Goal: Task Accomplishment & Management: Manage account settings

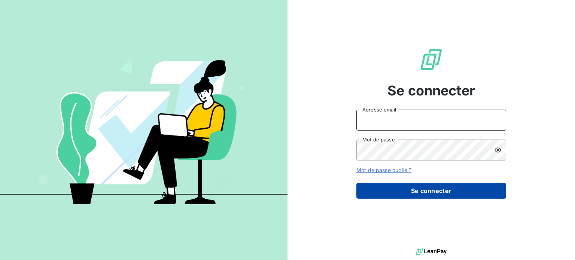
type input "comptabilite@scriptandgo.com"
click at [430, 193] on button "Se connecter" at bounding box center [431, 191] width 150 height 16
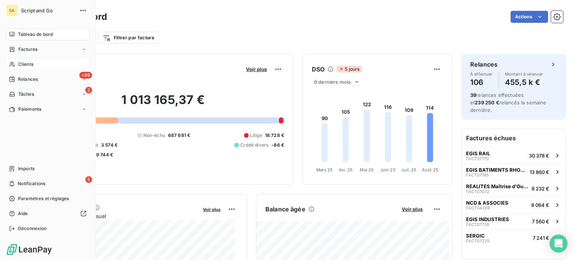
click at [16, 61] on div "Clients" at bounding box center [47, 64] width 83 height 12
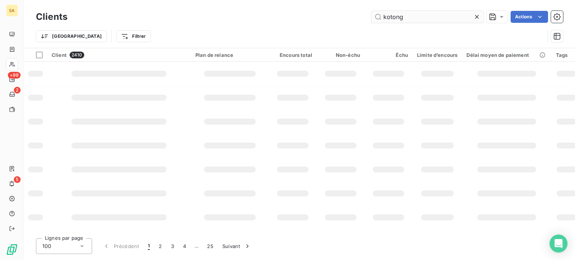
type input "kotonga"
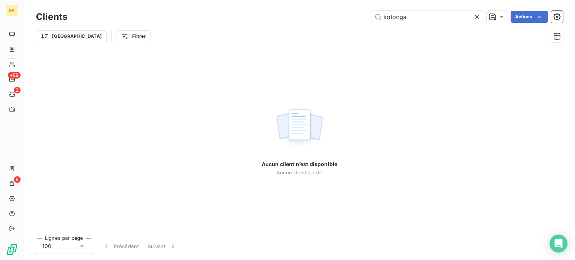
drag, startPoint x: 404, startPoint y: 16, endPoint x: 360, endPoint y: 18, distance: 43.9
click at [362, 18] on div "kotonga Actions" at bounding box center [319, 17] width 486 height 12
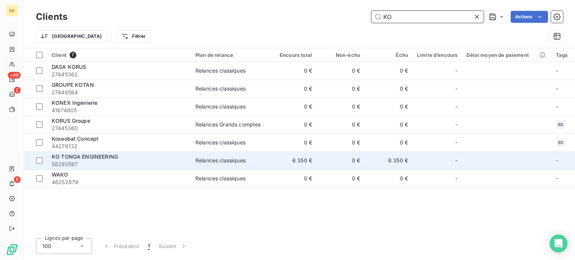
type input "KO"
click at [89, 163] on span "58290567" at bounding box center [119, 164] width 135 height 7
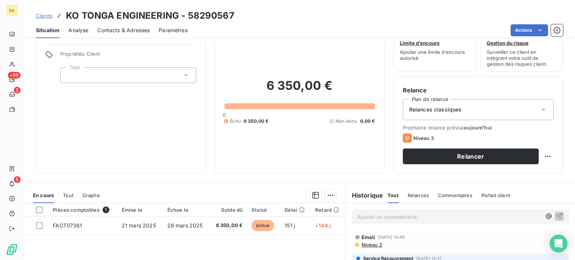
scroll to position [75, 0]
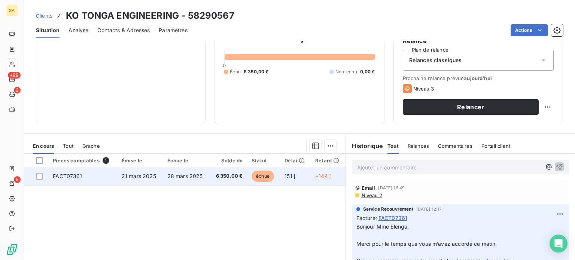
click at [84, 177] on td "FACT07361" at bounding box center [82, 176] width 69 height 18
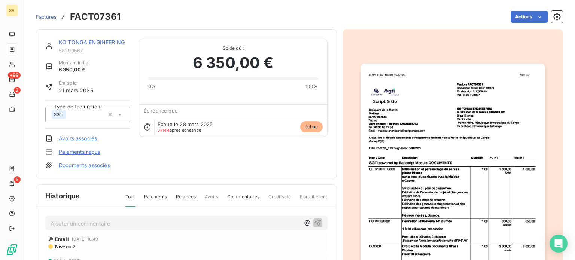
click at [114, 221] on p "Ajouter un commentaire ﻿" at bounding box center [175, 223] width 249 height 9
click at [82, 221] on p "Ajouter un commentaire ﻿" at bounding box center [175, 223] width 249 height 9
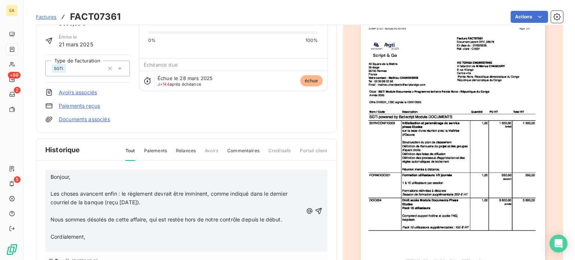
scroll to position [110, 0]
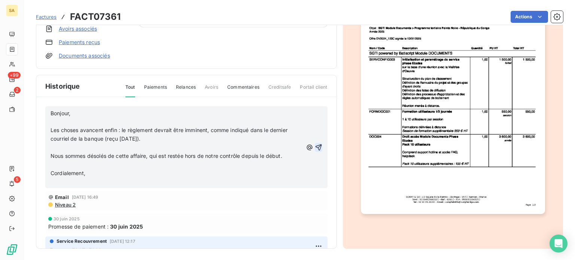
click at [315, 145] on icon "button" at bounding box center [318, 147] width 7 height 7
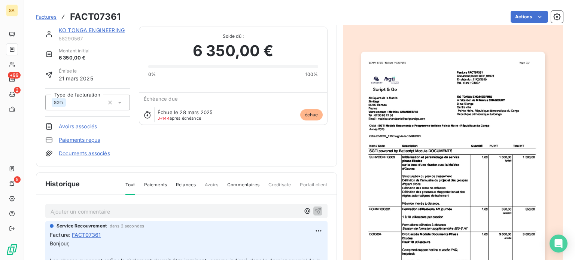
scroll to position [0, 0]
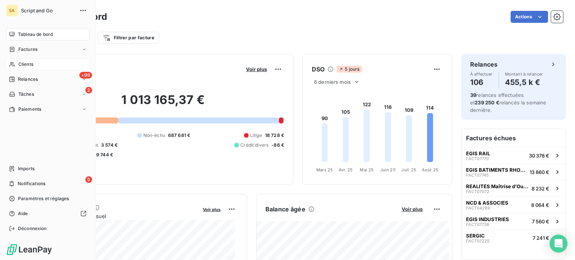
click at [31, 61] on span "Clients" at bounding box center [25, 64] width 15 height 7
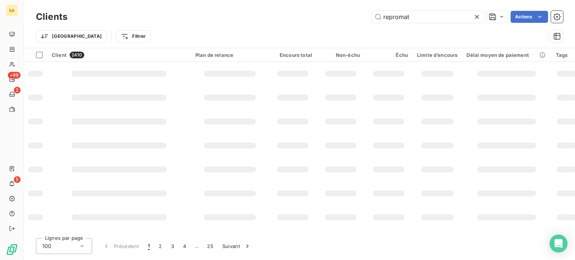
type input "repromat"
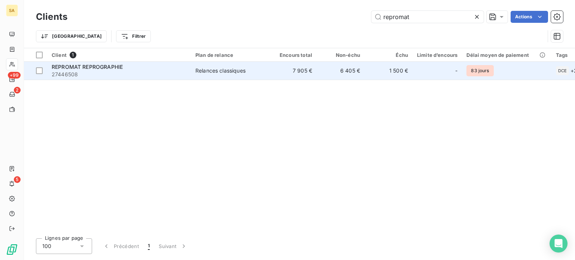
click at [134, 72] on span "27446508" at bounding box center [119, 74] width 135 height 7
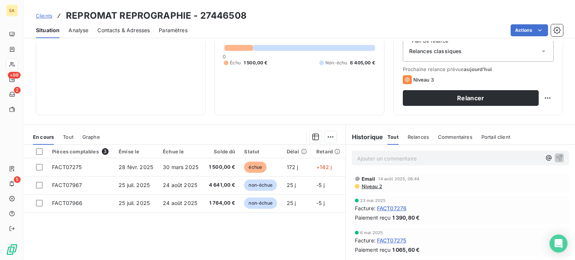
scroll to position [112, 0]
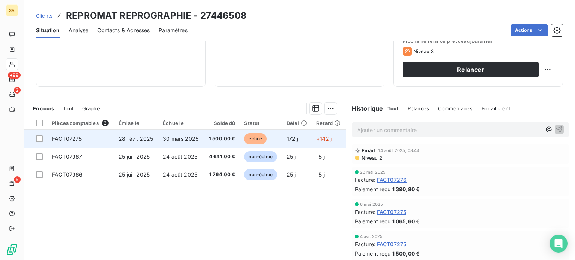
click at [90, 136] on td "FACT07275" at bounding box center [81, 139] width 67 height 18
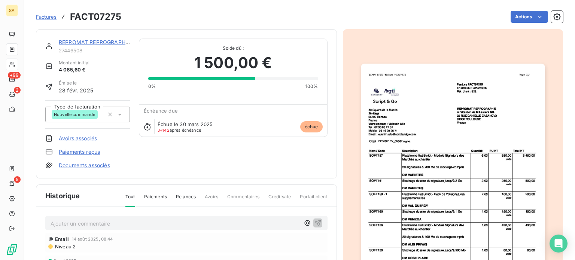
click at [497, 144] on img "button" at bounding box center [453, 194] width 184 height 260
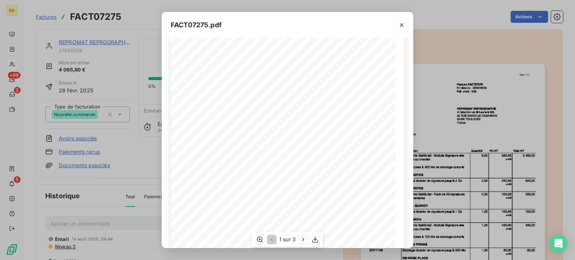
scroll to position [130, 0]
click at [299, 241] on icon "button" at bounding box center [302, 239] width 7 height 7
click at [300, 241] on icon "button" at bounding box center [303, 239] width 7 height 7
click at [266, 238] on button "button" at bounding box center [270, 239] width 9 height 9
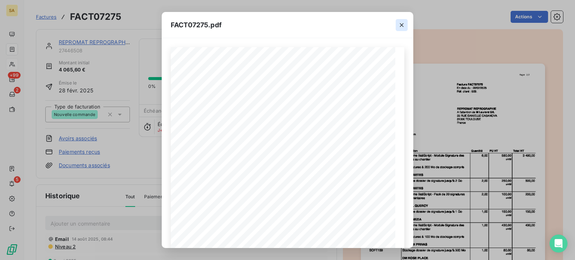
click at [403, 25] on icon "button" at bounding box center [401, 24] width 7 height 7
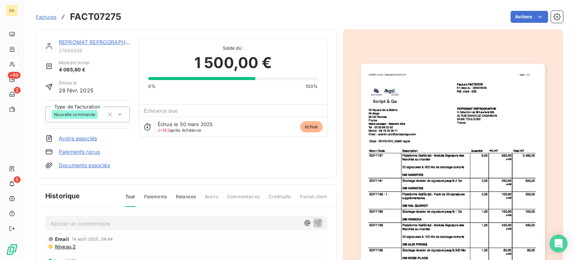
click at [502, 163] on img "button" at bounding box center [453, 194] width 184 height 260
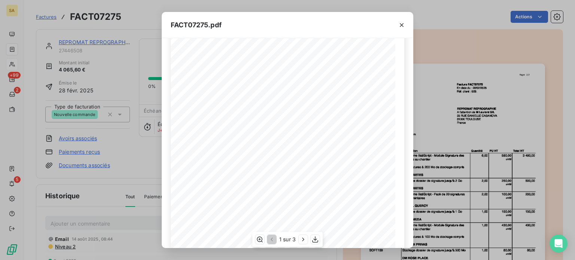
scroll to position [130, 0]
click at [303, 239] on icon "button" at bounding box center [303, 239] width 2 height 3
click at [402, 25] on icon "button" at bounding box center [402, 25] width 4 height 4
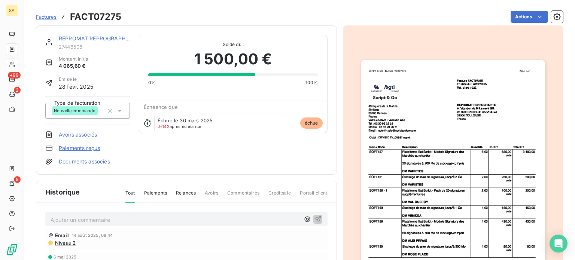
scroll to position [0, 0]
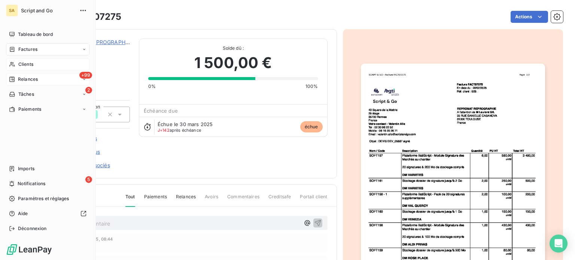
click at [19, 74] on div "+99 Relances" at bounding box center [47, 79] width 83 height 12
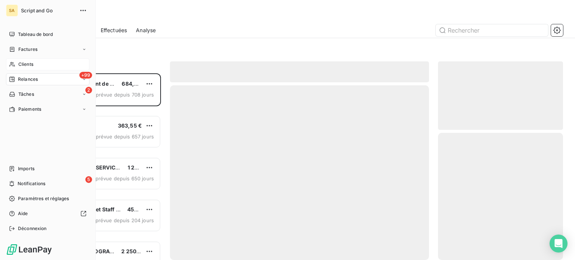
scroll to position [181, 119]
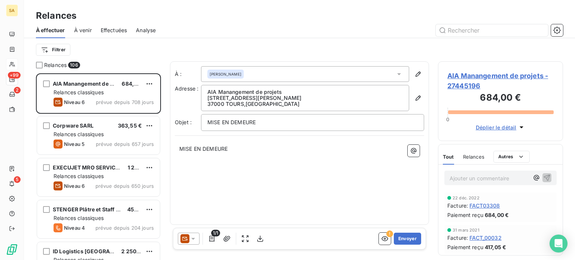
click at [114, 30] on span "Effectuées" at bounding box center [114, 30] width 27 height 7
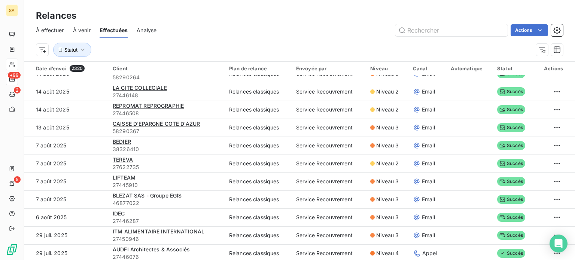
scroll to position [636, 0]
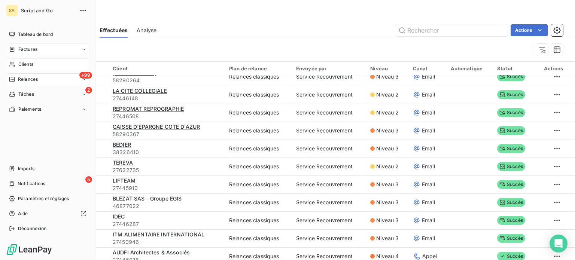
click at [24, 52] on span "Factures" at bounding box center [27, 49] width 19 height 7
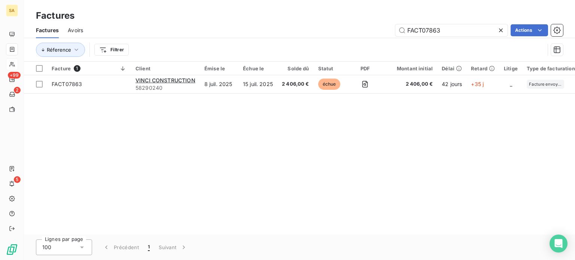
drag, startPoint x: 450, startPoint y: 30, endPoint x: 378, endPoint y: 30, distance: 73.0
click at [378, 30] on div "FACT07863 Actions" at bounding box center [327, 30] width 471 height 12
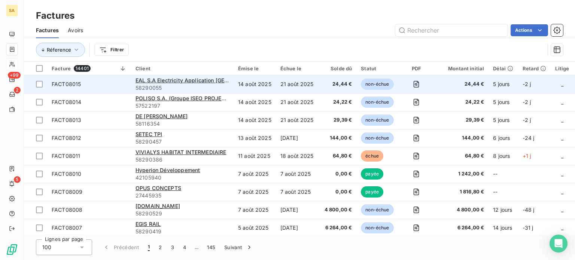
click at [455, 83] on span "24,44 €" at bounding box center [461, 83] width 45 height 7
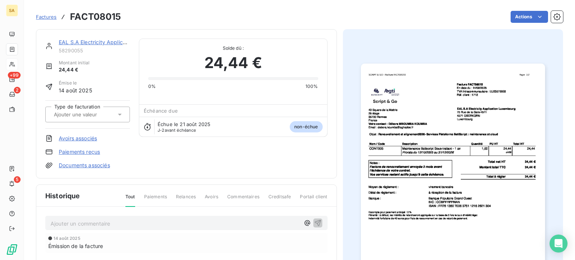
click at [63, 115] on input "text" at bounding box center [90, 114] width 75 height 7
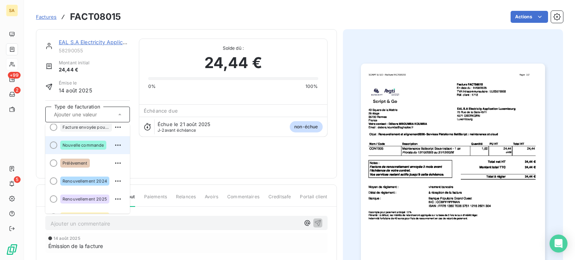
scroll to position [37, 0]
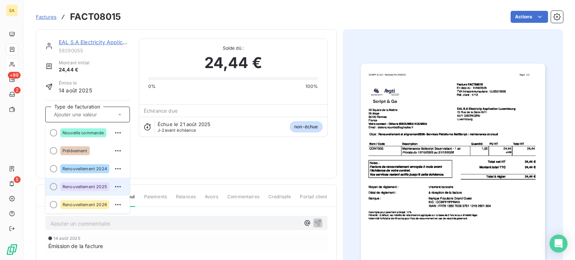
click at [55, 187] on div at bounding box center [53, 186] width 7 height 7
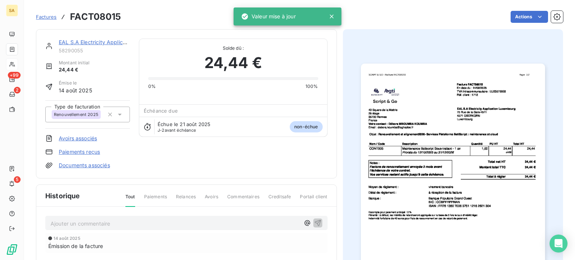
click at [48, 16] on span "Factures" at bounding box center [46, 17] width 21 height 6
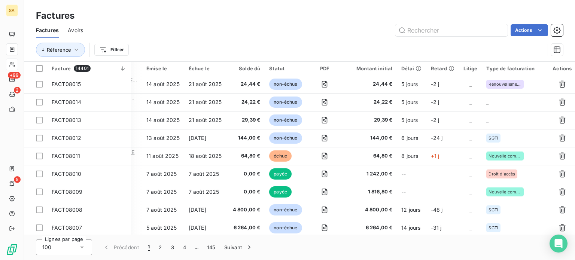
scroll to position [0, 93]
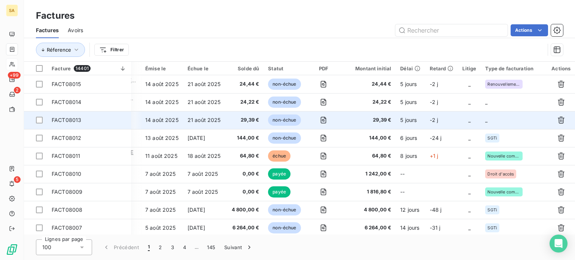
click at [500, 122] on td "_" at bounding box center [513, 120] width 66 height 18
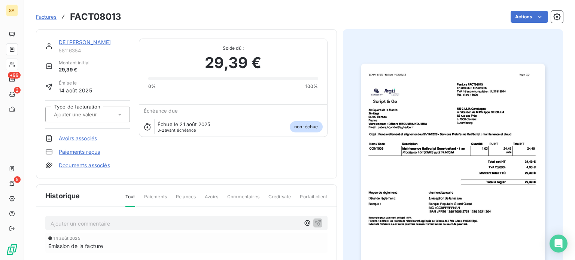
click at [88, 111] on input "text" at bounding box center [90, 114] width 75 height 7
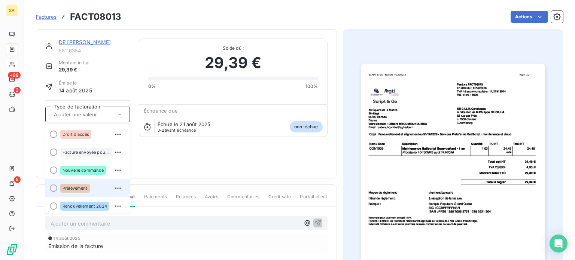
scroll to position [37, 0]
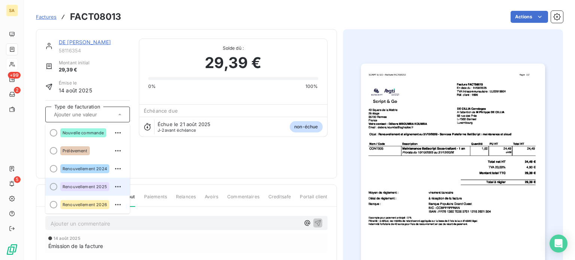
click at [53, 185] on div at bounding box center [53, 186] width 7 height 7
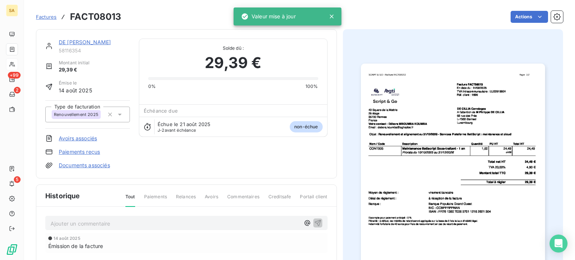
click at [53, 19] on span "Factures" at bounding box center [46, 17] width 21 height 6
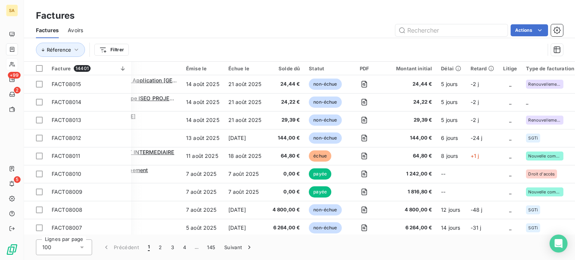
scroll to position [0, 93]
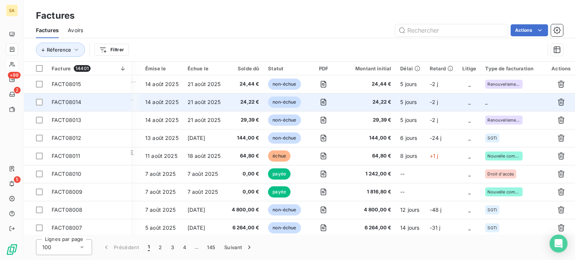
click at [507, 100] on td "_" at bounding box center [513, 102] width 66 height 18
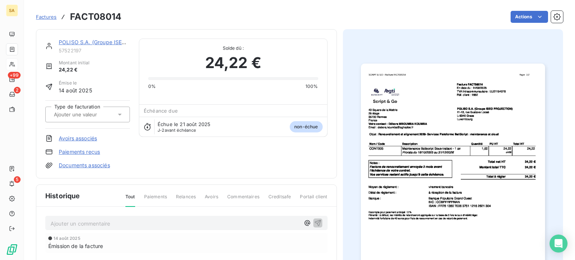
click at [88, 116] on input "text" at bounding box center [90, 114] width 75 height 7
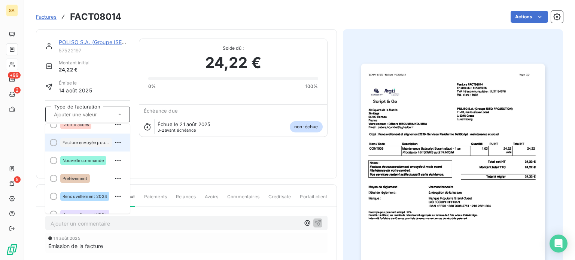
scroll to position [37, 0]
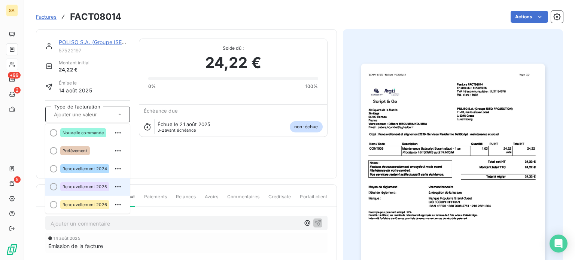
click at [80, 183] on div "Renouvellement 2025" at bounding box center [84, 186] width 49 height 9
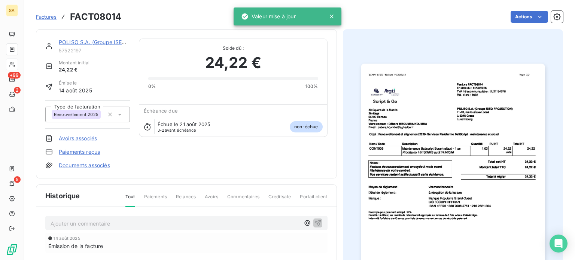
click at [48, 15] on span "Factures" at bounding box center [46, 17] width 21 height 6
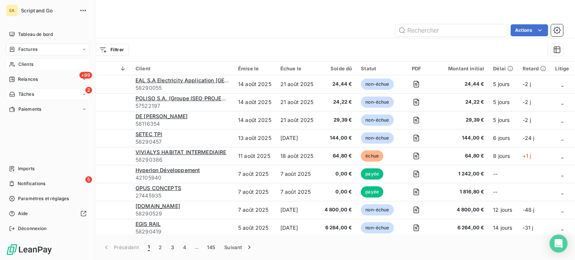
click at [21, 95] on span "Tâches" at bounding box center [26, 94] width 16 height 7
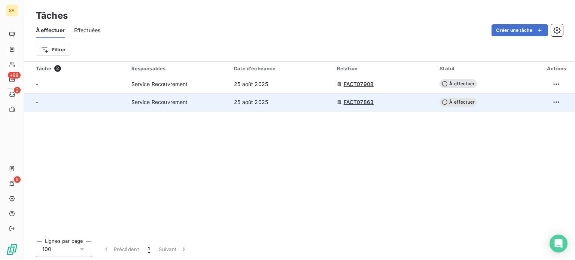
click at [350, 100] on span "FACT07863" at bounding box center [358, 101] width 30 height 7
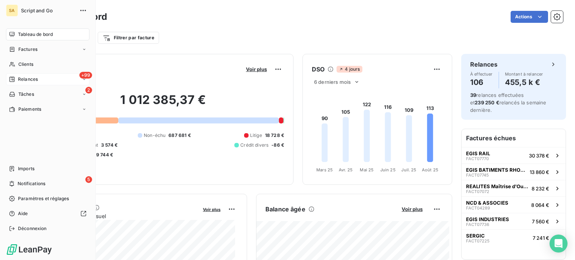
click at [23, 78] on span "Relances" at bounding box center [28, 79] width 20 height 7
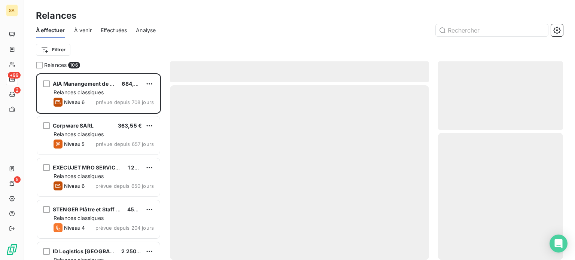
scroll to position [181, 119]
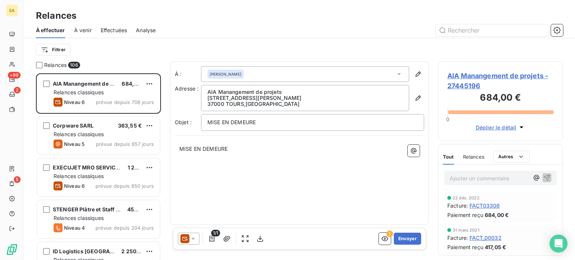
click at [84, 30] on span "À venir" at bounding box center [83, 30] width 18 height 7
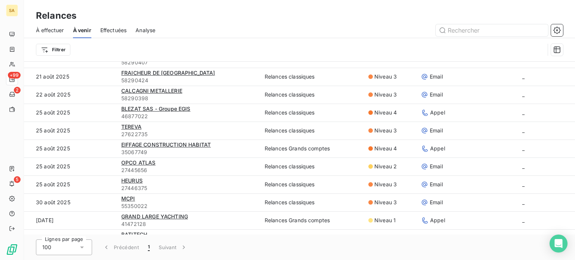
click at [116, 28] on span "Effectuées" at bounding box center [113, 30] width 27 height 7
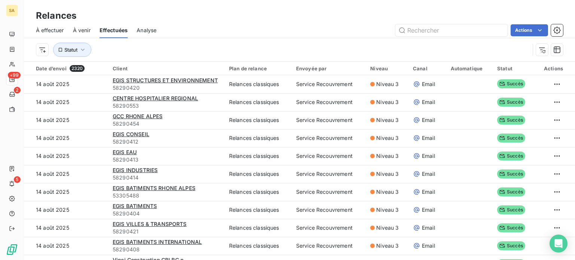
click at [58, 28] on span "À effectuer" at bounding box center [50, 30] width 28 height 7
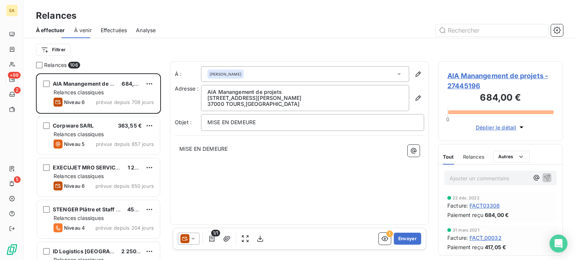
scroll to position [181, 119]
click at [61, 49] on html "SA +99 2 5 Relances À effectuer À venir Effectuées Analyse Filtrer Relances 106…" at bounding box center [287, 130] width 575 height 260
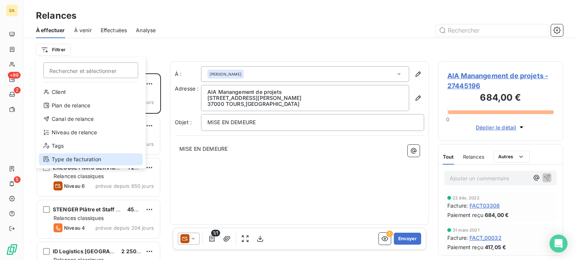
click at [79, 160] on div "Type de facturation" at bounding box center [91, 159] width 104 height 12
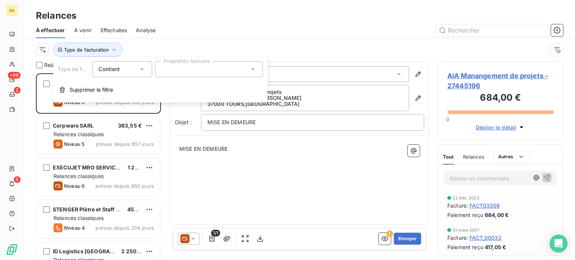
click at [171, 70] on div at bounding box center [209, 69] width 108 height 16
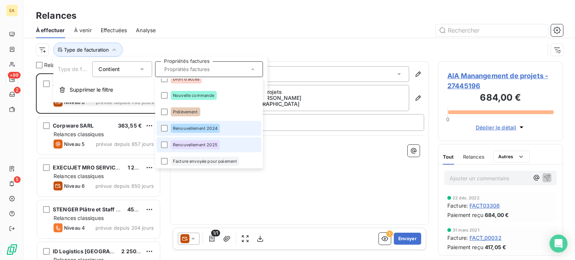
scroll to position [43, 0]
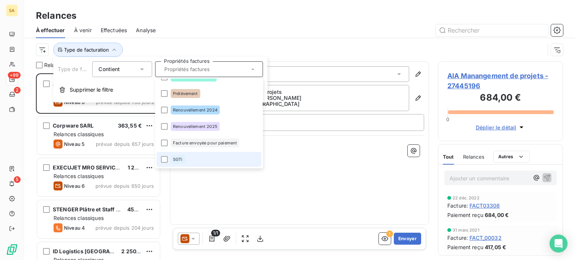
click at [176, 162] on div "SGTi" at bounding box center [178, 159] width 14 height 9
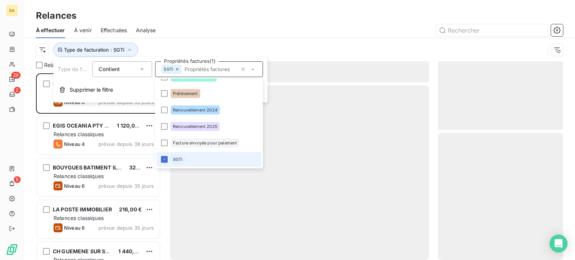
scroll to position [181, 119]
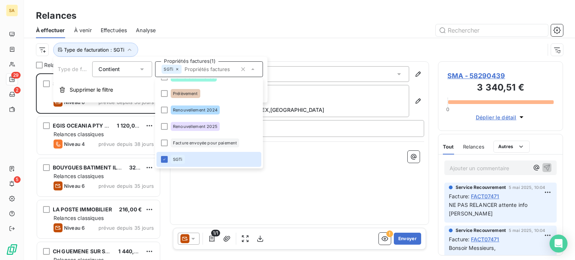
click at [347, 27] on div at bounding box center [364, 30] width 398 height 12
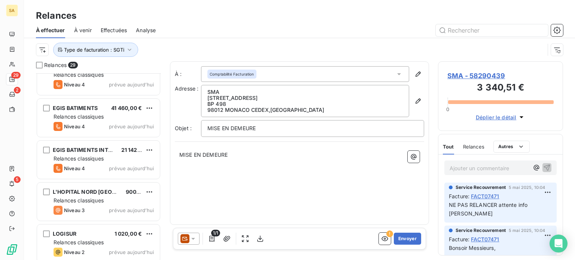
scroll to position [1029, 0]
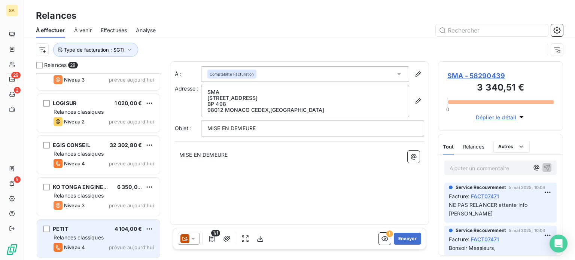
click at [108, 227] on div "PETIT 4 104,00 €" at bounding box center [104, 229] width 100 height 7
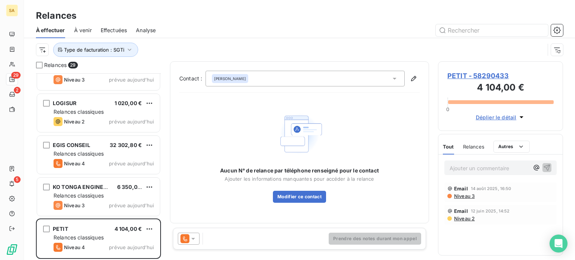
click at [489, 74] on span "PETIT - 58290433" at bounding box center [500, 76] width 106 height 10
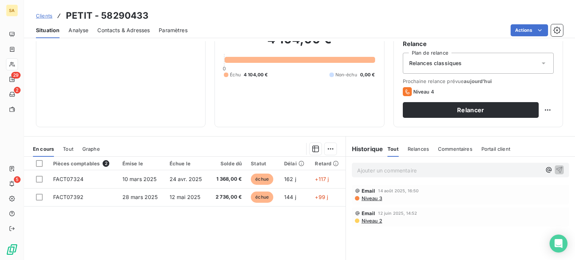
scroll to position [135, 0]
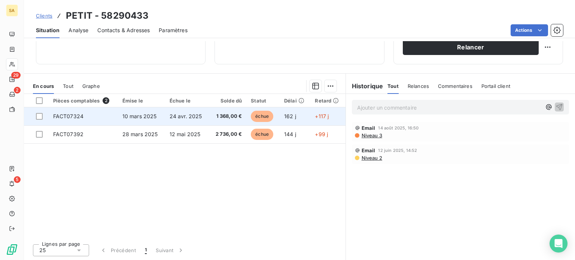
click at [90, 118] on td "FACT07324" at bounding box center [83, 116] width 69 height 18
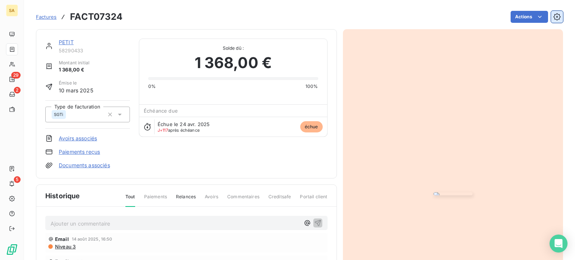
click at [553, 18] on icon "button" at bounding box center [556, 16] width 7 height 7
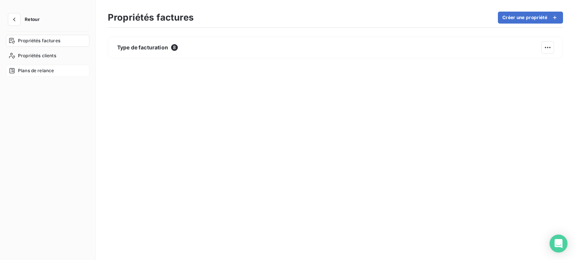
click at [34, 68] on span "Plans de relance" at bounding box center [36, 70] width 36 height 7
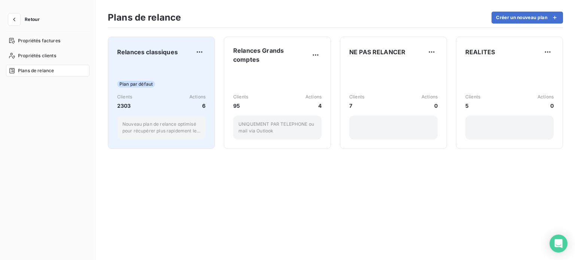
click at [180, 77] on div "Plan par défaut Clients 2303 Actions 6 Nouveau plan de relance optimisé pour ré…" at bounding box center [161, 102] width 88 height 76
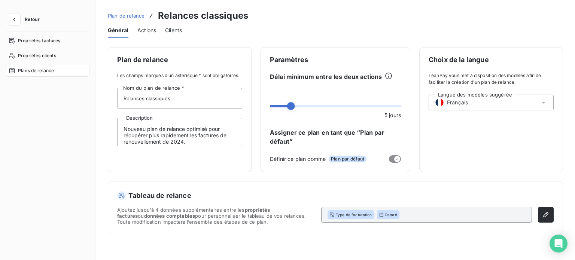
click at [147, 29] on span "Actions" at bounding box center [146, 30] width 19 height 7
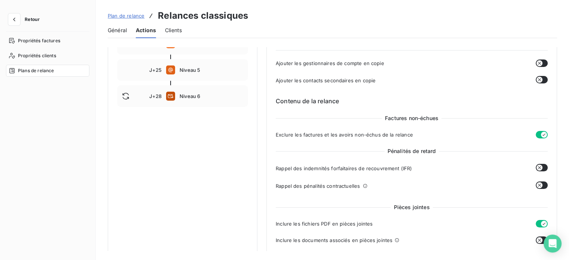
scroll to position [150, 0]
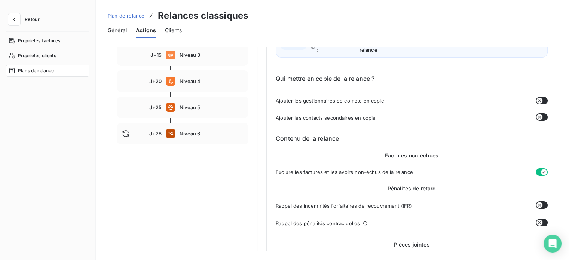
click at [540, 118] on button "button" at bounding box center [542, 116] width 12 height 7
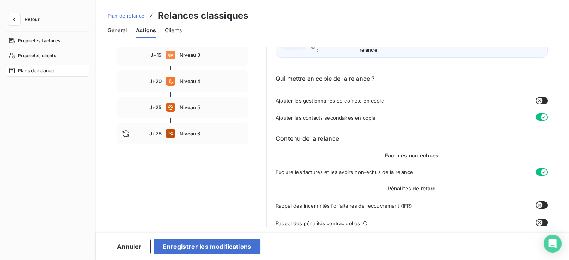
click at [541, 115] on icon "button" at bounding box center [544, 117] width 6 height 6
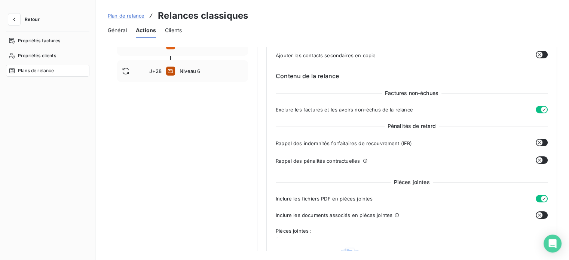
scroll to position [224, 0]
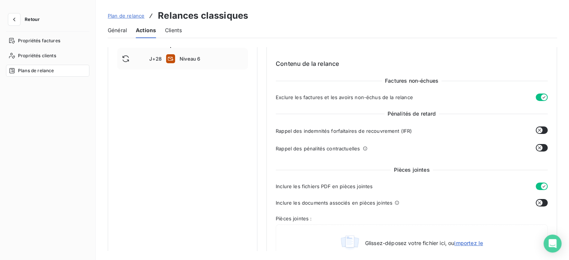
click at [543, 149] on button "button" at bounding box center [542, 147] width 12 height 7
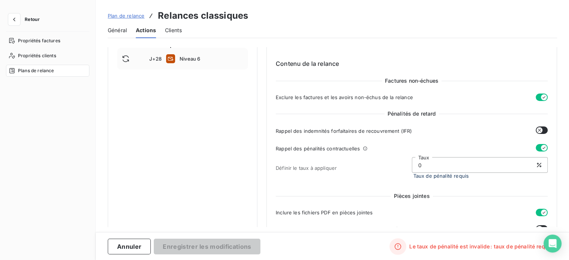
click at [541, 147] on icon "button" at bounding box center [544, 148] width 6 height 6
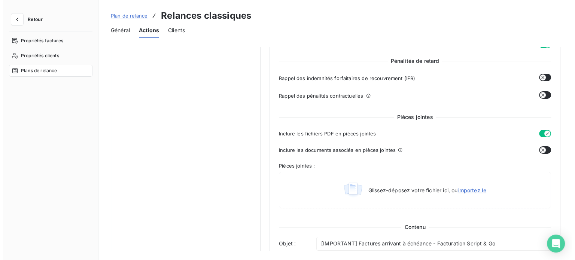
scroll to position [128, 0]
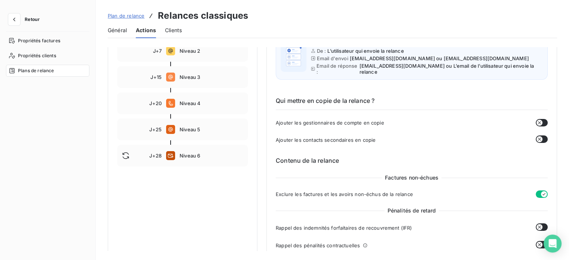
click at [178, 28] on span "Clients" at bounding box center [173, 30] width 17 height 7
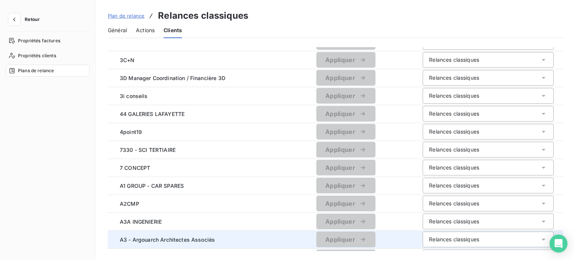
scroll to position [227, 0]
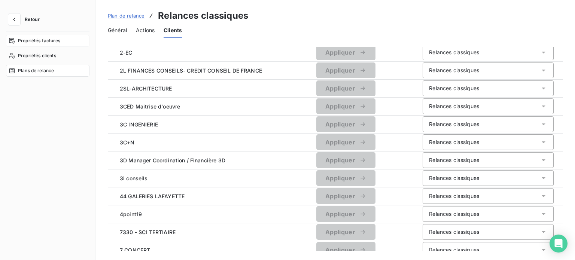
click at [34, 39] on span "Propriétés factures" at bounding box center [39, 40] width 42 height 7
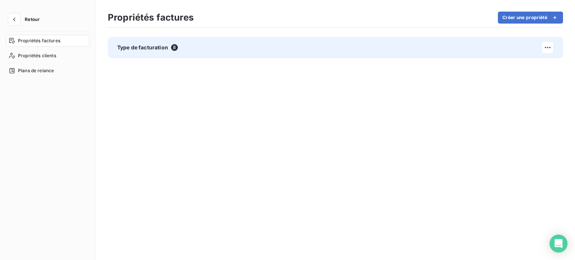
click at [160, 48] on span "Type de facturation" at bounding box center [142, 47] width 51 height 7
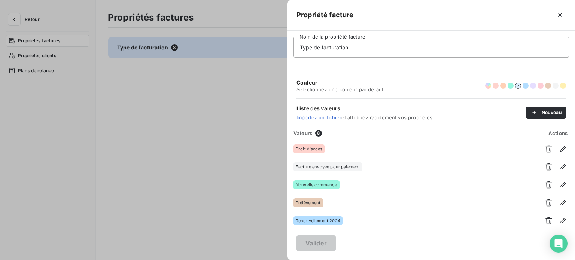
click at [37, 56] on div at bounding box center [287, 130] width 575 height 260
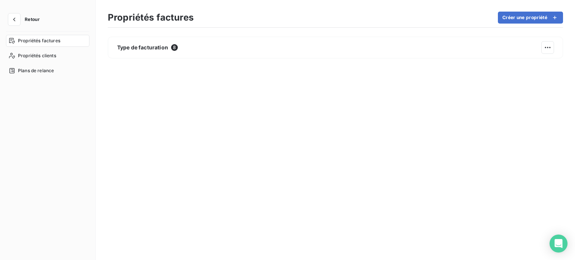
click at [30, 16] on button "Retour" at bounding box center [26, 19] width 40 height 12
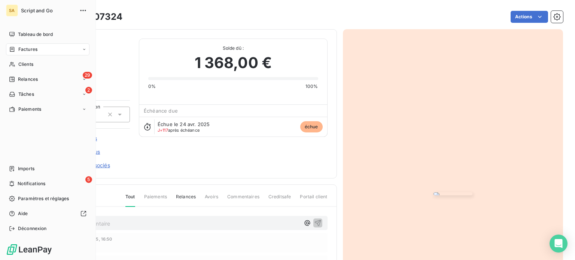
click at [22, 48] on span "Factures" at bounding box center [27, 49] width 19 height 7
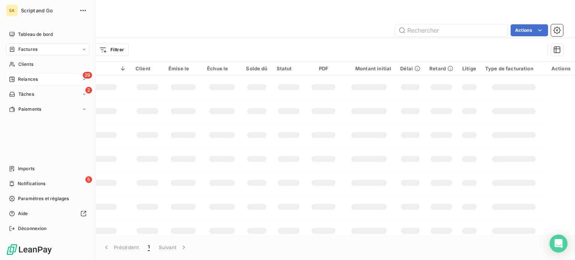
click at [28, 77] on span "Relances" at bounding box center [28, 79] width 20 height 7
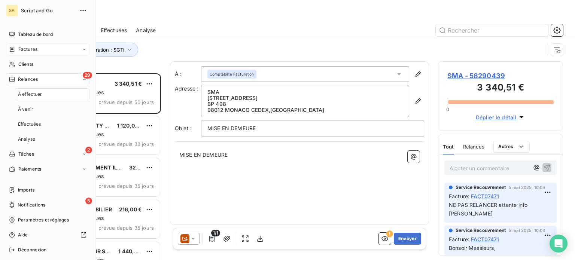
scroll to position [181, 119]
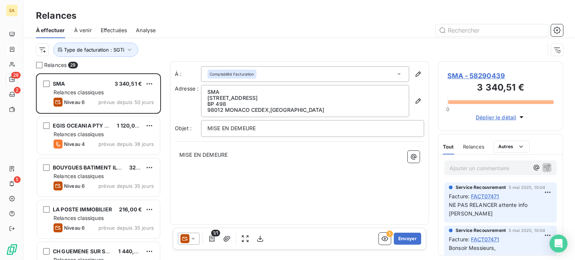
click at [479, 74] on span "SMA - 58290439" at bounding box center [500, 76] width 106 height 10
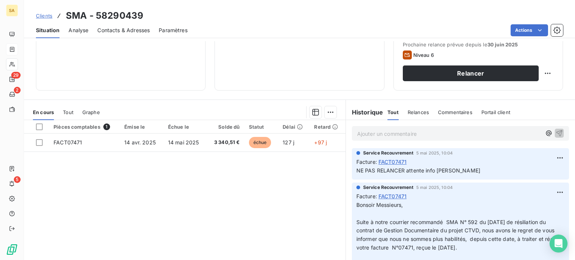
scroll to position [112, 0]
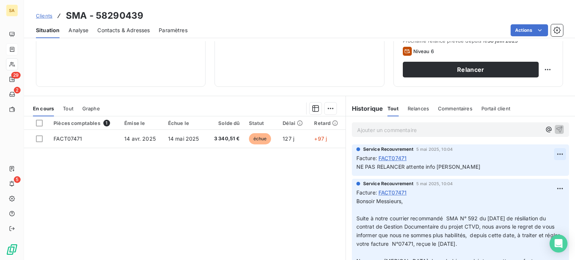
click at [548, 152] on html "SA 29 2 5 Clients SMA - 58290439 Situation Analyse Contacts & Adresses Paramètr…" at bounding box center [287, 130] width 575 height 260
click at [431, 166] on html "SA 29 2 5 Clients SMA - 58290439 Situation Analyse Contacts & Adresses Paramètr…" at bounding box center [287, 130] width 575 height 260
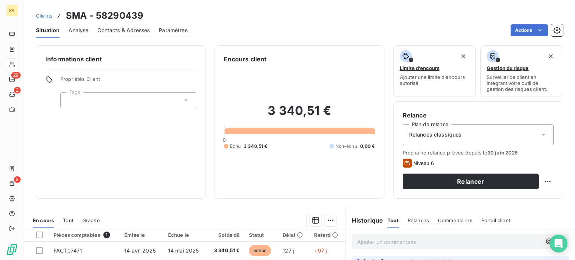
scroll to position [0, 0]
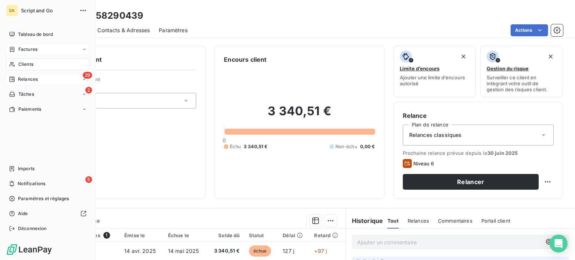
click at [19, 77] on span "Relances" at bounding box center [28, 79] width 20 height 7
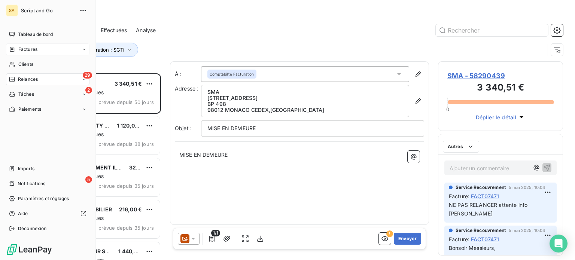
scroll to position [181, 119]
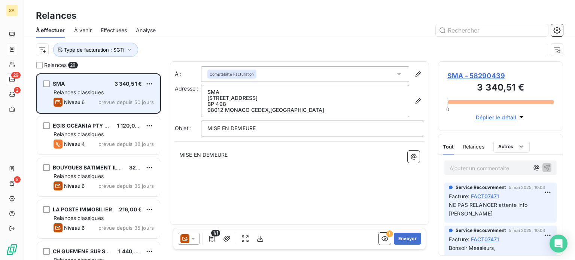
click at [127, 90] on div "Relances classiques" at bounding box center [104, 92] width 100 height 7
click at [149, 83] on html "SA 29 2 5 Relances À effectuer À venir Effectuées Analyse Type de facturation :…" at bounding box center [287, 130] width 575 height 260
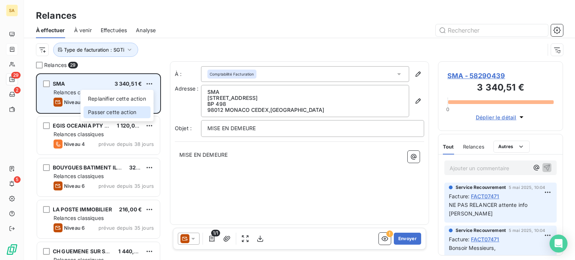
click at [128, 112] on div "Passer cette action" at bounding box center [116, 112] width 67 height 12
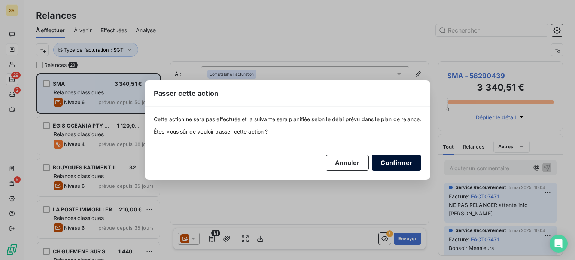
click at [405, 163] on button "Confirmer" at bounding box center [396, 163] width 49 height 16
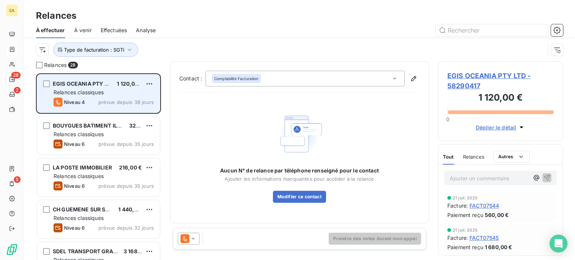
click at [486, 75] on span "EGIS OCEANIA PTY LTD - 58290417" at bounding box center [500, 81] width 106 height 20
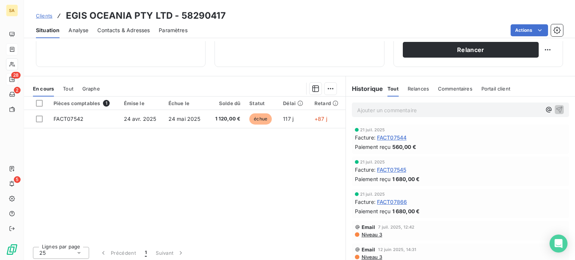
scroll to position [135, 0]
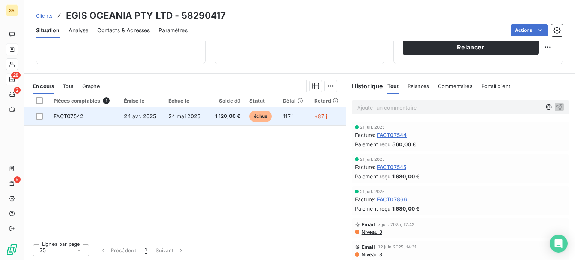
click at [116, 111] on td "FACT07542" at bounding box center [84, 116] width 70 height 18
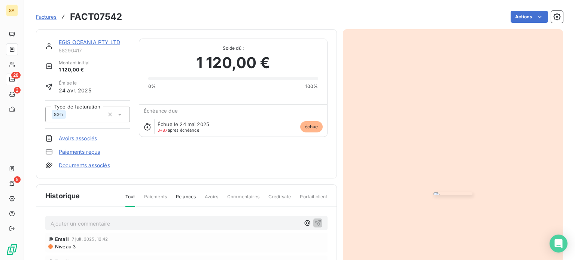
click at [92, 40] on link "EGIS OCEANIA PTY LTD" at bounding box center [89, 42] width 61 height 6
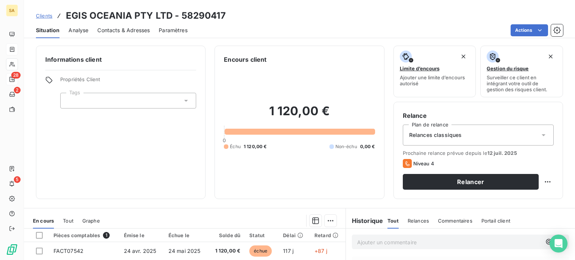
click at [132, 31] on span "Contacts & Adresses" at bounding box center [123, 30] width 52 height 7
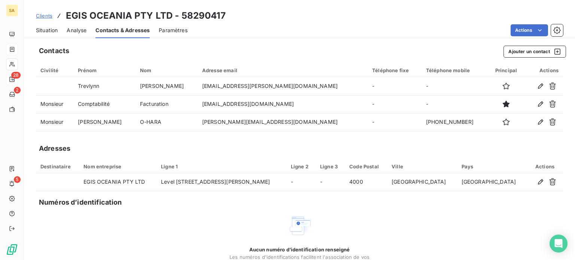
click at [55, 29] on span "Situation" at bounding box center [47, 30] width 22 height 7
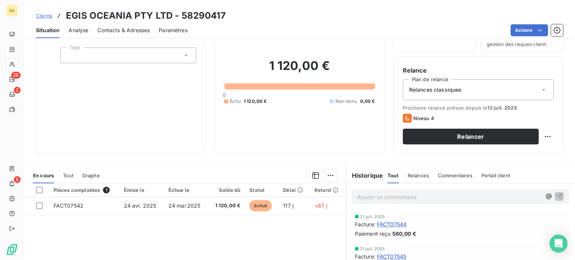
scroll to position [112, 0]
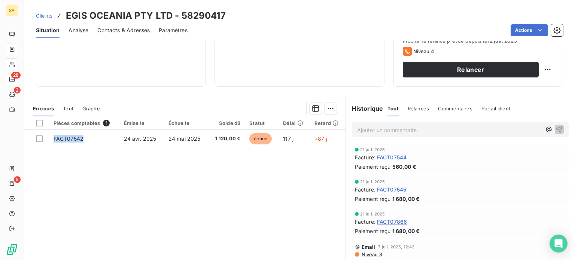
drag, startPoint x: 104, startPoint y: 134, endPoint x: 124, endPoint y: 166, distance: 37.3
click at [124, 166] on div "Pièces comptables 1 Émise le Échue le Solde dû Statut Délai Retard FACT07542 24…" at bounding box center [184, 188] width 321 height 144
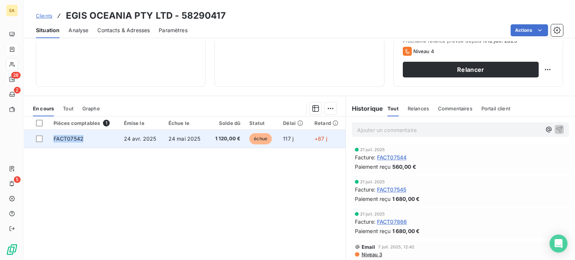
click at [101, 136] on td "FACT07542" at bounding box center [84, 139] width 70 height 18
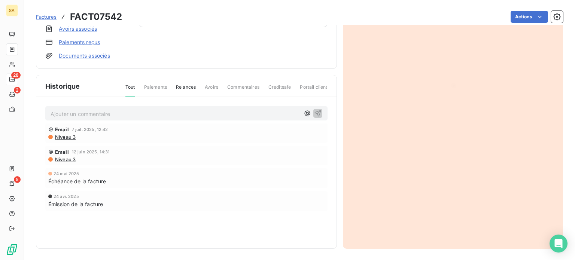
scroll to position [35, 0]
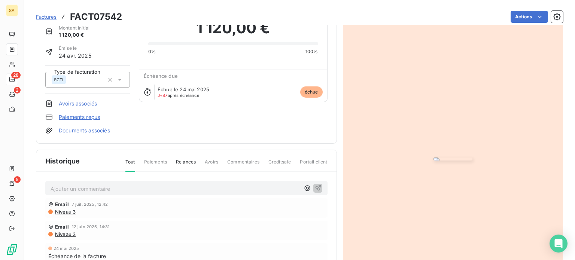
click at [532, 14] on html "SA 28 2 5 Factures FACT07542 Actions EGIS OCEANIA PTY LTD 58290417 Montant init…" at bounding box center [287, 130] width 575 height 260
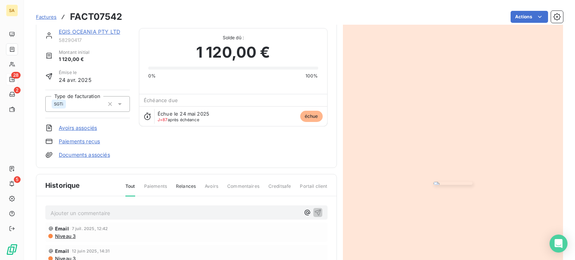
scroll to position [0, 0]
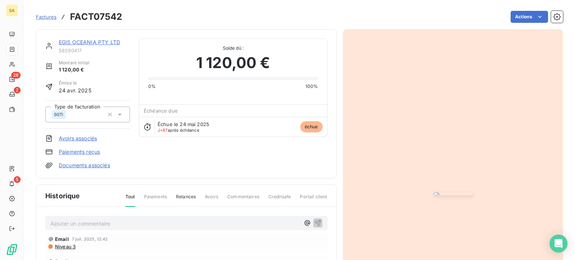
click at [88, 41] on link "EGIS OCEANIA PTY LTD" at bounding box center [89, 42] width 61 height 6
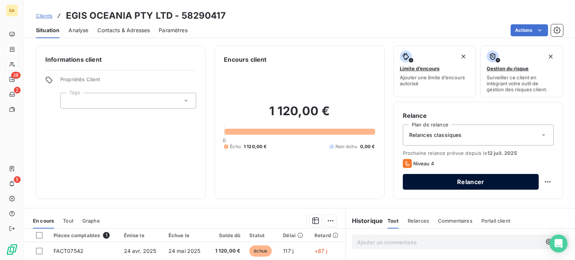
click at [494, 186] on button "Relancer" at bounding box center [471, 182] width 136 height 16
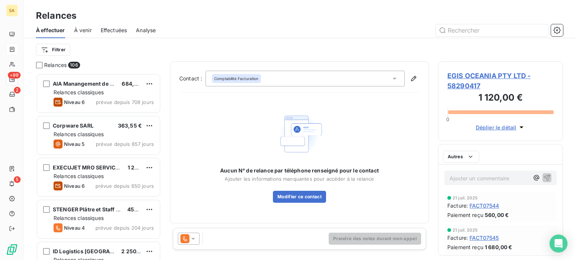
scroll to position [181, 119]
click at [191, 238] on icon at bounding box center [192, 238] width 7 height 7
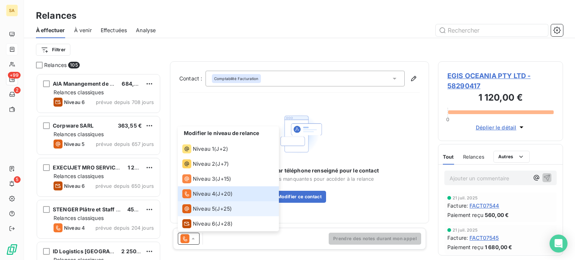
click at [211, 206] on span "Niveau 5" at bounding box center [204, 208] width 22 height 7
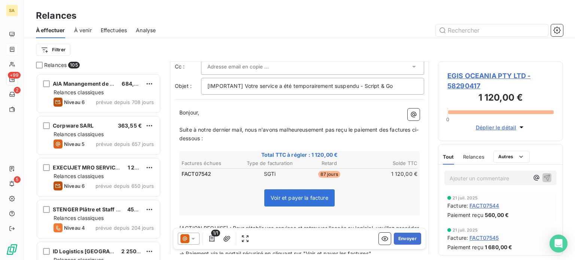
scroll to position [0, 0]
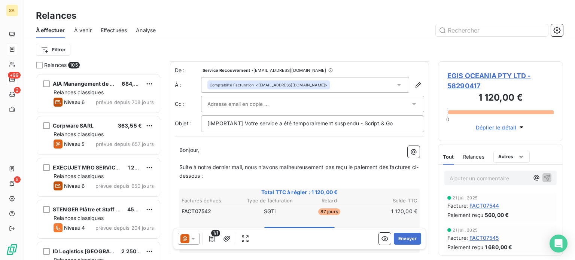
click at [193, 241] on icon at bounding box center [192, 238] width 7 height 7
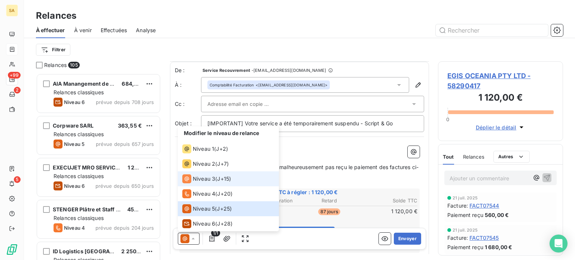
click at [199, 182] on span "Niveau 3" at bounding box center [204, 178] width 22 height 7
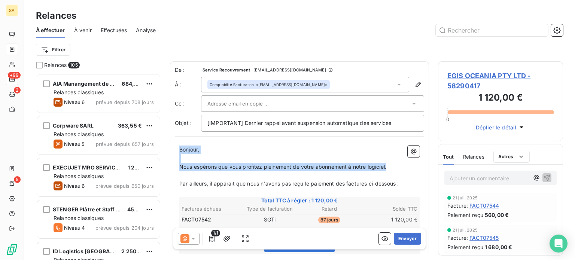
drag, startPoint x: 389, startPoint y: 166, endPoint x: 178, endPoint y: 147, distance: 211.9
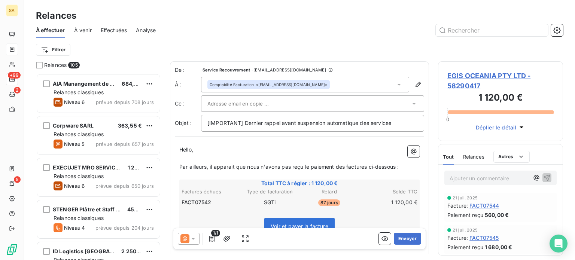
drag, startPoint x: 403, startPoint y: 167, endPoint x: 177, endPoint y: 163, distance: 225.6
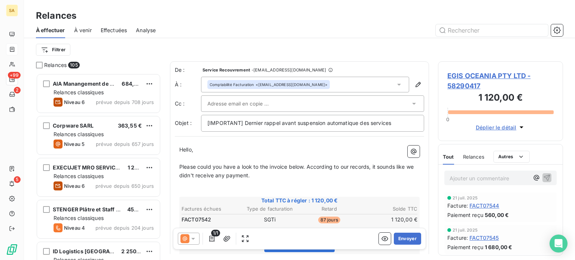
click at [305, 166] on span "Please could you have a look to the invoice below. According to our records, it…" at bounding box center [297, 171] width 236 height 15
click at [199, 164] on span "Please could you have a look to the invoice below? . According to our records, …" at bounding box center [299, 171] width 241 height 15
click at [273, 179] on p "Please could you have a look to the invoice below? . According to our records, …" at bounding box center [299, 171] width 240 height 17
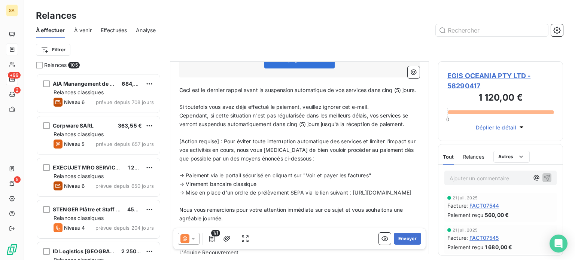
scroll to position [188, 0]
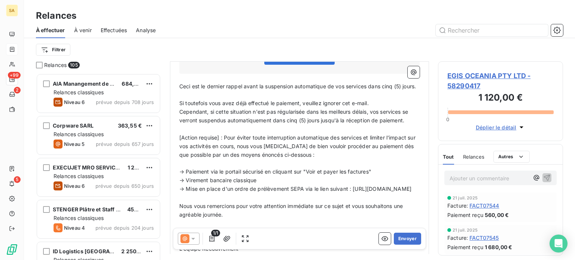
drag, startPoint x: 217, startPoint y: 93, endPoint x: 178, endPoint y: 82, distance: 41.0
click at [178, 82] on div "Hello, ﻿ Please could you have a look to the invoice below? . According to our …" at bounding box center [299, 127] width 249 height 347
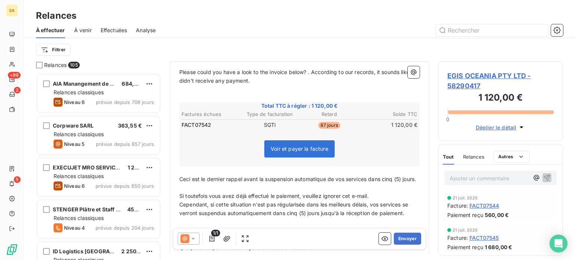
scroll to position [113, 0]
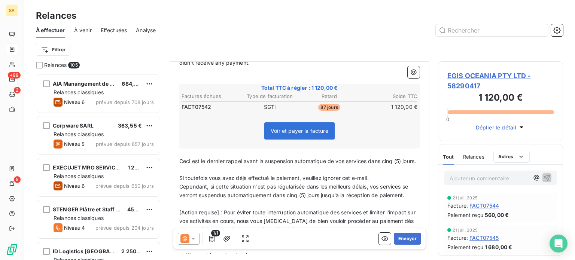
click at [267, 181] on span "Si toutefois vous avez déjà effectué le paiement, veuillez ignorer cet e-mail." at bounding box center [273, 178] width 189 height 6
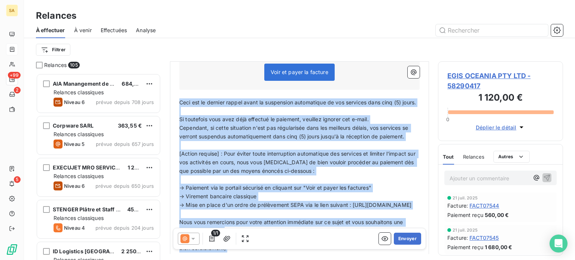
scroll to position [257, 0]
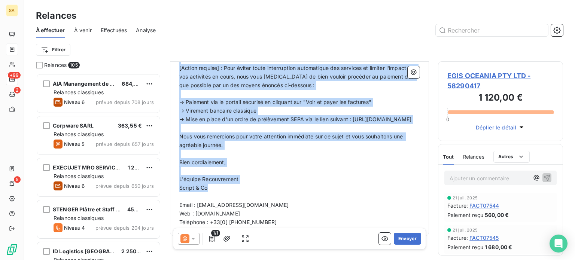
drag, startPoint x: 180, startPoint y: 158, endPoint x: 249, endPoint y: 206, distance: 83.9
click at [249, 206] on div "Hello, ﻿ Please could you have a look to the invoice below? . According to our …" at bounding box center [299, 58] width 240 height 338
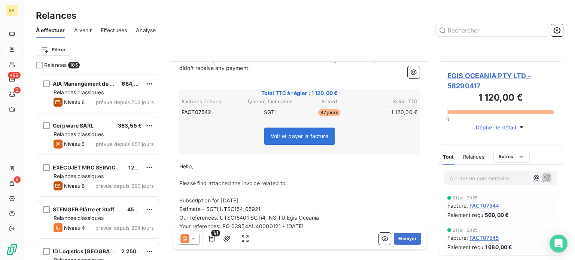
scroll to position [183, 0]
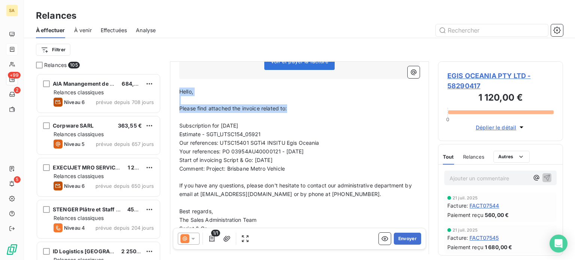
drag, startPoint x: 292, startPoint y: 109, endPoint x: 164, endPoint y: 92, distance: 129.4
click at [164, 92] on div "Relances 105 AIA Manangement de projets 684,00 € Relances classiques Niveau 6 p…" at bounding box center [299, 160] width 551 height 199
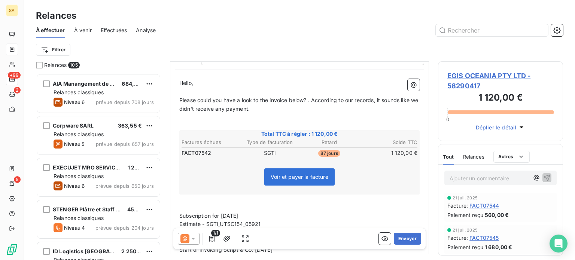
scroll to position [142, 0]
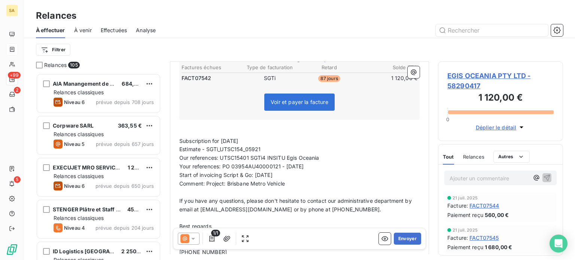
drag, startPoint x: 254, startPoint y: 140, endPoint x: 223, endPoint y: 140, distance: 31.1
click at [223, 140] on p "Subscription for March 2025" at bounding box center [299, 141] width 240 height 9
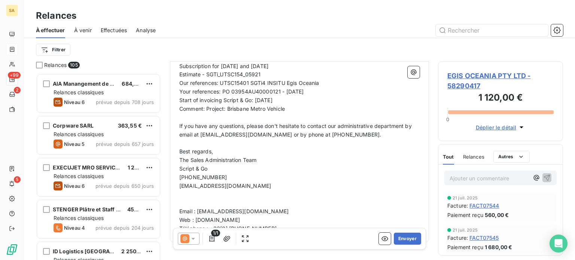
scroll to position [234, 0]
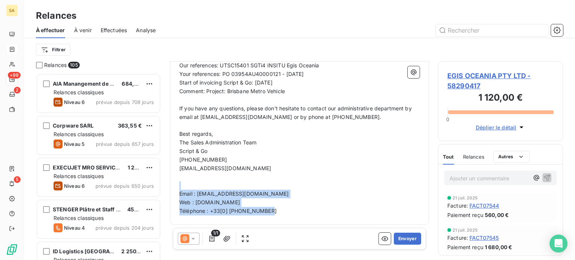
drag, startPoint x: 288, startPoint y: 207, endPoint x: 201, endPoint y: 187, distance: 88.8
click at [201, 187] on div "Hello, ﻿ Please could you have a look to the invoice below? . According to our …" at bounding box center [299, 64] width 240 height 304
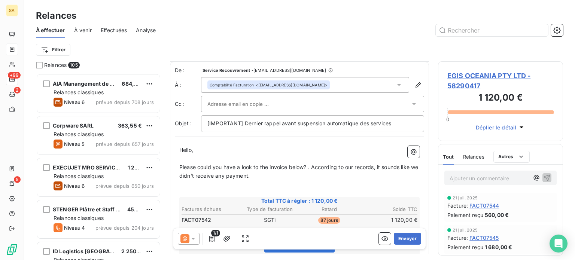
scroll to position [75, 0]
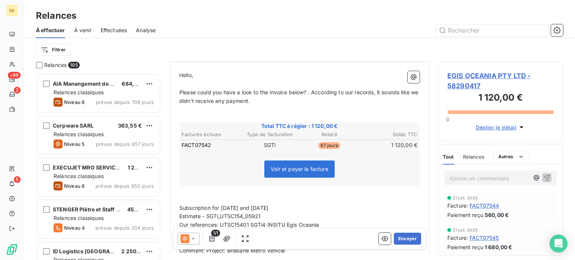
click at [268, 100] on p "Please could you have a look to the invoice below? . According to our records, …" at bounding box center [299, 96] width 240 height 17
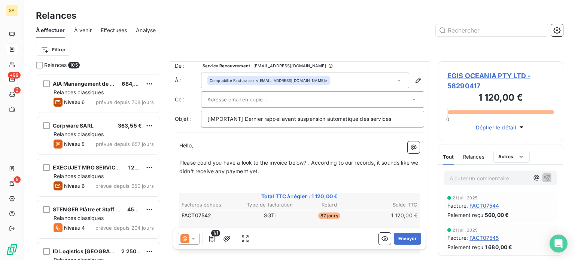
scroll to position [0, 0]
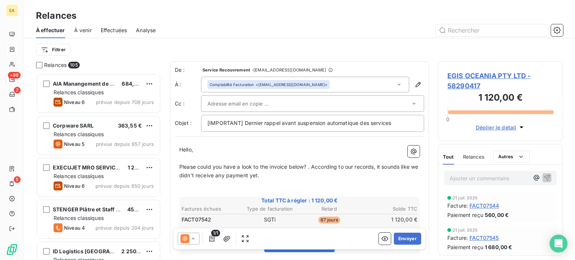
click at [411, 102] on icon at bounding box center [413, 103] width 7 height 7
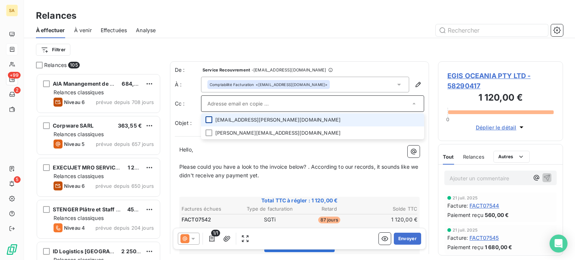
click at [207, 120] on div at bounding box center [208, 119] width 7 height 7
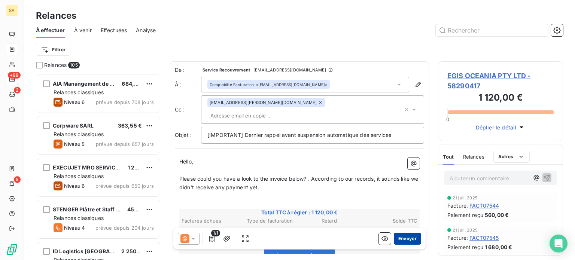
click at [403, 241] on button "Envoyer" at bounding box center [407, 239] width 27 height 12
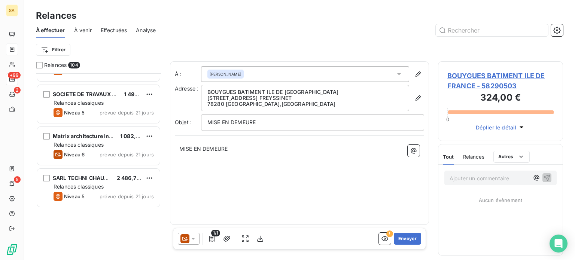
scroll to position [1796, 0]
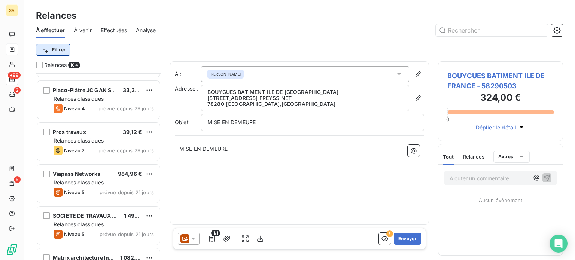
click at [54, 45] on html "SA +99 2 5 Relances À effectuer À venir Effectuées Analyse Filtrer Relances 104…" at bounding box center [287, 130] width 575 height 260
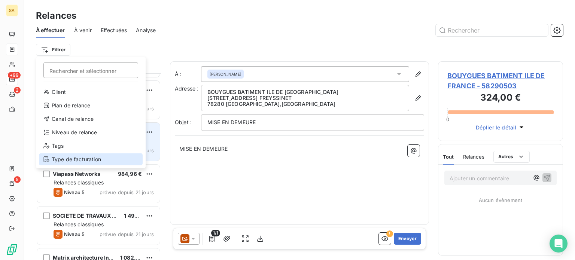
click at [71, 159] on div "Type de facturation" at bounding box center [91, 159] width 104 height 12
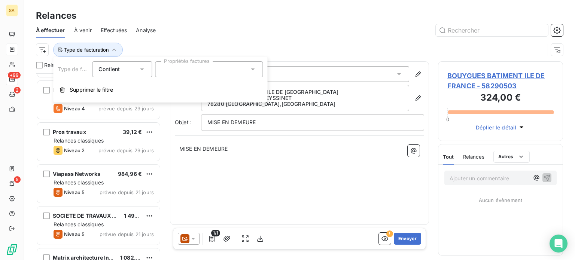
click at [166, 68] on input "text" at bounding box center [164, 69] width 6 height 7
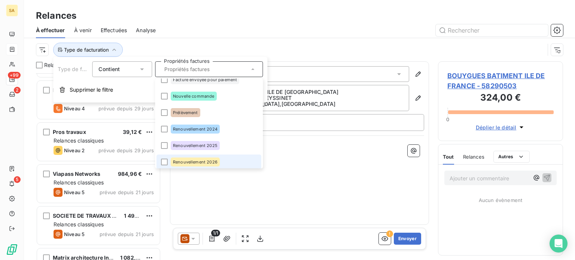
scroll to position [37, 0]
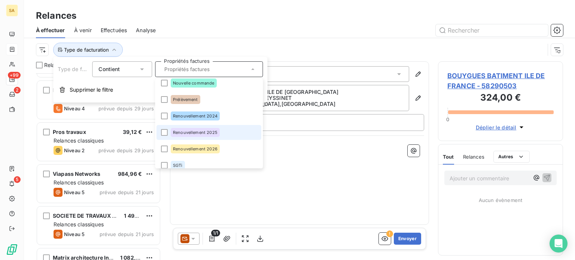
click at [168, 130] on li "Renouvellement 2025" at bounding box center [208, 132] width 105 height 15
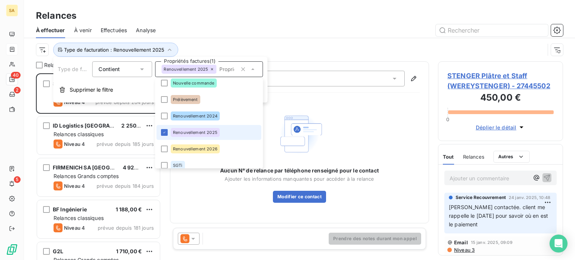
scroll to position [181, 119]
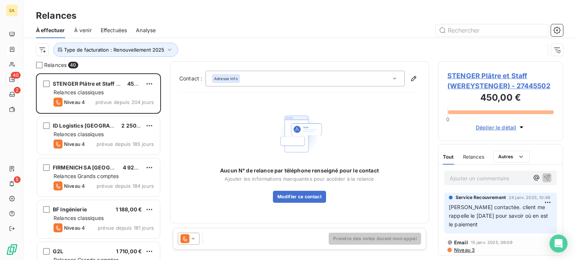
click at [325, 51] on div "Type de facturation : Renouvellement 2025" at bounding box center [290, 50] width 508 height 14
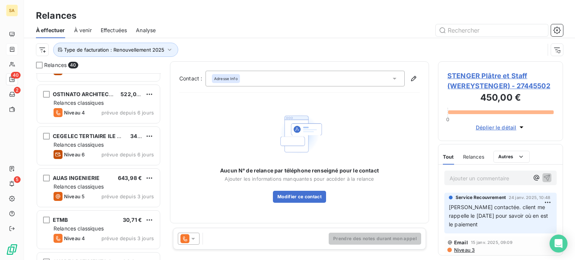
scroll to position [1489, 0]
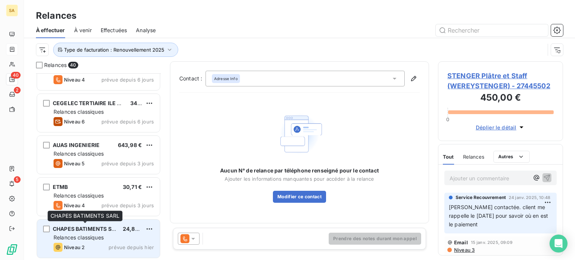
click at [104, 231] on span "CHAPES BATIMENTS SARL" at bounding box center [87, 229] width 69 height 6
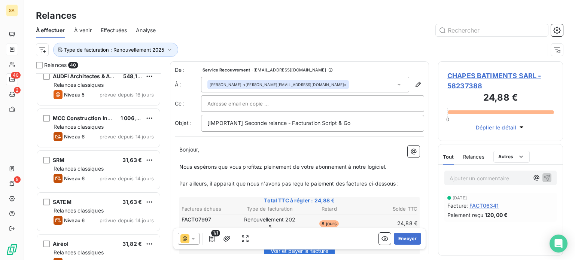
scroll to position [1115, 0]
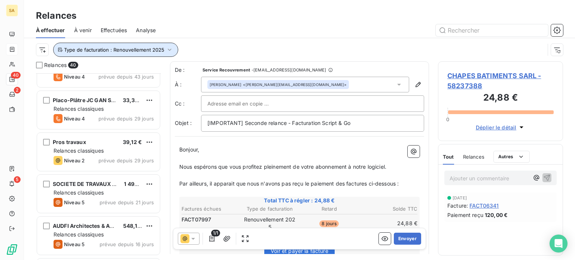
click at [85, 48] on span "Type de facturation : Renouvellement 2025" at bounding box center [114, 50] width 100 height 6
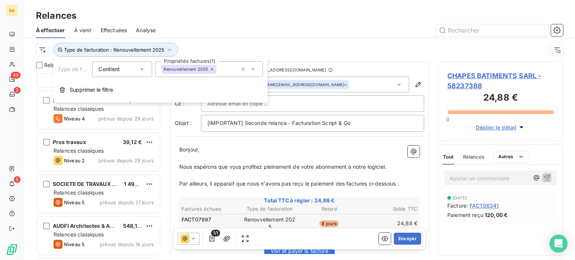
click at [188, 65] on div "Renouvellement 2025" at bounding box center [188, 69] width 55 height 9
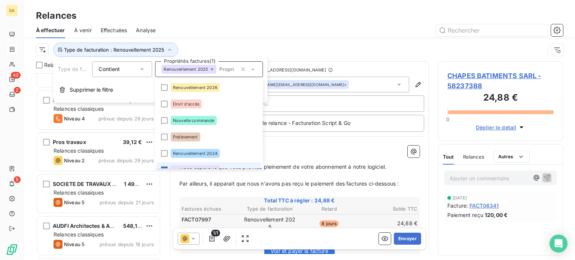
scroll to position [9, 0]
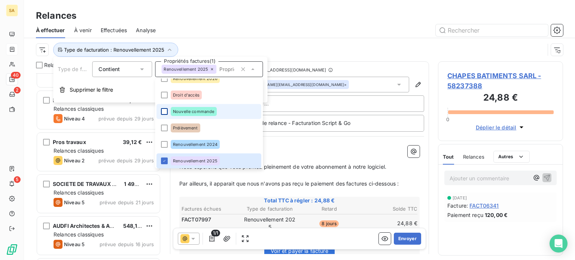
click at [162, 111] on div at bounding box center [164, 111] width 7 height 7
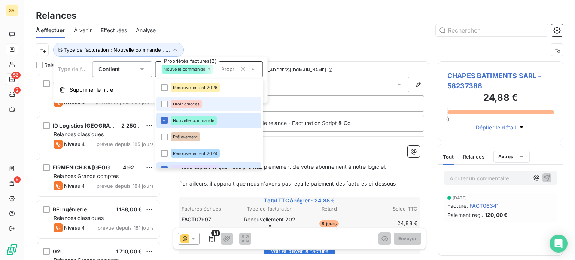
scroll to position [43, 0]
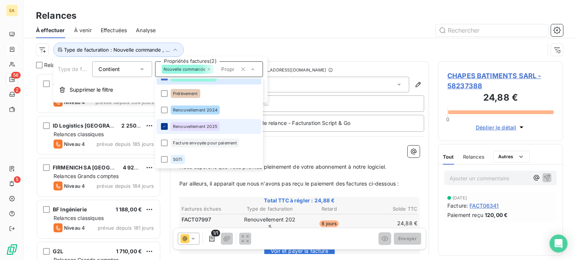
click at [164, 127] on icon at bounding box center [164, 126] width 4 height 4
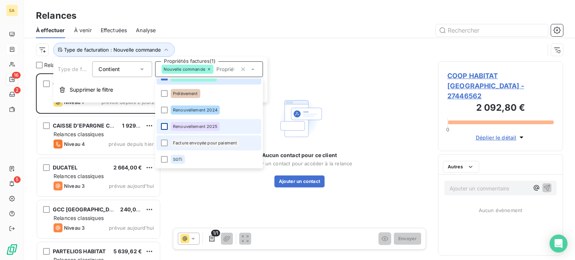
scroll to position [181, 119]
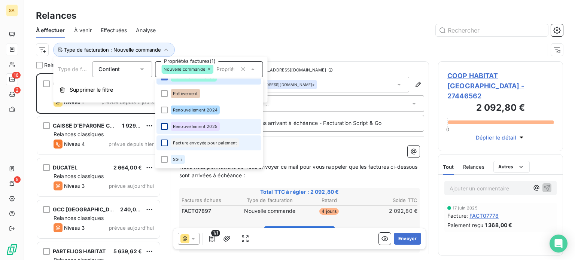
click at [165, 141] on div at bounding box center [164, 143] width 7 height 7
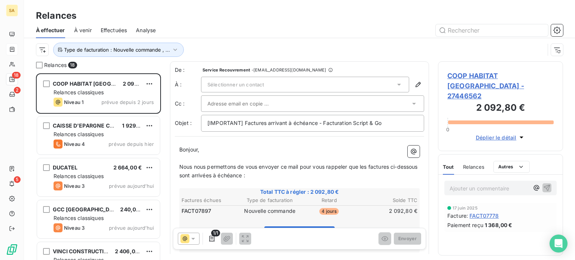
click at [330, 38] on div "Type de facturation : Nouvelle commande , ..." at bounding box center [299, 49] width 527 height 23
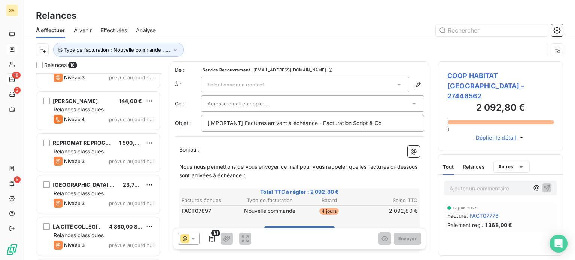
scroll to position [568, 0]
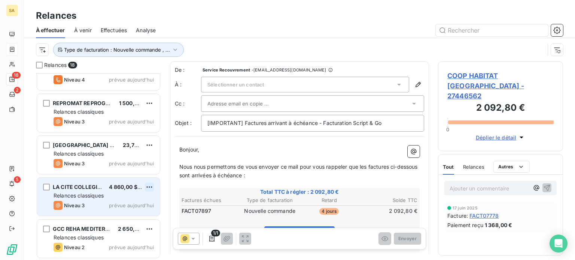
click at [148, 186] on html "SA 18 2 5 Relances À effectuer À venir Effectuées Analyse Type de facturation :…" at bounding box center [287, 130] width 575 height 260
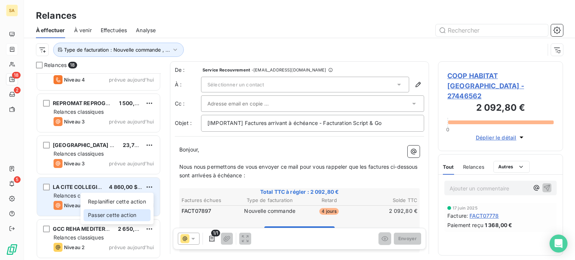
click at [130, 215] on div "Passer cette action" at bounding box center [116, 215] width 67 height 12
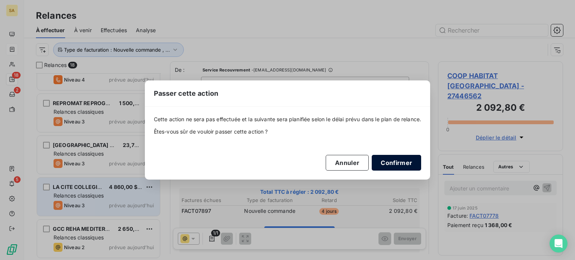
click at [393, 168] on button "Confirmer" at bounding box center [396, 163] width 49 height 16
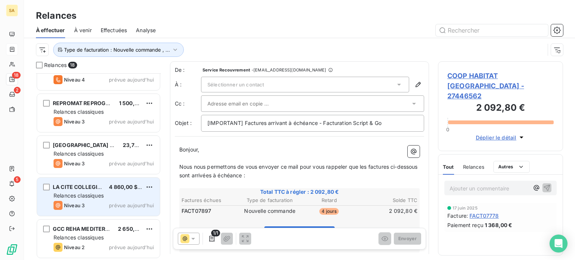
scroll to position [525, 0]
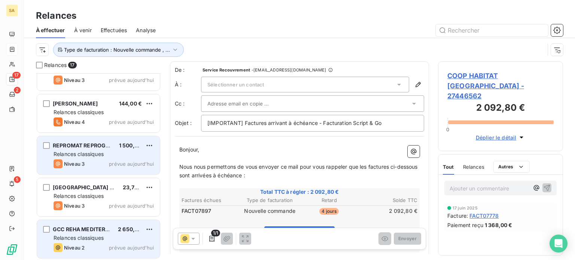
click at [132, 152] on div "Relances classiques" at bounding box center [104, 153] width 100 height 7
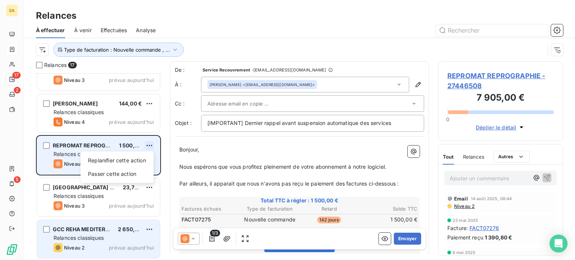
click at [150, 143] on html "SA 17 2 5 Relances À effectuer À venir Effectuées Analyse Type de facturation :…" at bounding box center [287, 130] width 575 height 260
click at [135, 173] on div "Passer cette action" at bounding box center [116, 174] width 67 height 12
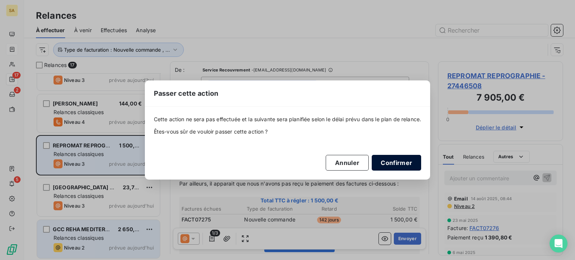
click at [395, 166] on button "Confirmer" at bounding box center [396, 163] width 49 height 16
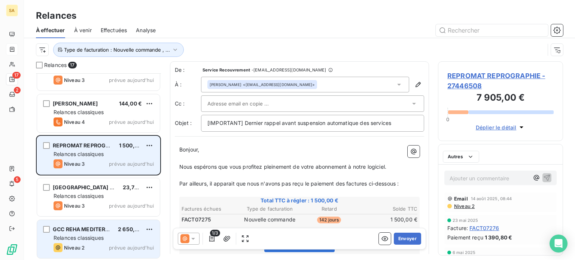
scroll to position [483, 0]
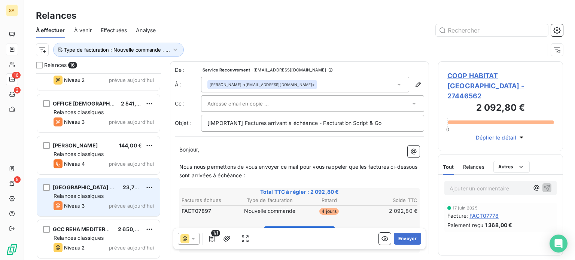
click at [138, 188] on span "23,76 €" at bounding box center [133, 187] width 20 height 6
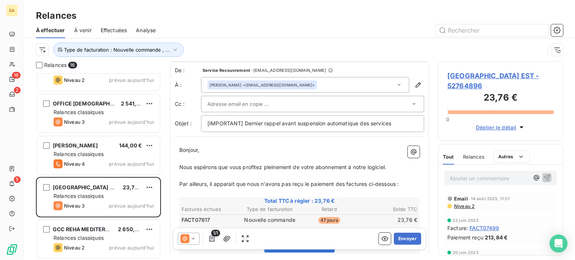
scroll to position [37, 0]
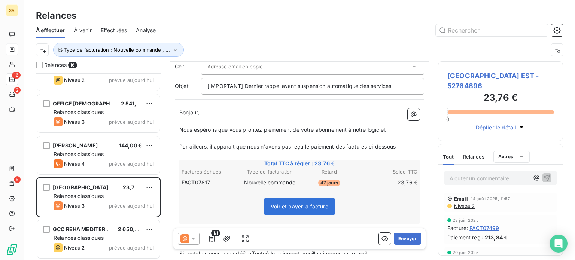
click at [467, 77] on span "CARRE CENTRE EST - 52764896" at bounding box center [500, 81] width 106 height 20
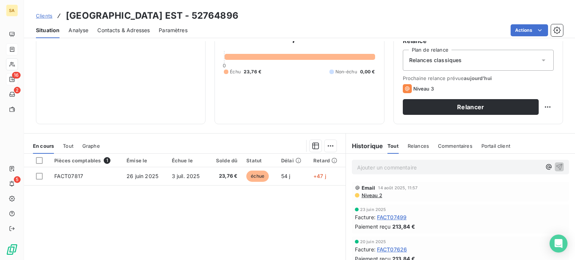
scroll to position [112, 0]
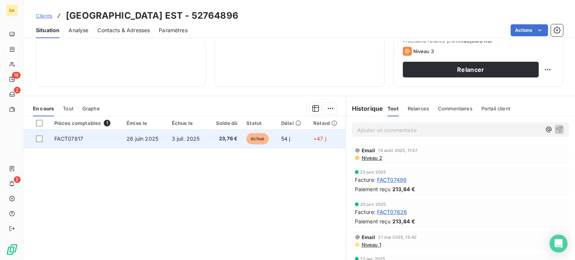
click at [112, 136] on td "FACT07817" at bounding box center [86, 139] width 72 height 18
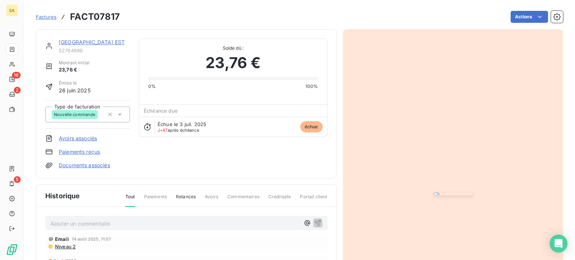
click at [82, 42] on link "CARRE CENTRE EST" at bounding box center [92, 42] width 66 height 6
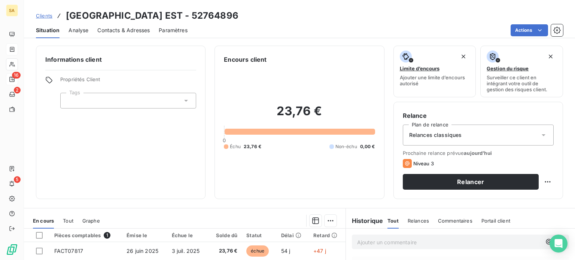
click at [422, 191] on div "Relance Plan de relance Relances classiques Prochaine relance prévue aujourd’hu…" at bounding box center [477, 150] width 169 height 97
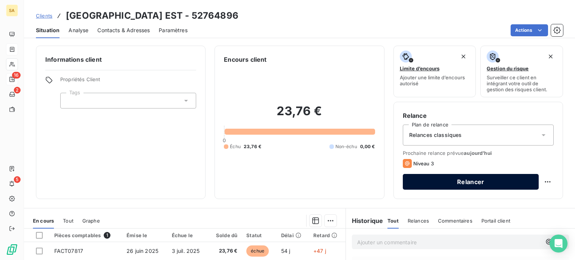
click at [428, 185] on button "Relancer" at bounding box center [471, 182] width 136 height 16
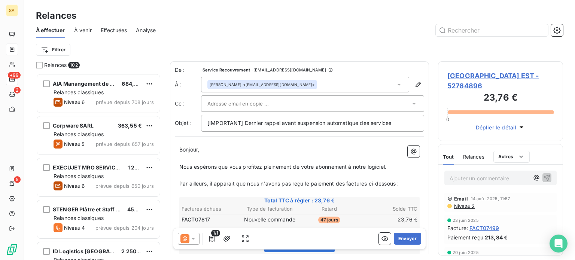
scroll to position [181, 119]
click at [395, 81] on icon at bounding box center [398, 84] width 7 height 7
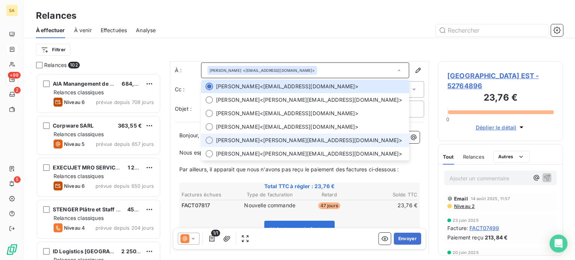
scroll to position [0, 0]
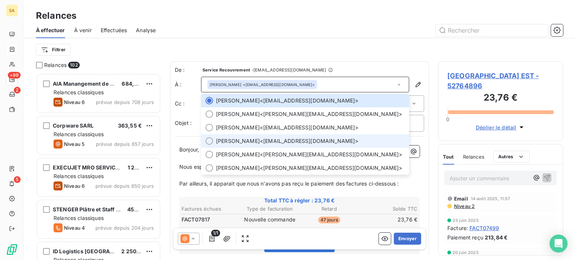
click at [207, 140] on div at bounding box center [208, 140] width 7 height 7
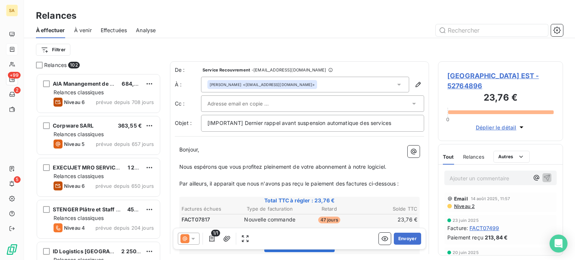
click at [372, 101] on div at bounding box center [308, 103] width 203 height 11
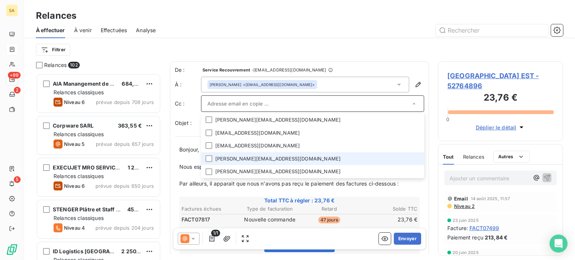
click at [210, 162] on li "c.ruggeri@vivialys.com" at bounding box center [312, 158] width 223 height 13
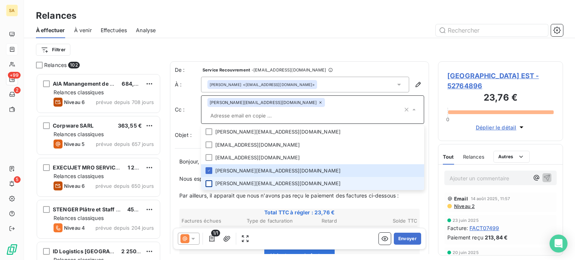
click at [210, 180] on div at bounding box center [208, 183] width 7 height 7
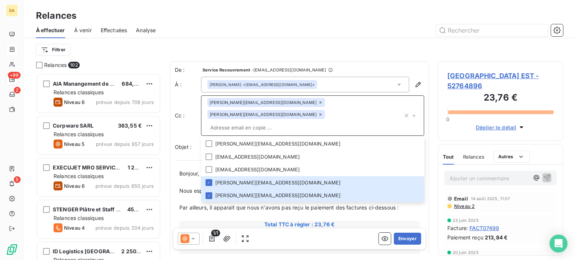
scroll to position [11, 0]
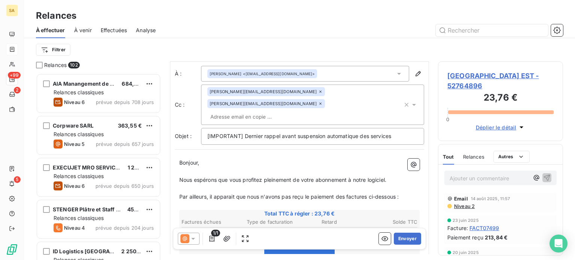
click at [410, 44] on div "Filtrer" at bounding box center [299, 50] width 527 height 14
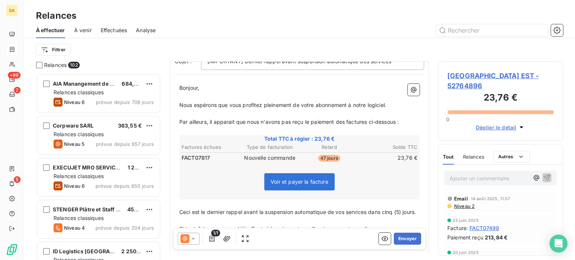
scroll to position [161, 0]
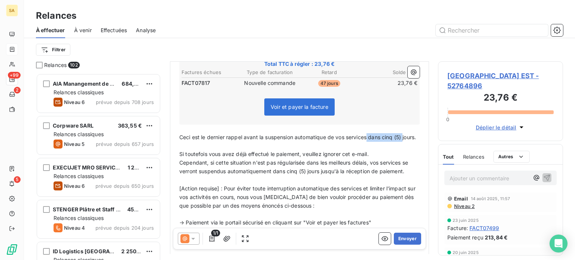
drag, startPoint x: 412, startPoint y: 122, endPoint x: 369, endPoint y: 122, distance: 43.0
click at [369, 133] on p "Ceci est le dernier rappel avant la suspension automatique de vos services dans…" at bounding box center [299, 137] width 240 height 9
drag, startPoint x: 402, startPoint y: 122, endPoint x: 369, endPoint y: 124, distance: 33.3
click at [369, 133] on p "Ceci est le dernier rappel avant la suspension automatique de vos servicesjours." at bounding box center [299, 137] width 240 height 9
drag, startPoint x: 320, startPoint y: 159, endPoint x: 273, endPoint y: 161, distance: 47.2
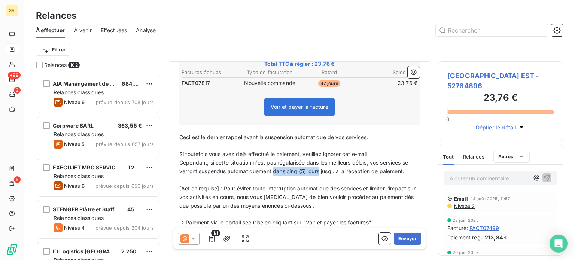
click at [273, 161] on span "Cependant, si cette situation n'est pas régularisée dans les meilleurs délais, …" at bounding box center [294, 166] width 230 height 15
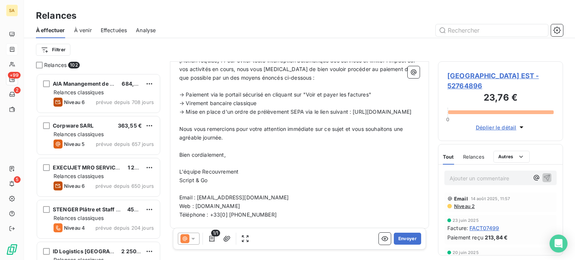
scroll to position [289, 0]
click at [400, 240] on button "Envoyer" at bounding box center [407, 239] width 27 height 12
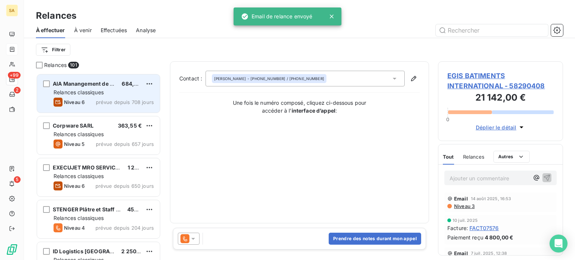
click at [107, 91] on div "Relances classiques" at bounding box center [104, 92] width 100 height 7
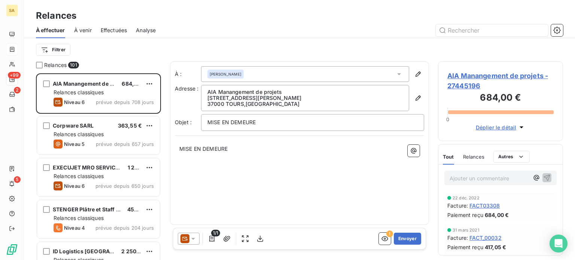
click at [187, 238] on icon at bounding box center [184, 238] width 9 height 9
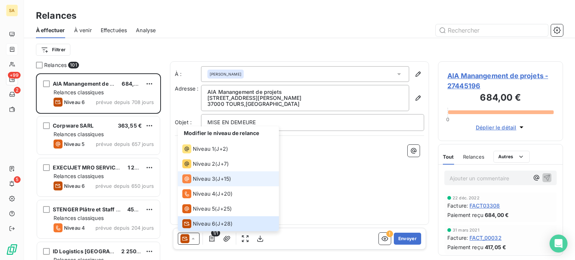
click at [204, 178] on span "Niveau 3" at bounding box center [204, 178] width 22 height 7
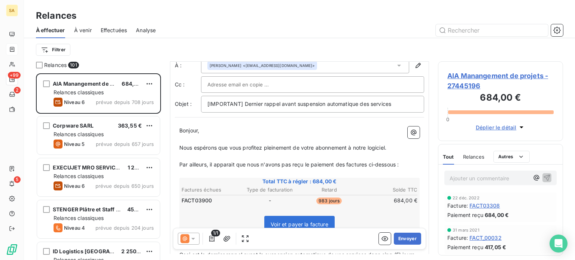
scroll to position [37, 0]
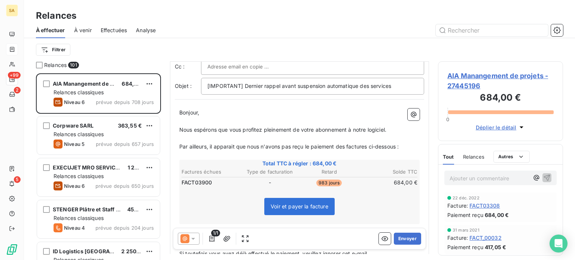
click at [461, 79] on span "AIA Manangement de projets - 27445196" at bounding box center [500, 81] width 106 height 20
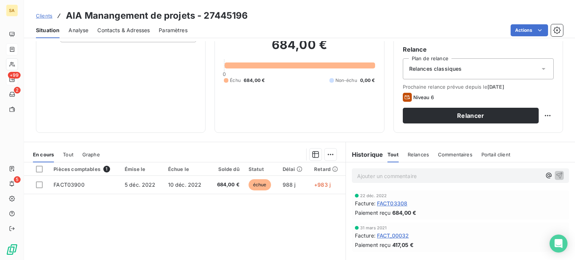
scroll to position [75, 0]
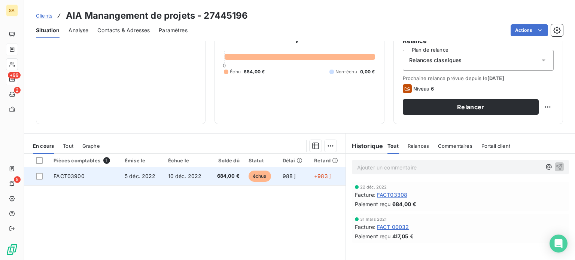
click at [122, 174] on td "5 déc. 2022" at bounding box center [141, 176] width 43 height 18
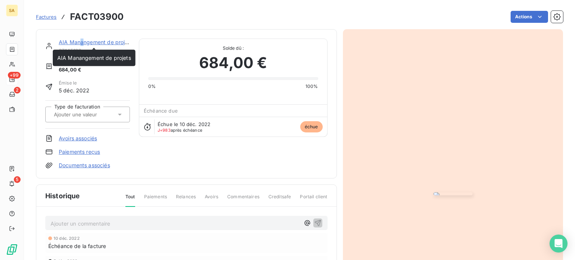
click at [82, 41] on link "AIA Manangement de projets" at bounding box center [96, 42] width 74 height 6
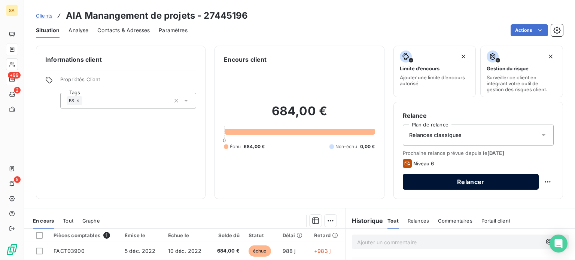
click at [492, 180] on button "Relancer" at bounding box center [471, 182] width 136 height 16
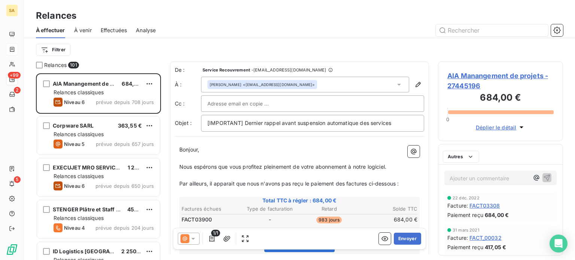
scroll to position [181, 119]
click at [398, 83] on div "Doriane GESLOT <d.geslot@a-i-a.fr>" at bounding box center [305, 85] width 208 height 16
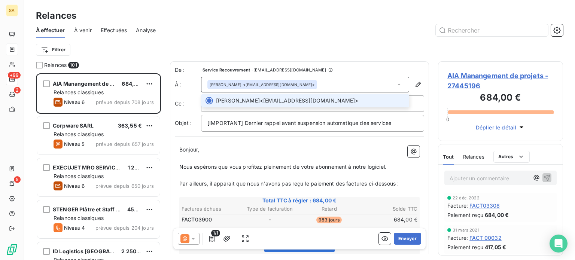
click at [392, 56] on div "Filtrer" at bounding box center [299, 50] width 527 height 14
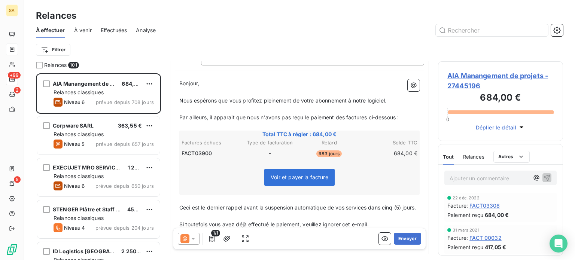
scroll to position [112, 0]
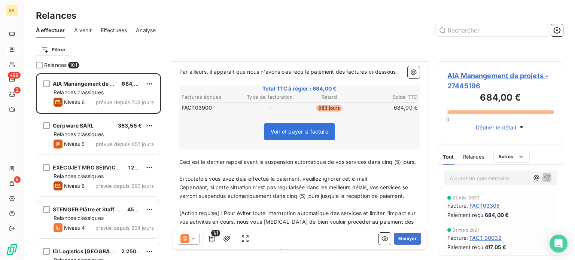
click at [193, 238] on icon at bounding box center [192, 238] width 7 height 7
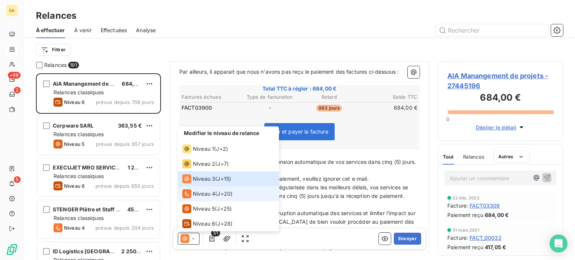
click at [198, 192] on span "Niveau 4" at bounding box center [204, 193] width 22 height 7
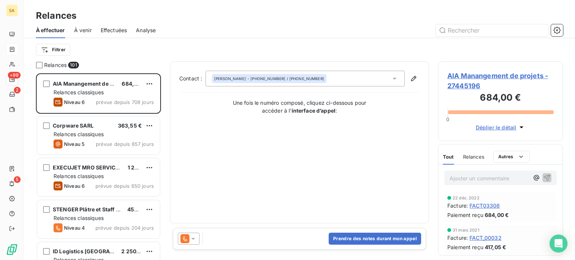
click at [467, 78] on span "AIA Manangement de projets - 27445196" at bounding box center [500, 81] width 106 height 20
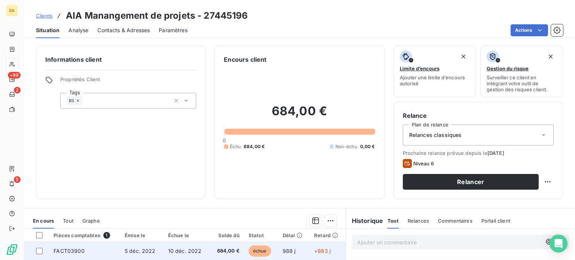
click at [115, 251] on td "FACT03900" at bounding box center [84, 251] width 71 height 18
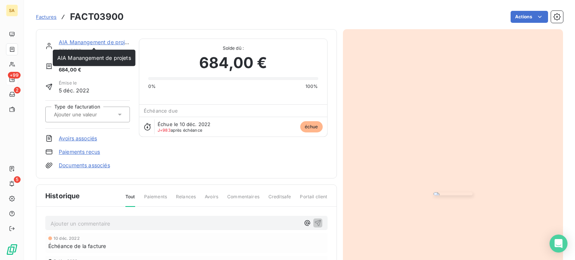
click at [83, 40] on link "AIA Manangement de projets" at bounding box center [96, 42] width 74 height 6
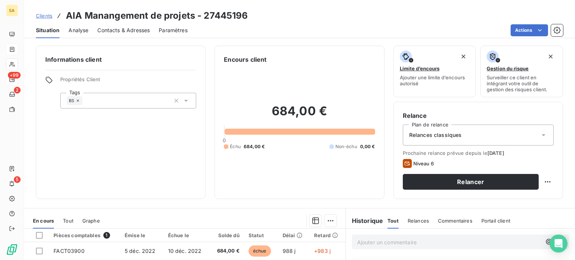
click at [125, 31] on span "Contacts & Adresses" at bounding box center [123, 30] width 52 height 7
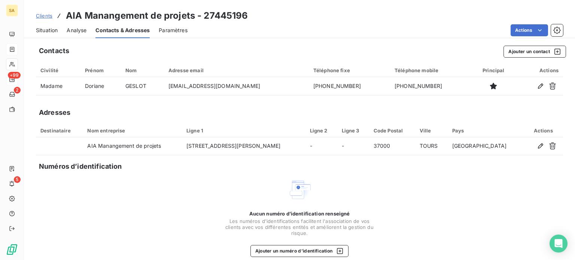
click at [83, 28] on span "Analyse" at bounding box center [77, 30] width 20 height 7
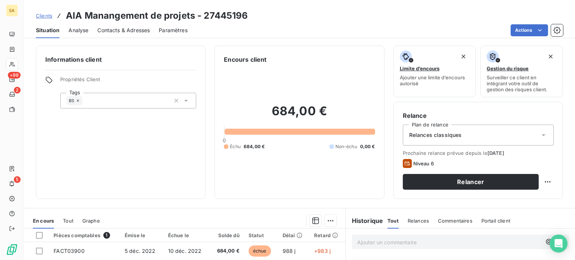
click at [117, 34] on div "Contacts & Adresses" at bounding box center [123, 30] width 52 height 16
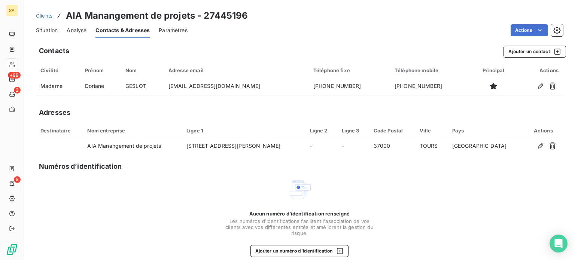
click at [41, 26] on div "Situation" at bounding box center [47, 30] width 22 height 16
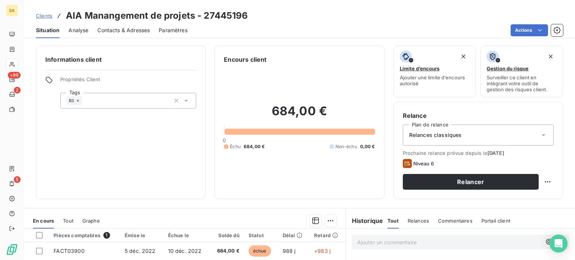
scroll to position [37, 0]
click at [126, 30] on span "Contacts & Adresses" at bounding box center [123, 30] width 52 height 7
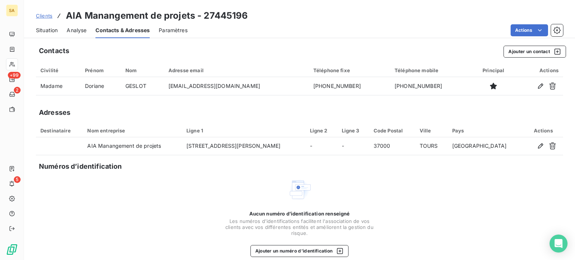
click at [74, 28] on span "Analyse" at bounding box center [77, 30] width 20 height 7
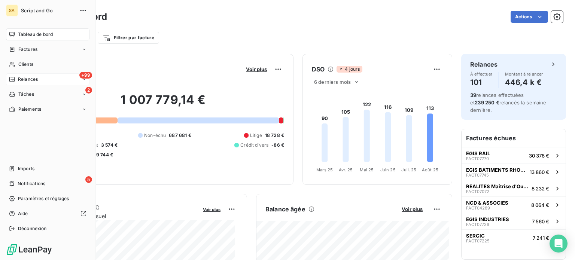
click at [30, 77] on span "Relances" at bounding box center [28, 79] width 20 height 7
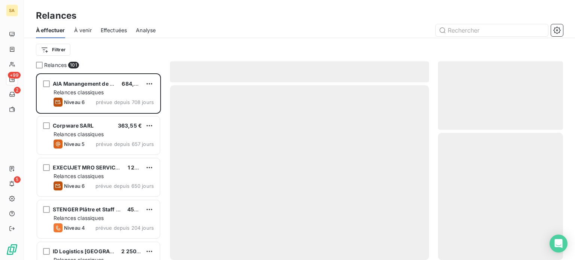
scroll to position [181, 119]
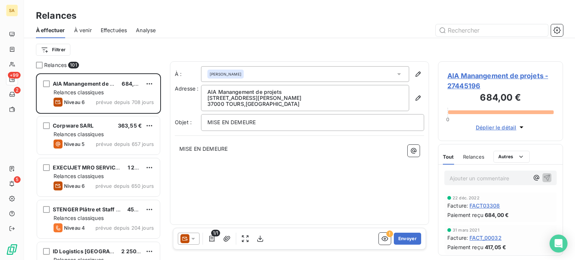
click at [507, 79] on span "AIA Manangement de projets - 27445196" at bounding box center [500, 81] width 106 height 20
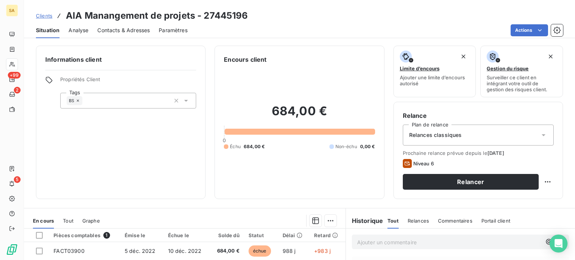
click at [129, 30] on span "Contacts & Adresses" at bounding box center [123, 30] width 52 height 7
click at [122, 30] on span "Contacts & Adresses" at bounding box center [123, 30] width 52 height 7
click at [129, 31] on span "Contacts & Adresses" at bounding box center [123, 30] width 52 height 7
click at [135, 27] on span "Contacts & Adresses" at bounding box center [123, 30] width 52 height 7
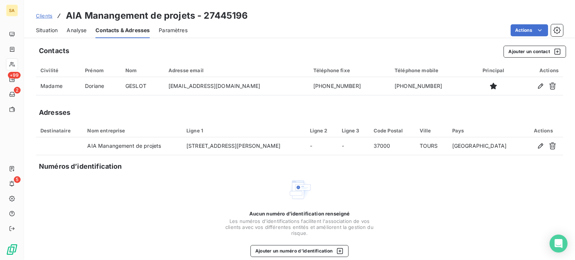
click at [52, 32] on span "Situation" at bounding box center [47, 30] width 22 height 7
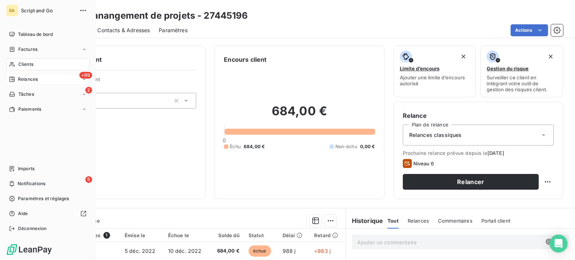
click at [21, 77] on span "Relances" at bounding box center [28, 79] width 20 height 7
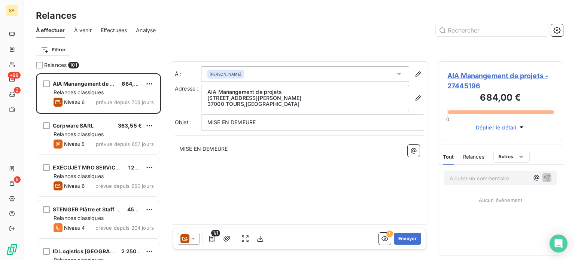
scroll to position [181, 119]
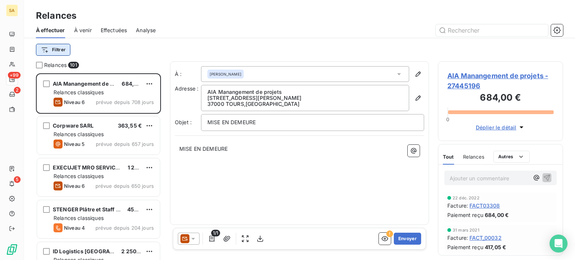
click at [60, 51] on html "SA +99 2 5 Relances À effectuer À venir Effectuées Analyse Filtrer Relances 101…" at bounding box center [287, 130] width 575 height 260
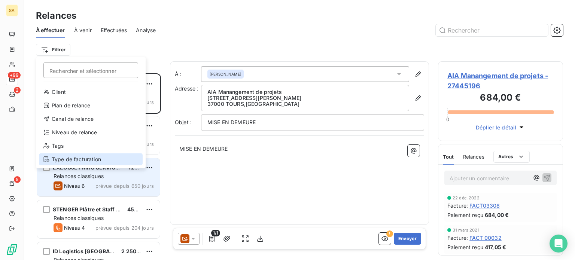
click at [86, 161] on div "Type de facturation" at bounding box center [91, 159] width 104 height 12
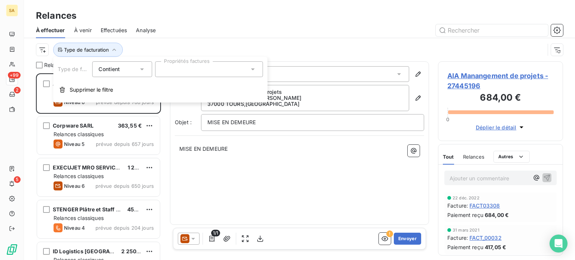
click at [173, 70] on div at bounding box center [209, 69] width 108 height 16
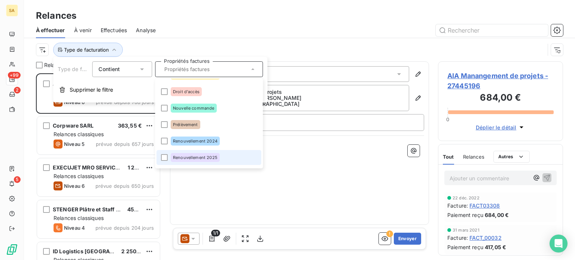
scroll to position [0, 0]
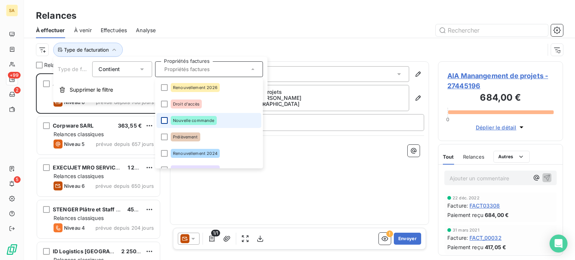
click at [164, 120] on div at bounding box center [164, 120] width 7 height 7
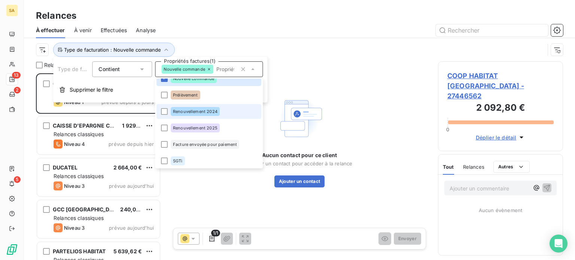
scroll to position [43, 0]
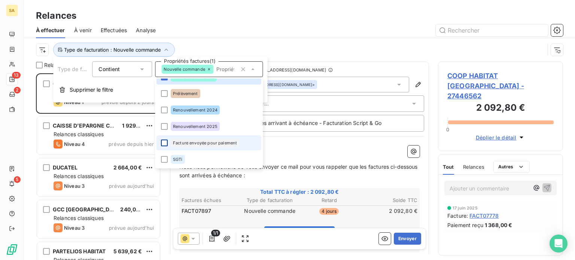
click at [165, 142] on div at bounding box center [164, 143] width 7 height 7
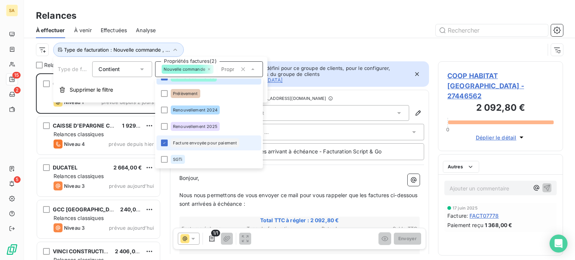
scroll to position [181, 119]
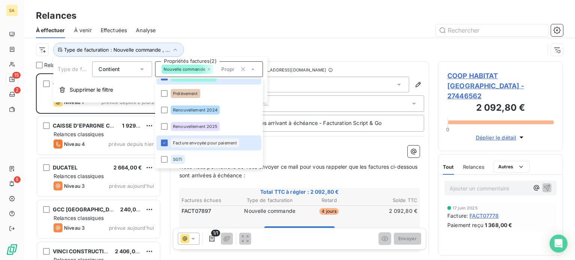
click at [356, 24] on div at bounding box center [364, 30] width 398 height 12
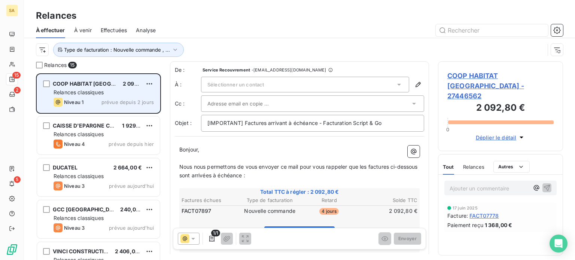
click at [98, 89] on span "Relances classiques" at bounding box center [79, 92] width 50 height 6
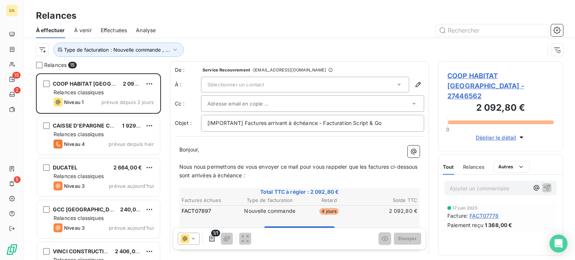
click at [493, 76] on span "COOP HABITAT BRETAGNE - 27446562" at bounding box center [500, 86] width 106 height 30
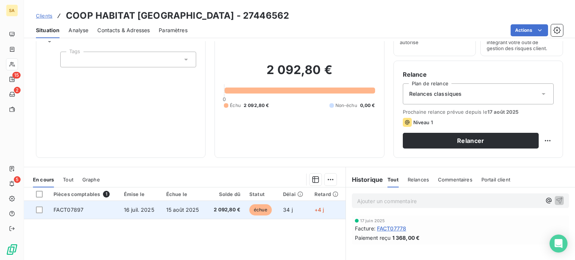
scroll to position [37, 0]
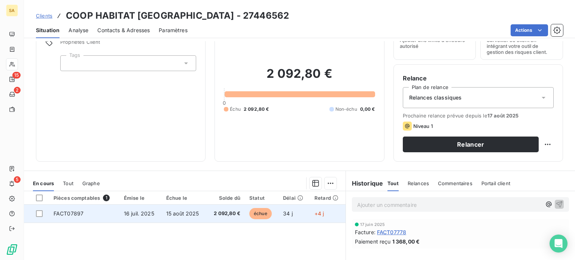
click at [101, 215] on td "FACT07897" at bounding box center [84, 214] width 70 height 18
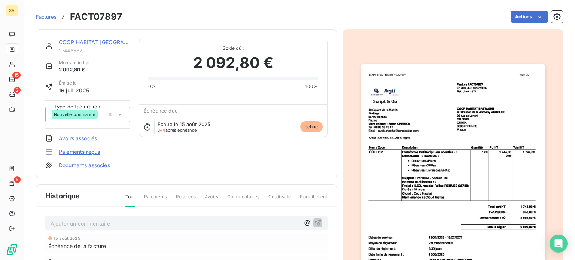
click at [110, 41] on link "COOP HABITAT BRETAGNE" at bounding box center [107, 42] width 96 height 6
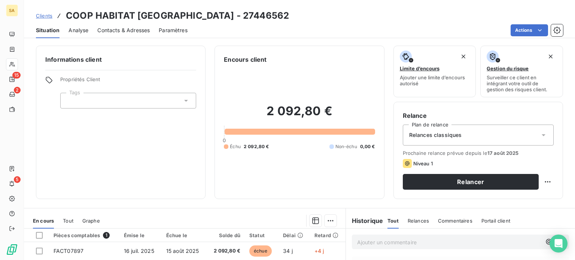
click at [118, 28] on span "Contacts & Adresses" at bounding box center [123, 30] width 52 height 7
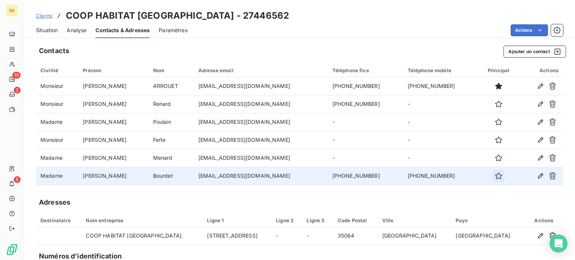
click at [495, 177] on icon "button" at bounding box center [498, 175] width 7 height 7
click at [46, 33] on span "Situation" at bounding box center [47, 30] width 22 height 7
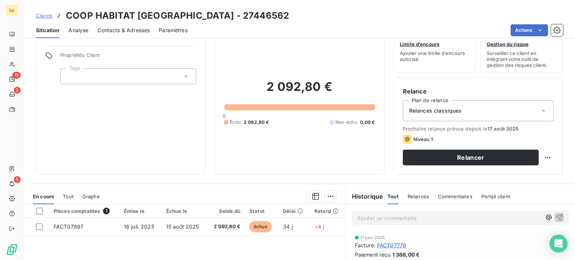
scroll to position [37, 0]
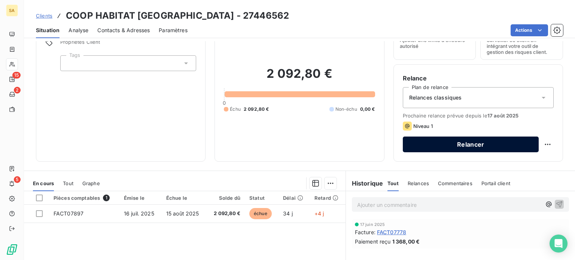
click at [478, 144] on button "Relancer" at bounding box center [471, 145] width 136 height 16
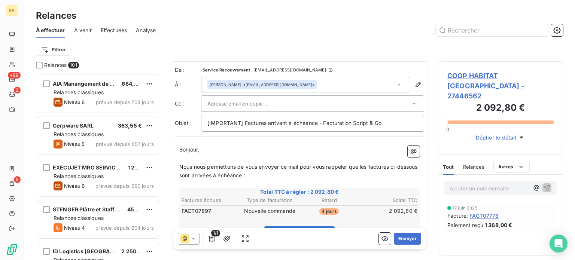
scroll to position [181, 119]
click at [410, 105] on icon at bounding box center [413, 103] width 7 height 7
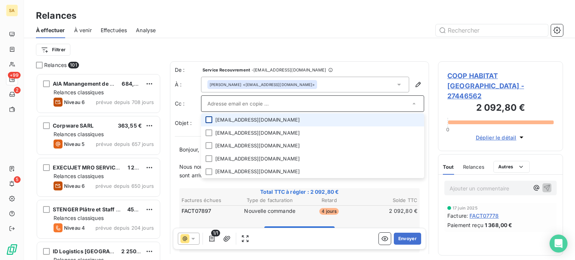
click at [209, 121] on div at bounding box center [208, 119] width 7 height 7
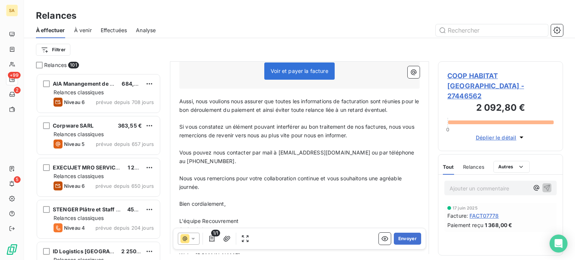
scroll to position [218, 0]
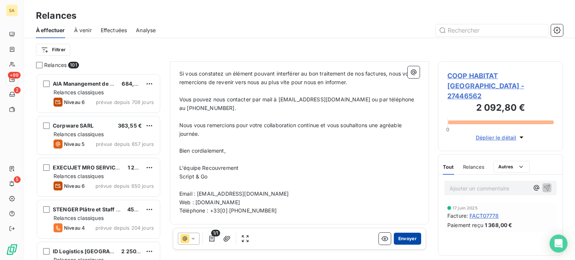
click at [400, 238] on button "Envoyer" at bounding box center [407, 239] width 27 height 12
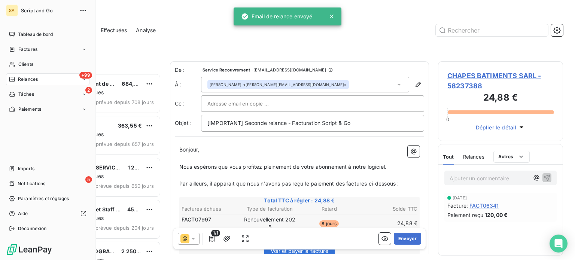
click at [48, 76] on div "+99 Relances" at bounding box center [47, 79] width 83 height 12
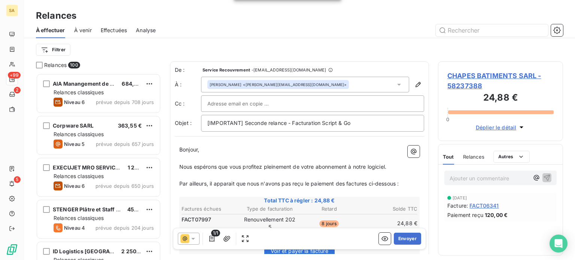
click at [132, 60] on div "Filtrer" at bounding box center [299, 49] width 527 height 23
click at [52, 45] on html "SA +99 2 5 Relances À effectuer À venir Effectuées Analyse Filtrer Relances 100…" at bounding box center [287, 130] width 575 height 260
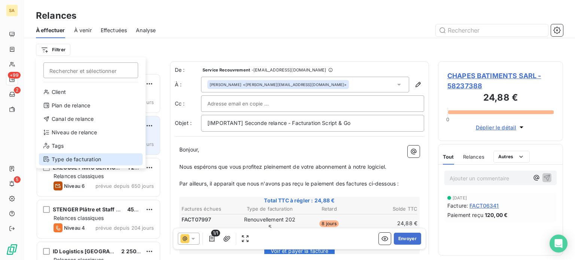
click at [79, 160] on div "Type de facturation" at bounding box center [91, 159] width 104 height 12
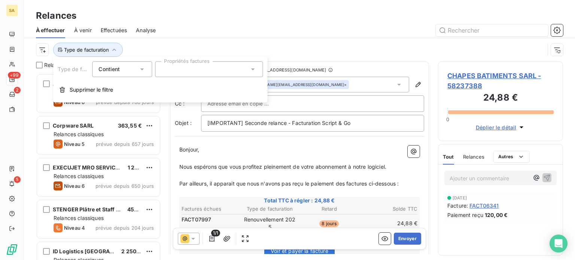
click at [227, 73] on div at bounding box center [209, 69] width 108 height 16
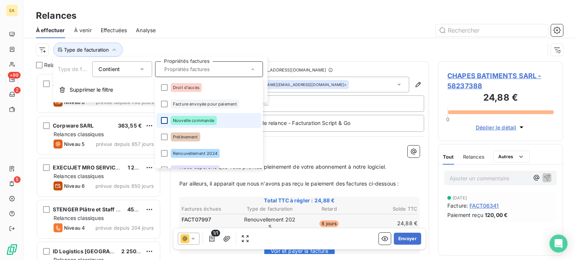
click at [166, 119] on div at bounding box center [164, 120] width 7 height 7
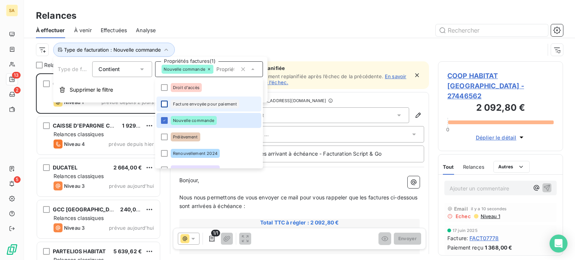
click at [163, 103] on div at bounding box center [164, 104] width 7 height 7
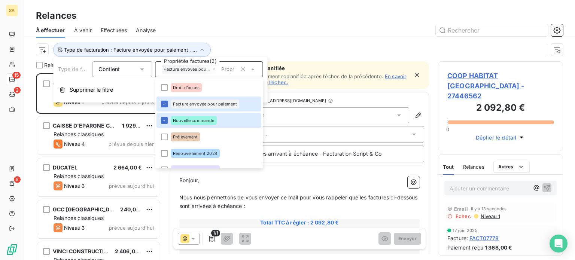
click at [340, 43] on div "Type de facturation : Facture envoyée pour paiement , ..." at bounding box center [290, 50] width 508 height 14
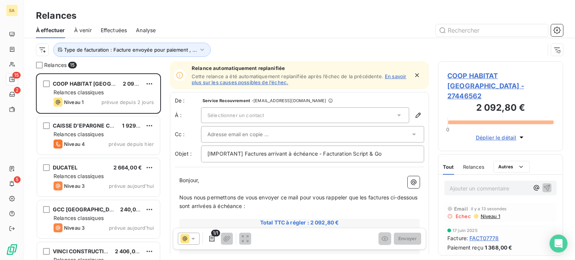
click at [391, 75] on link "En savoir plus sur les causes possibles de l’échec." at bounding box center [299, 79] width 214 height 12
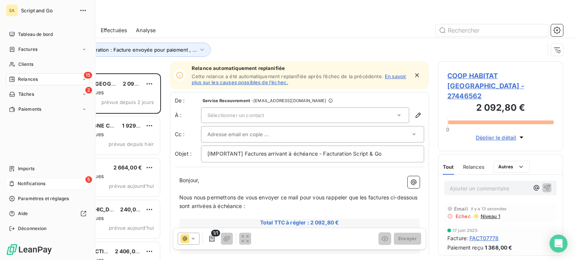
click at [44, 187] on span "Notifications" at bounding box center [32, 183] width 28 height 7
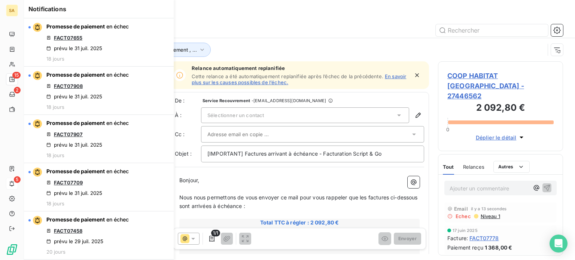
click at [217, 15] on div "Relances" at bounding box center [299, 15] width 551 height 13
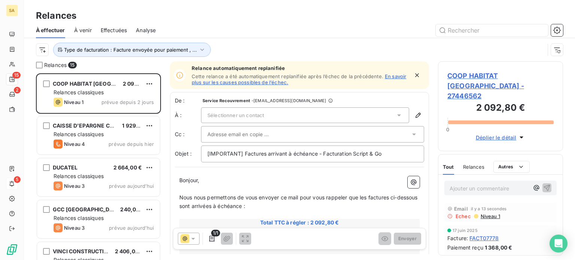
click at [263, 112] on span "Sélectionner un contact" at bounding box center [235, 115] width 56 height 6
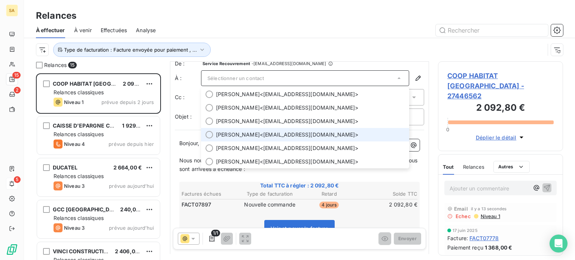
scroll to position [75, 0]
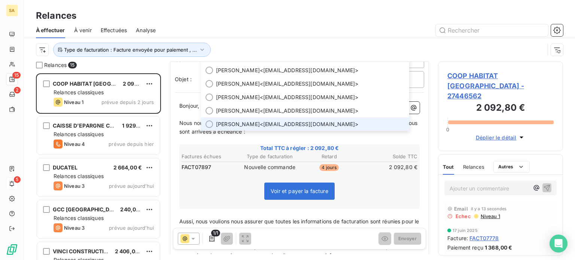
click at [208, 120] on div at bounding box center [208, 123] width 7 height 7
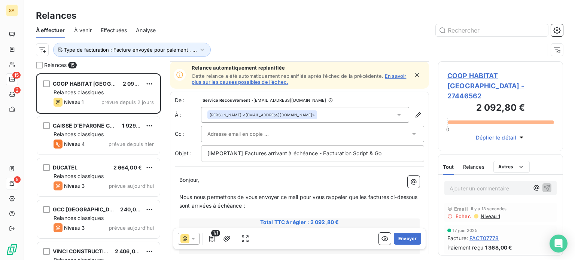
scroll to position [0, 0]
click at [328, 133] on div at bounding box center [308, 134] width 203 height 11
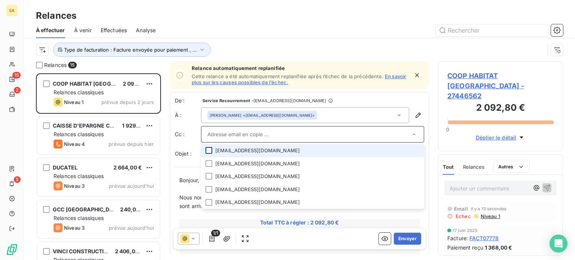
click at [207, 147] on div at bounding box center [208, 150] width 7 height 7
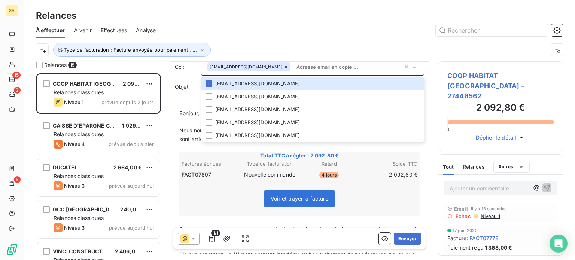
scroll to position [113, 0]
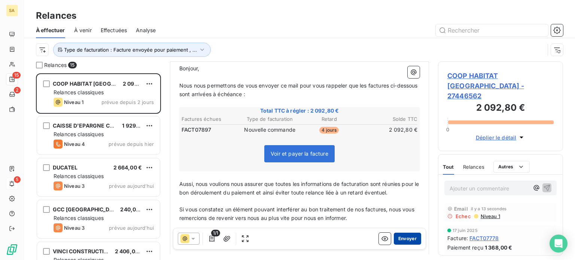
click at [405, 242] on button "Envoyer" at bounding box center [407, 239] width 27 height 12
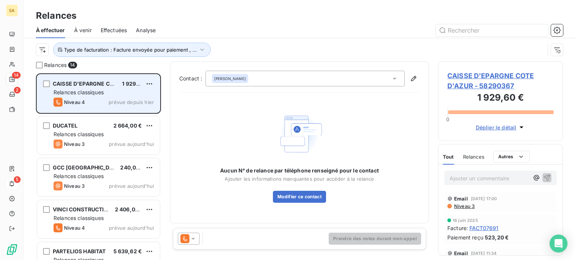
click at [90, 98] on div "Niveau 4 prévue depuis hier" at bounding box center [104, 102] width 100 height 9
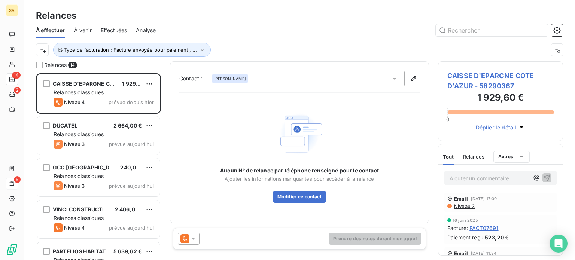
click at [501, 73] on span "CAISSE D'EPARGNE COTE D'AZUR - 58290367" at bounding box center [500, 81] width 106 height 20
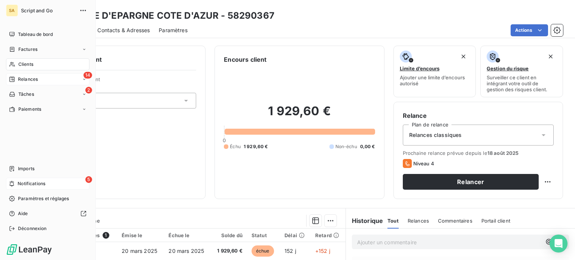
click at [21, 77] on span "Relances" at bounding box center [28, 79] width 20 height 7
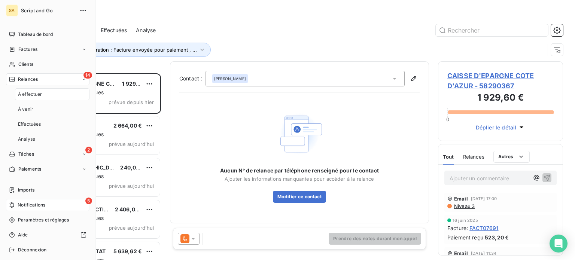
scroll to position [181, 119]
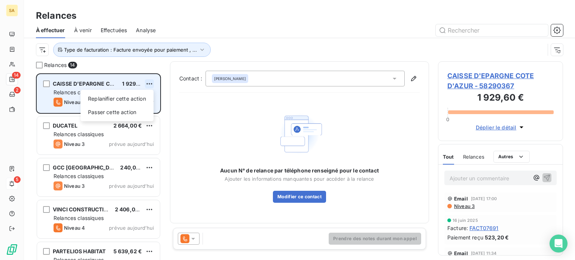
click at [151, 82] on html "SA 14 2 5 Relances À effectuer À venir Effectuées Analyse Type de facturation :…" at bounding box center [287, 130] width 575 height 260
click at [129, 111] on div "Passer cette action" at bounding box center [116, 112] width 67 height 12
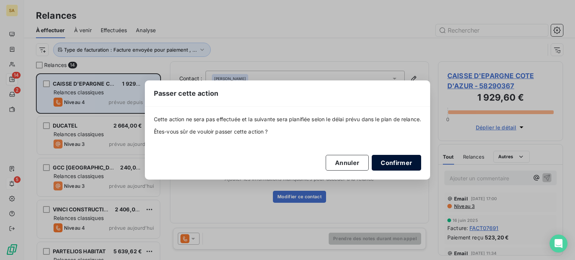
click at [414, 167] on button "Confirmer" at bounding box center [396, 163] width 49 height 16
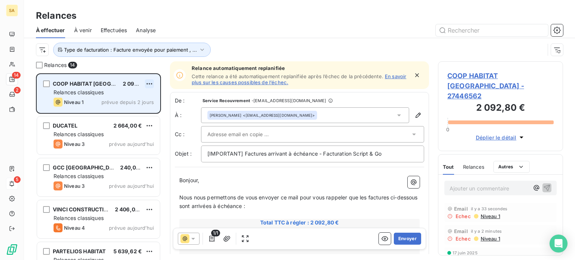
click at [150, 85] on html "SA 14 2 5 Relances À effectuer À venir Effectuées Analyse Type de facturation :…" at bounding box center [287, 130] width 575 height 260
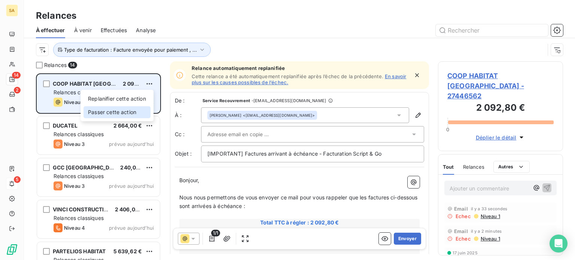
click at [135, 111] on div "Passer cette action" at bounding box center [116, 112] width 67 height 12
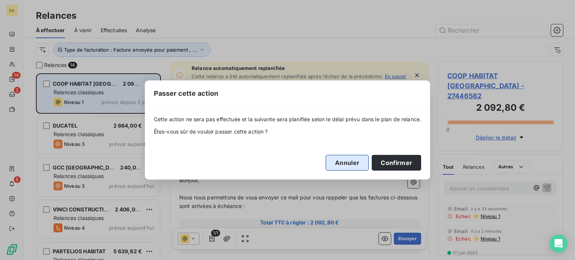
drag, startPoint x: 401, startPoint y: 165, endPoint x: 365, endPoint y: 162, distance: 36.0
click at [401, 165] on button "Confirmer" at bounding box center [396, 163] width 49 height 16
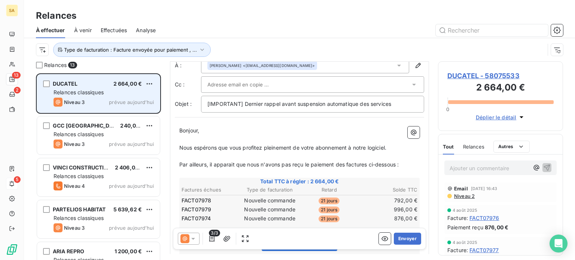
scroll to position [37, 0]
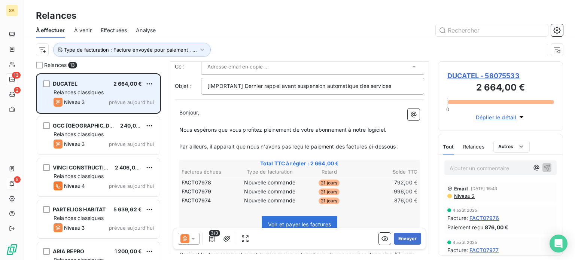
click at [106, 94] on div "Relances classiques" at bounding box center [104, 92] width 100 height 7
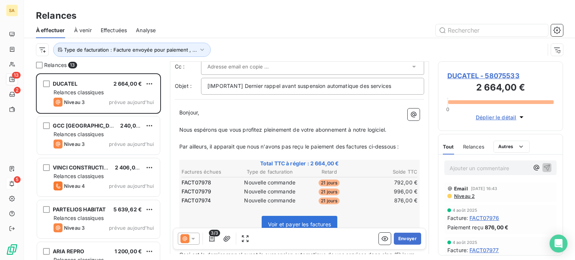
click at [461, 74] on span "DUCATEL - 58075533" at bounding box center [500, 76] width 106 height 10
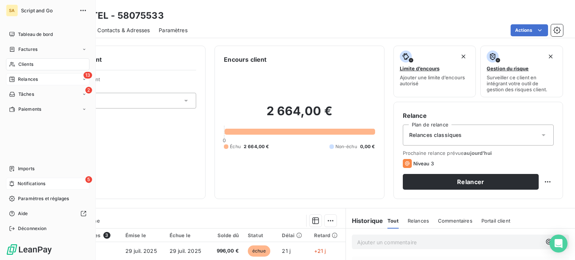
click at [13, 74] on div "13 Relances" at bounding box center [47, 79] width 83 height 12
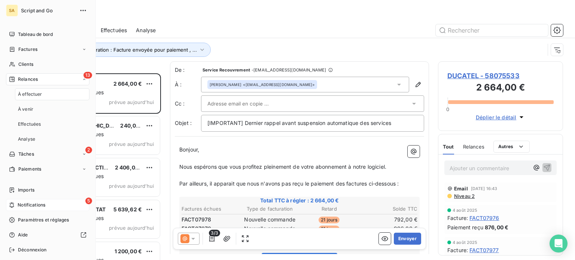
scroll to position [181, 119]
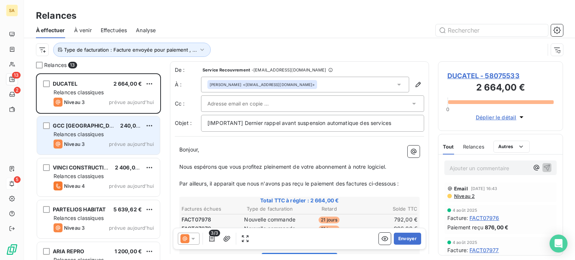
click at [103, 146] on div "Niveau 3 prévue aujourd’hui" at bounding box center [104, 144] width 100 height 9
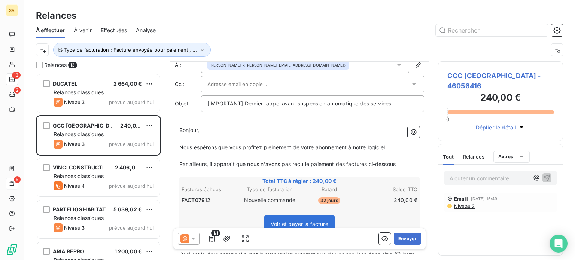
scroll to position [37, 0]
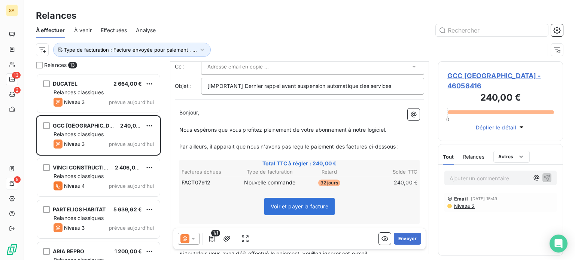
click at [451, 77] on span "GCC PAYS DE LOIRE - 46056416" at bounding box center [500, 81] width 106 height 20
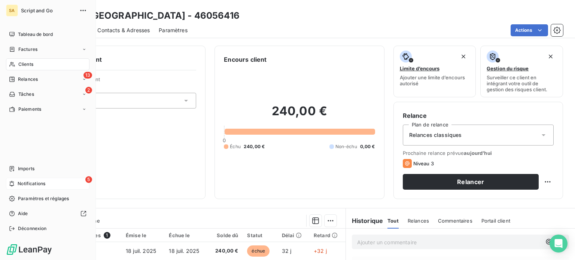
click at [20, 80] on span "Relances" at bounding box center [28, 79] width 20 height 7
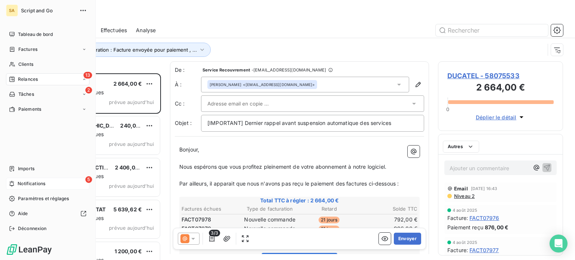
scroll to position [181, 119]
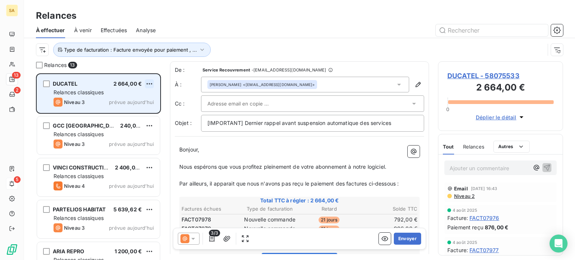
click at [151, 83] on html "SA 13 2 5 Relances À effectuer À venir Effectuées Analyse Type de facturation :…" at bounding box center [287, 130] width 575 height 260
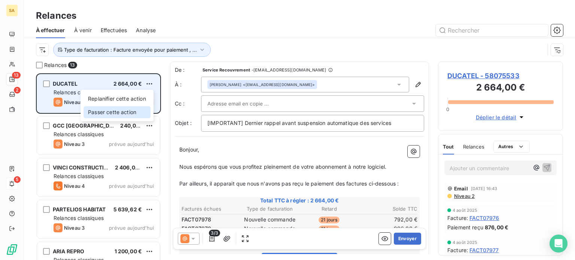
click at [140, 111] on div "Passer cette action" at bounding box center [116, 112] width 67 height 12
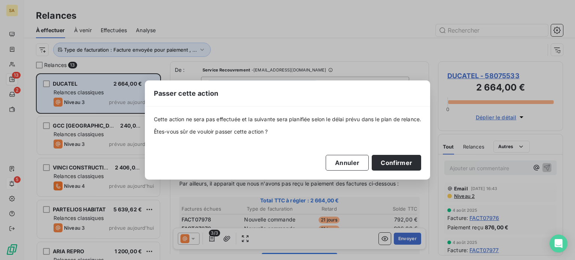
click at [374, 152] on div "Cette action ne sera pas effectuée et la suivante sera planifiée selon le délai…" at bounding box center [288, 143] width 268 height 55
click at [388, 162] on button "Confirmer" at bounding box center [396, 163] width 49 height 16
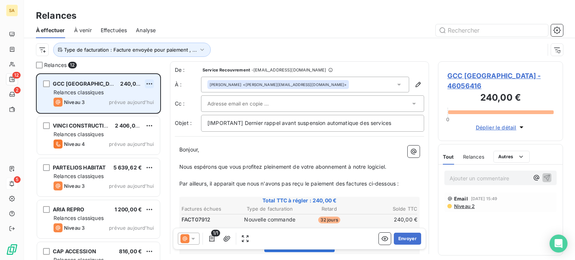
click at [150, 82] on html "SA 12 2 5 Relances À effectuer À venir Effectuées Analyse Type de facturation :…" at bounding box center [287, 130] width 575 height 260
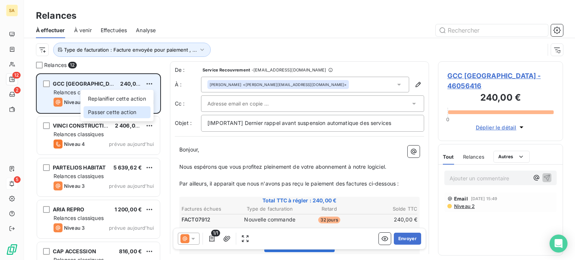
click at [141, 114] on div "Passer cette action" at bounding box center [116, 112] width 67 height 12
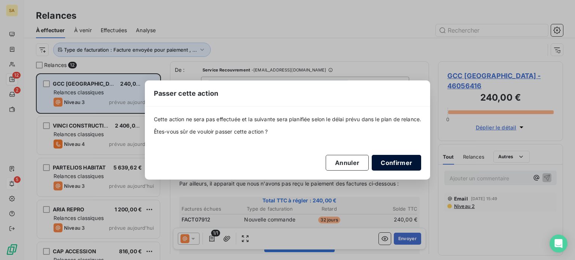
click at [418, 167] on button "Confirmer" at bounding box center [396, 163] width 49 height 16
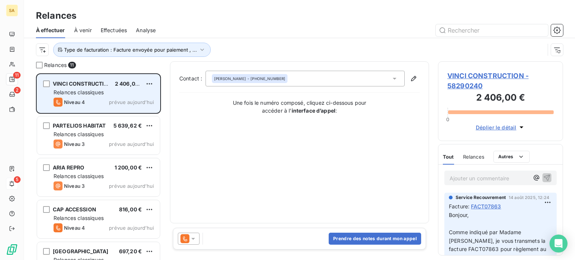
click at [93, 94] on span "Relances classiques" at bounding box center [79, 92] width 50 height 6
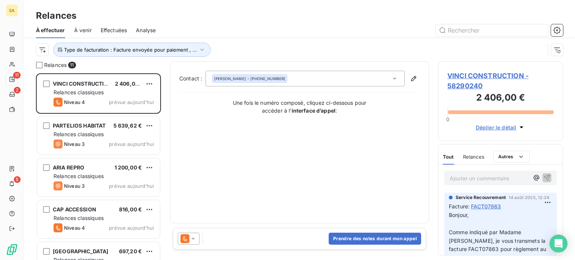
click at [502, 78] on span "VINCI CONSTRUCTION - 58290240" at bounding box center [500, 81] width 106 height 20
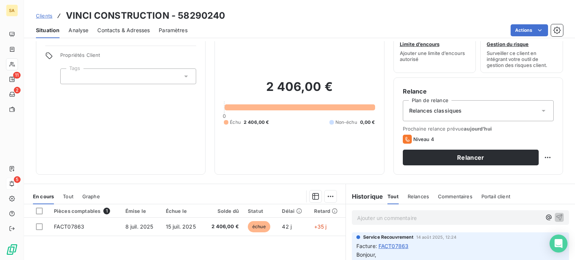
scroll to position [37, 0]
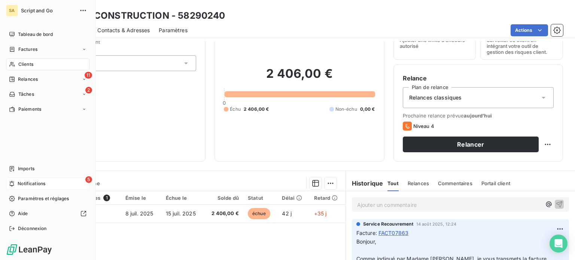
click at [22, 62] on span "Clients" at bounding box center [25, 64] width 15 height 7
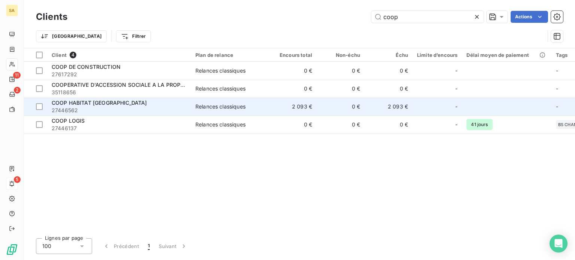
type input "coop"
click at [108, 102] on span "COOP HABITAT [GEOGRAPHIC_DATA]" at bounding box center [99, 103] width 95 height 6
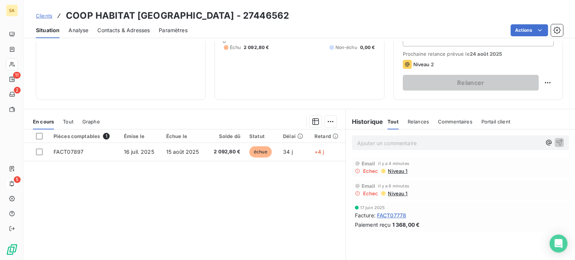
scroll to position [112, 0]
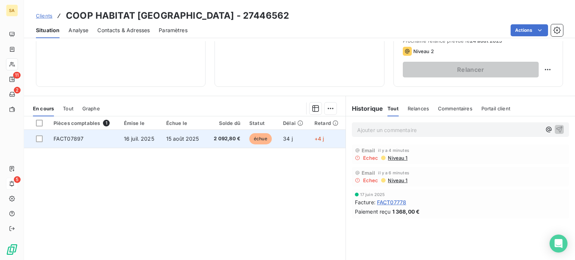
click at [94, 140] on td "FACT07897" at bounding box center [84, 139] width 70 height 18
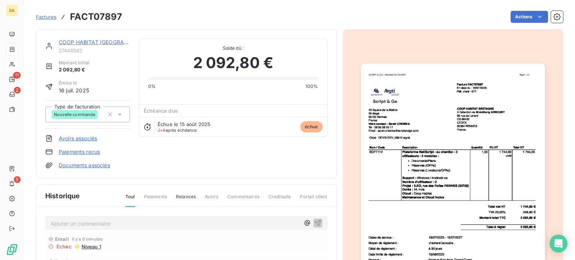
click at [105, 219] on p "Ajouter un commentaire ﻿" at bounding box center [175, 223] width 249 height 9
click at [317, 223] on icon "button" at bounding box center [317, 222] width 7 height 7
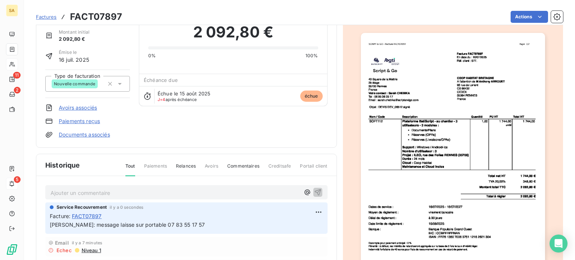
scroll to position [75, 0]
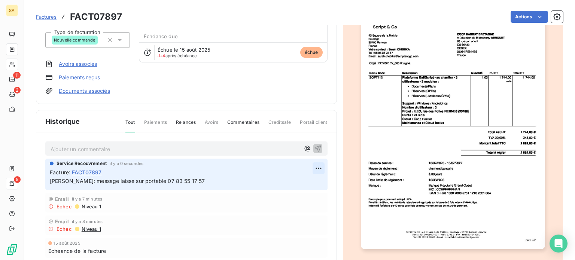
click at [310, 167] on html "SA 11 2 5 Factures FACT07897 Actions COOP HABITAT BRETAGNE 27446562 Montant ini…" at bounding box center [287, 130] width 575 height 260
click at [293, 184] on div "Editer" at bounding box center [292, 184] width 42 height 12
click at [214, 180] on p "Mathieu: message laisse sur portable 07 83 55 17 57" at bounding box center [181, 181] width 263 height 9
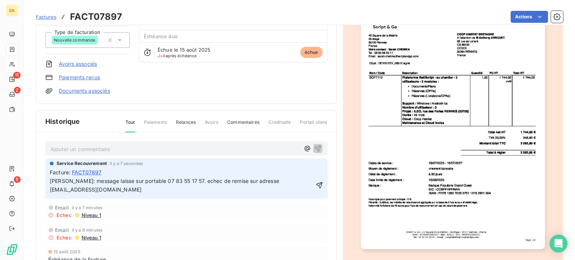
click at [315, 182] on icon "button" at bounding box center [318, 184] width 7 height 7
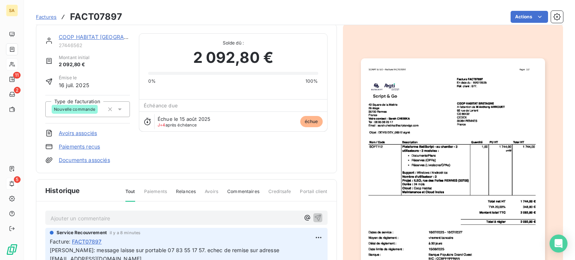
scroll to position [0, 0]
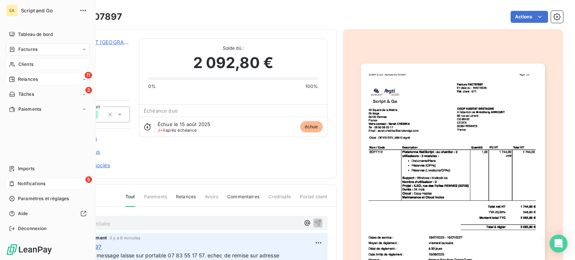
click at [27, 79] on span "Relances" at bounding box center [28, 79] width 20 height 7
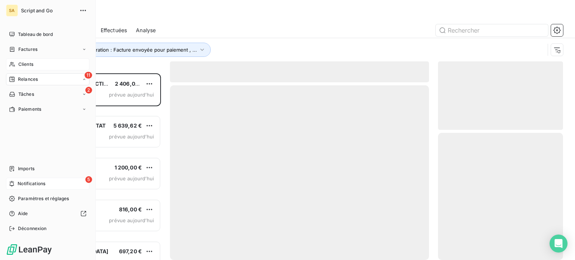
scroll to position [181, 119]
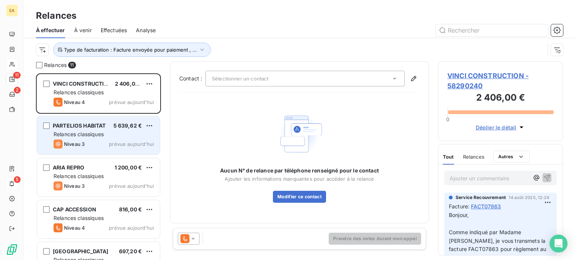
click at [97, 131] on span "Relances classiques" at bounding box center [79, 134] width 50 height 6
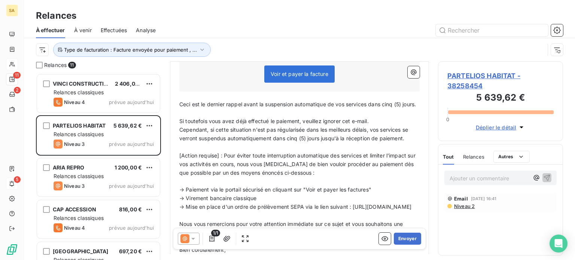
scroll to position [187, 0]
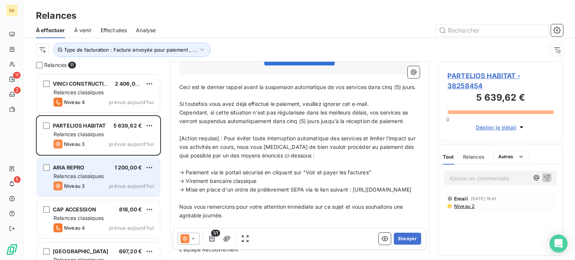
click at [97, 183] on div "Niveau 3 prévue aujourd’hui" at bounding box center [104, 185] width 100 height 9
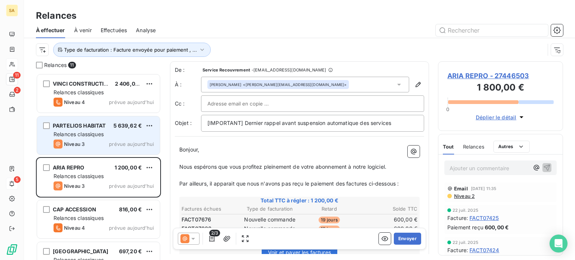
click at [91, 146] on div "Niveau 3 prévue aujourd’hui" at bounding box center [104, 144] width 100 height 9
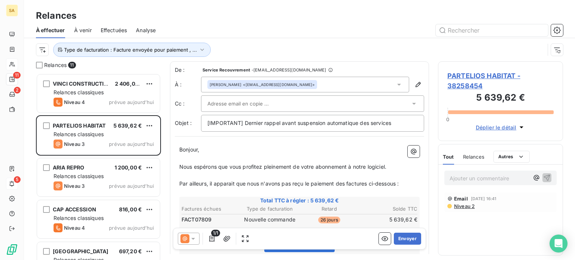
click at [500, 74] on span "PARTELIOS HABITAT - 38258454" at bounding box center [500, 81] width 106 height 20
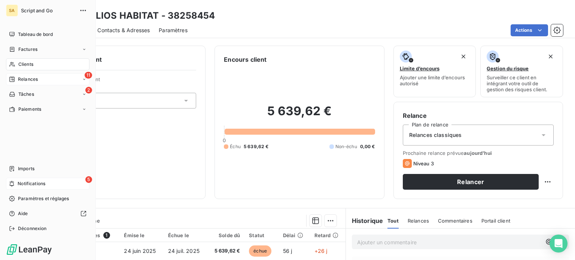
click at [19, 62] on span "Clients" at bounding box center [25, 64] width 15 height 7
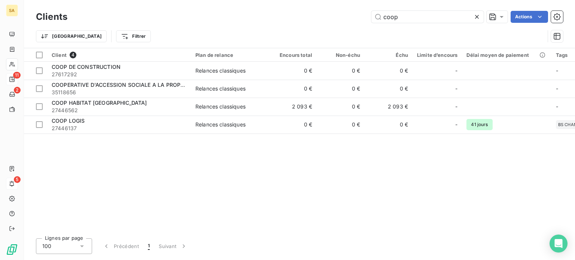
drag, startPoint x: 441, startPoint y: 12, endPoint x: 326, endPoint y: 18, distance: 115.8
click at [327, 18] on div "coop Actions" at bounding box center [319, 17] width 486 height 12
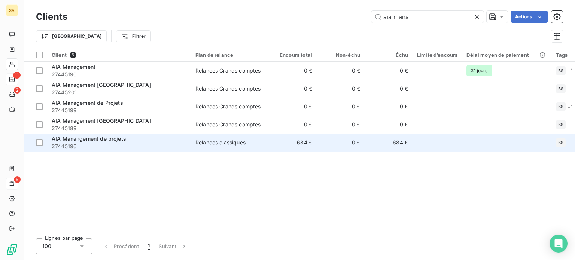
type input "aia mana"
click at [129, 140] on div "AIA Manangement de projets" at bounding box center [119, 138] width 135 height 7
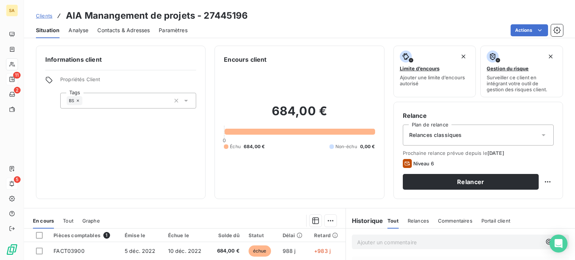
click at [121, 28] on span "Contacts & Adresses" at bounding box center [123, 30] width 52 height 7
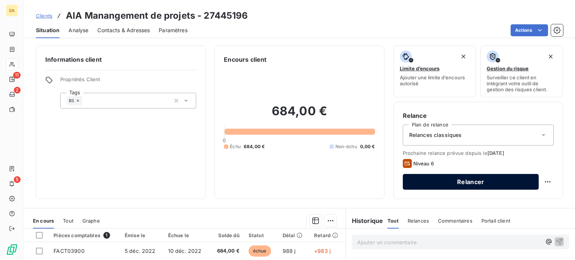
click at [501, 185] on button "Relancer" at bounding box center [471, 182] width 136 height 16
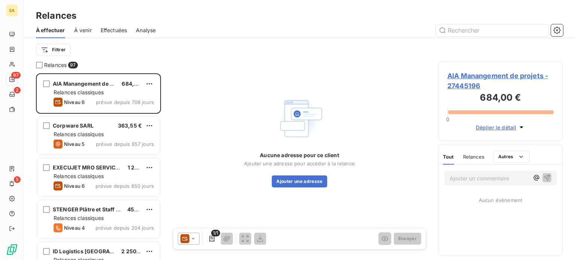
scroll to position [181, 119]
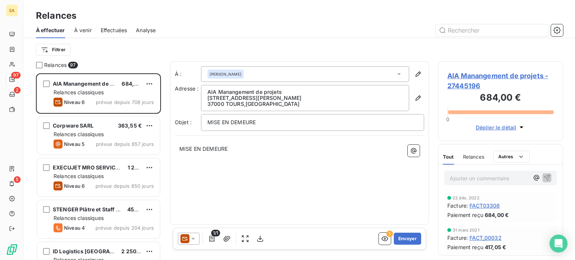
click at [195, 236] on icon at bounding box center [192, 238] width 7 height 7
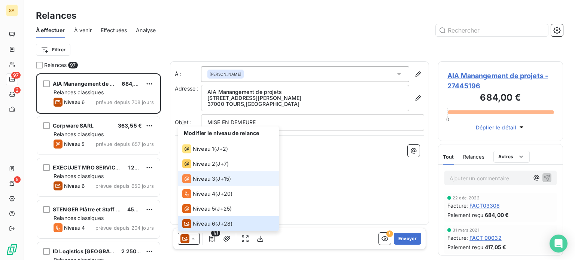
click at [202, 180] on span "Niveau 3" at bounding box center [204, 178] width 22 height 7
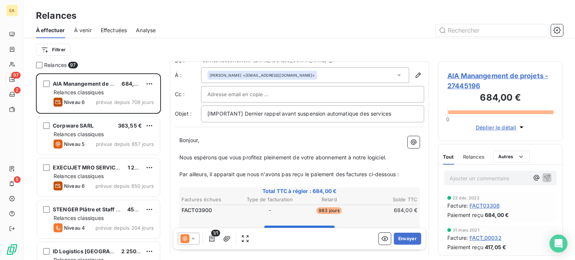
scroll to position [0, 0]
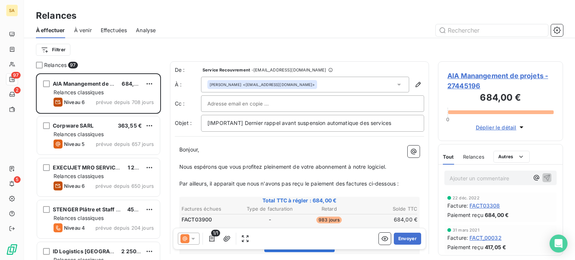
click at [317, 83] on div "Doriane GESLOT <d.geslot@a-i-a.fr>" at bounding box center [305, 85] width 208 height 16
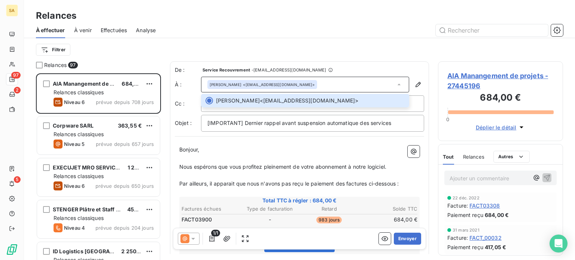
click at [341, 85] on div "Doriane GESLOT <d.geslot@a-i-a.fr>" at bounding box center [305, 85] width 208 height 16
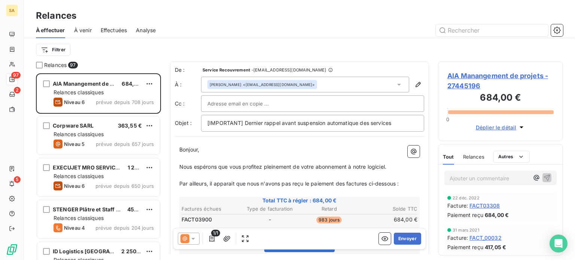
click at [395, 83] on icon at bounding box center [398, 84] width 7 height 7
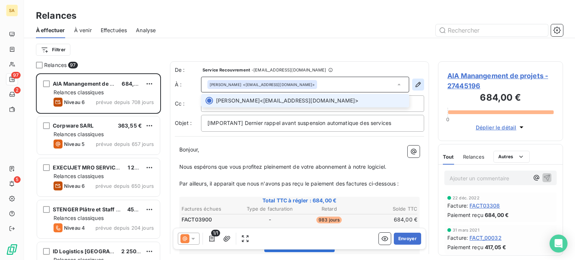
click at [414, 82] on icon "button" at bounding box center [417, 84] width 7 height 7
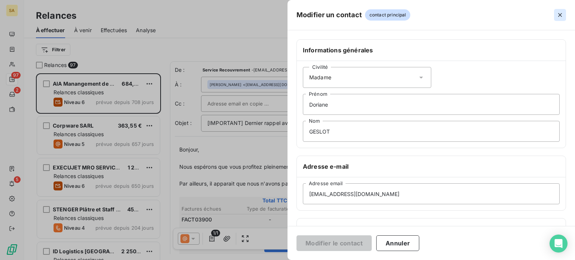
click at [561, 16] on icon "button" at bounding box center [560, 15] width 4 height 4
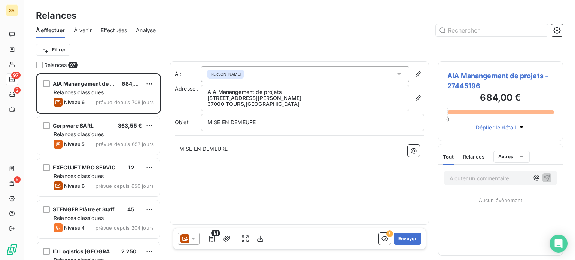
scroll to position [181, 119]
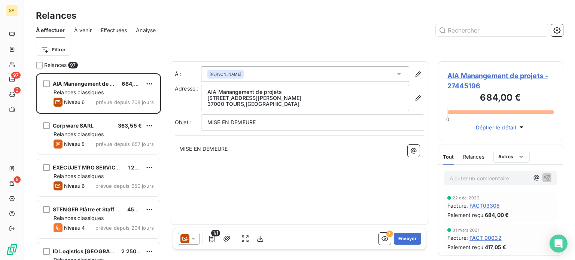
click at [401, 74] on icon at bounding box center [398, 73] width 7 height 7
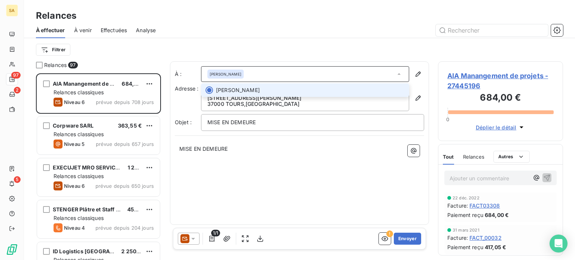
click at [401, 74] on icon at bounding box center [398, 73] width 7 height 7
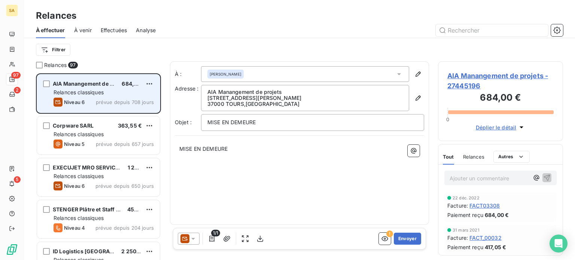
click at [78, 95] on span "Relances classiques" at bounding box center [79, 92] width 50 height 6
click at [83, 89] on div "Relances classiques" at bounding box center [104, 92] width 100 height 7
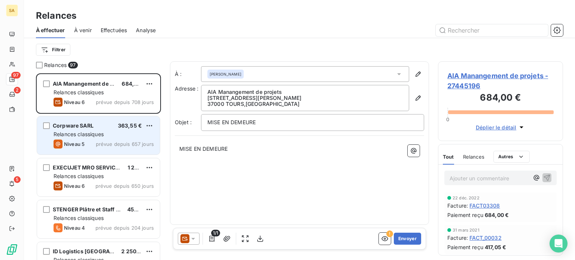
click at [84, 131] on span "Relances classiques" at bounding box center [79, 134] width 50 height 6
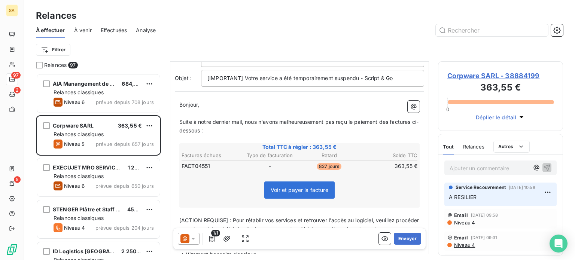
scroll to position [75, 0]
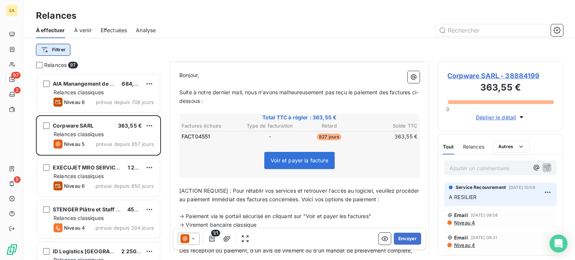
click at [63, 48] on html "SA 97 2 5 Relances À effectuer À venir Effectuées Analyse Filtrer Relances 97 A…" at bounding box center [287, 130] width 575 height 260
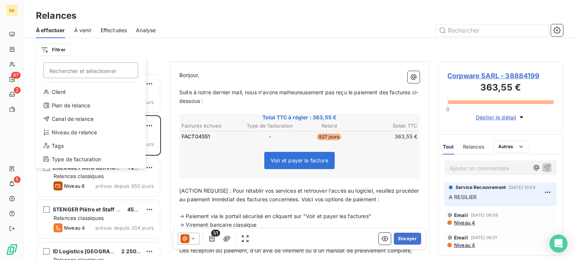
click at [177, 45] on html "SA 97 2 5 Relances À effectuer À venir Effectuées Analyse Filtrer Rechercher et…" at bounding box center [287, 130] width 575 height 260
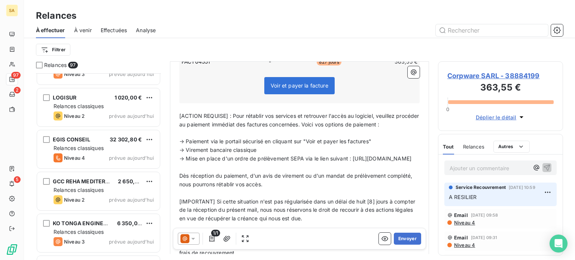
scroll to position [3878, 0]
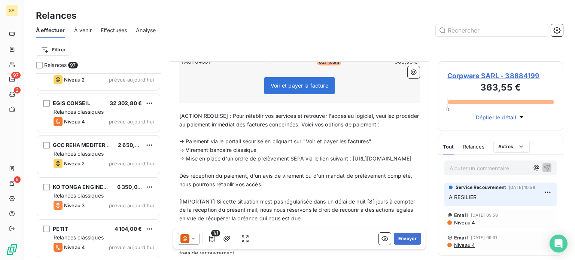
click at [149, 185] on html "SA 97 2 5 Relances À effectuer À venir Effectuées Analyse Filtrer Relances 97 L…" at bounding box center [287, 130] width 575 height 260
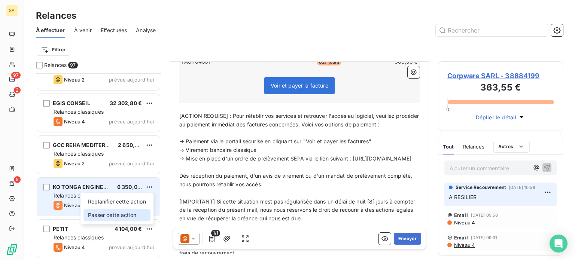
click at [134, 215] on div "Passer cette action" at bounding box center [116, 215] width 67 height 12
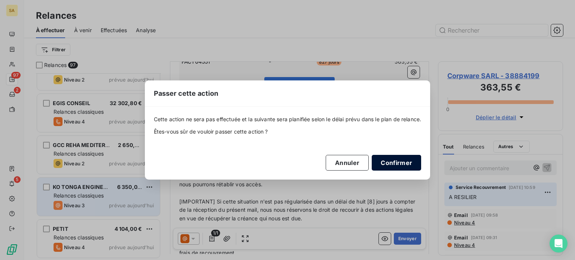
click at [389, 159] on button "Confirmer" at bounding box center [396, 163] width 49 height 16
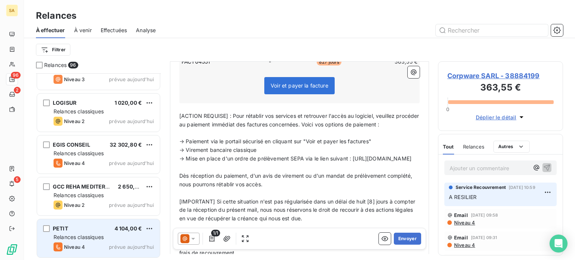
scroll to position [3836, 0]
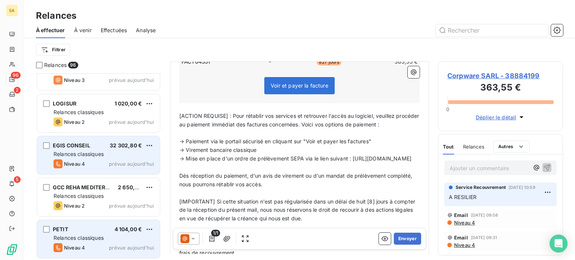
click at [104, 152] on span "Relances classiques" at bounding box center [79, 154] width 50 height 6
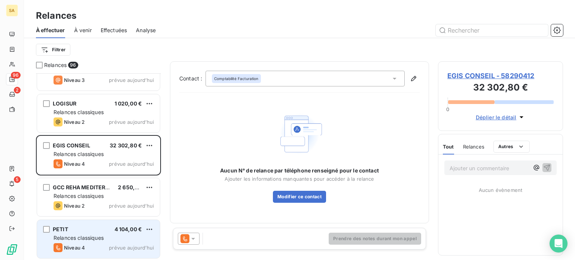
click at [462, 79] on span "EGIS CONSEIL - 58290412" at bounding box center [500, 76] width 106 height 10
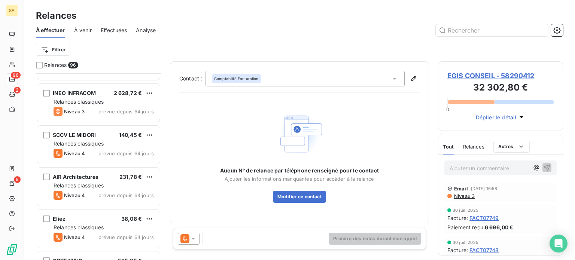
scroll to position [1235, 0]
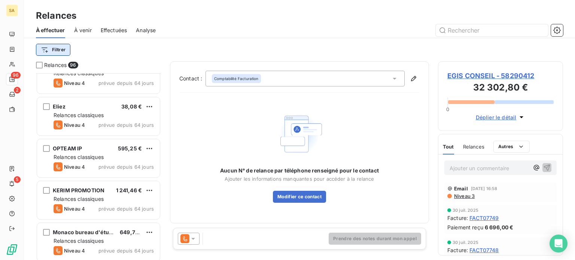
click at [55, 54] on html "SA 96 2 5 Relances À effectuer À venir Effectuées Analyse Filtrer Relances 96 S…" at bounding box center [287, 130] width 575 height 260
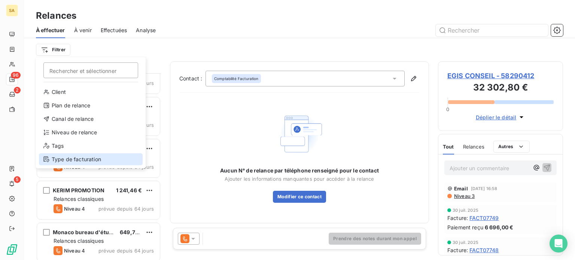
click at [77, 157] on div "Type de facturation" at bounding box center [91, 159] width 104 height 12
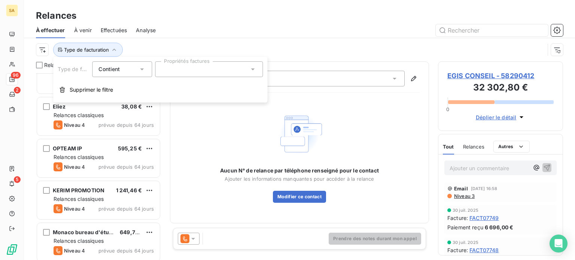
click at [181, 71] on div at bounding box center [209, 69] width 108 height 16
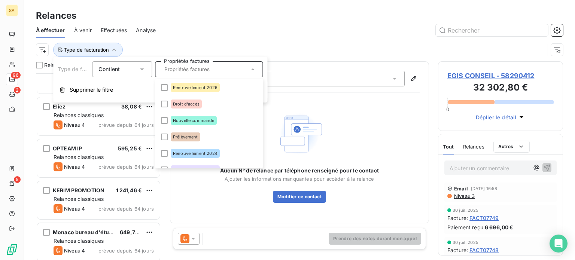
click at [137, 66] on div "Contient is" at bounding box center [118, 69] width 40 height 10
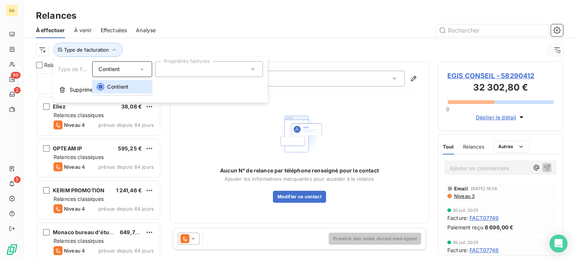
click at [129, 71] on div "Contient" at bounding box center [118, 69] width 40 height 10
click at [196, 63] on div at bounding box center [209, 69] width 108 height 16
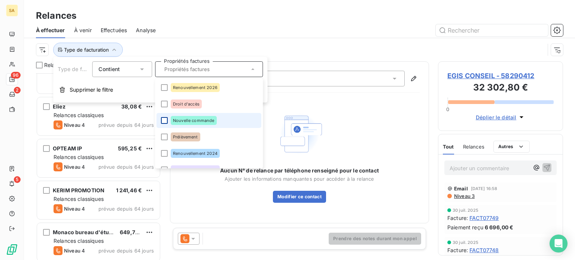
click at [167, 118] on div at bounding box center [164, 120] width 7 height 7
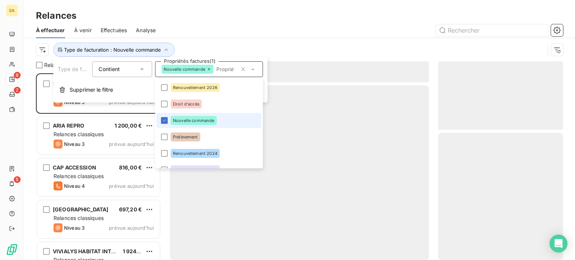
scroll to position [181, 119]
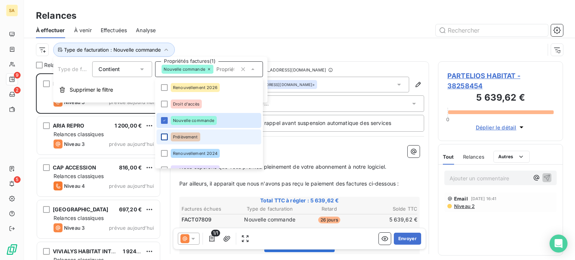
click at [161, 134] on div at bounding box center [164, 137] width 7 height 7
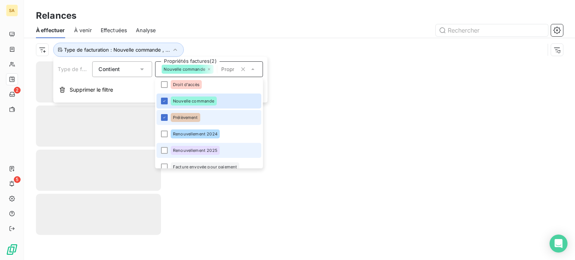
scroll to position [37, 0]
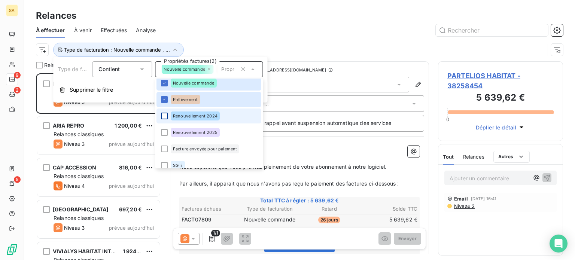
click at [164, 115] on div at bounding box center [164, 116] width 7 height 7
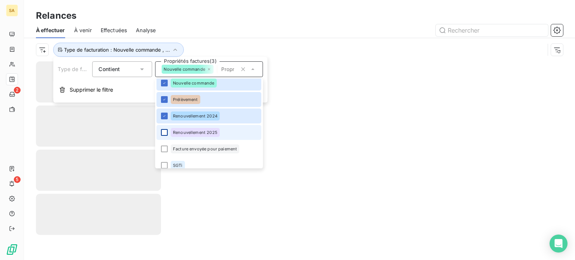
click at [163, 132] on div at bounding box center [164, 132] width 7 height 7
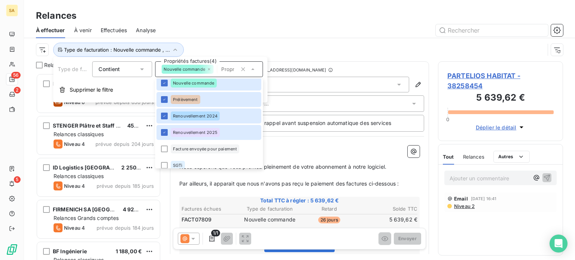
scroll to position [181, 119]
click at [165, 149] on div at bounding box center [164, 149] width 7 height 7
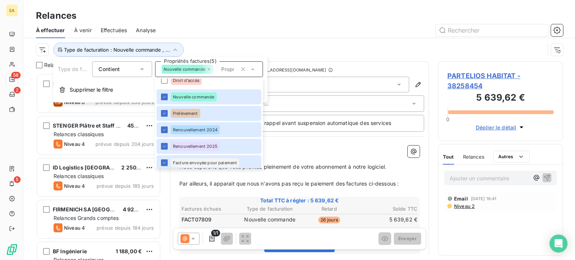
scroll to position [0, 0]
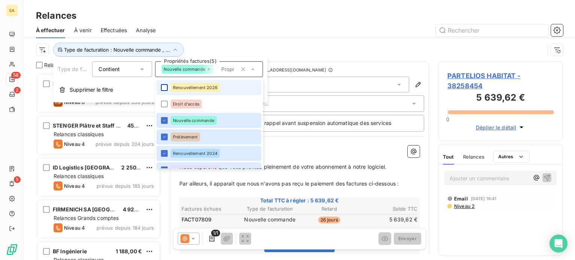
click at [164, 86] on div at bounding box center [164, 87] width 7 height 7
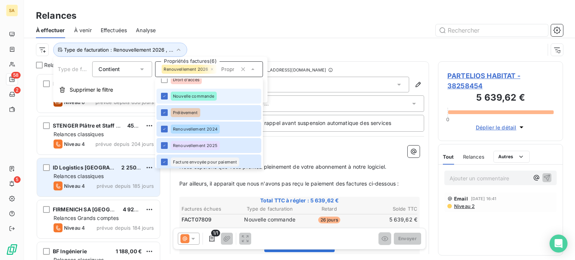
scroll to position [37, 0]
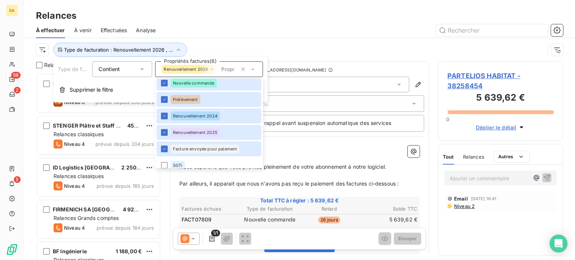
click at [352, 33] on div at bounding box center [364, 30] width 398 height 12
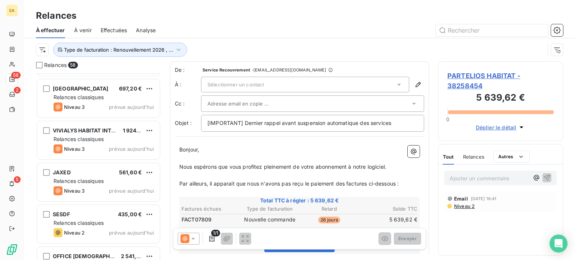
scroll to position [2244, 0]
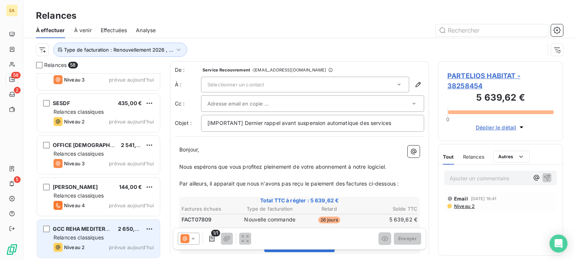
click at [98, 230] on span "GCC REHA MEDITERRANEE" at bounding box center [88, 229] width 71 height 6
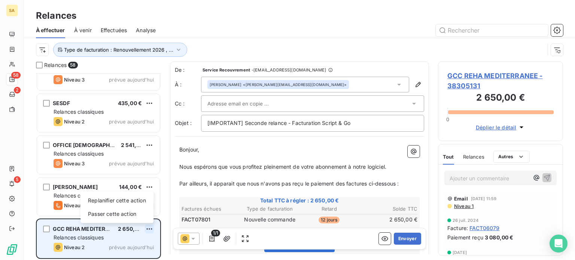
click at [152, 227] on html "SA 58 2 5 Relances À effectuer À venir Effectuées Analyse Type de facturation :…" at bounding box center [287, 130] width 575 height 260
click at [135, 217] on div "Passer cette action" at bounding box center [116, 214] width 67 height 12
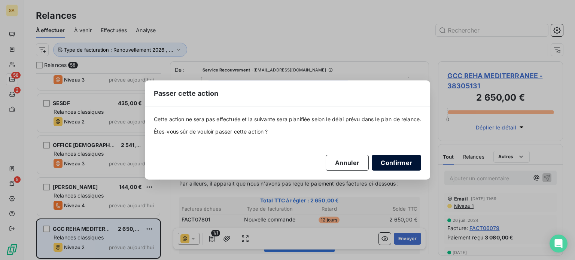
click at [392, 163] on button "Confirmer" at bounding box center [396, 163] width 49 height 16
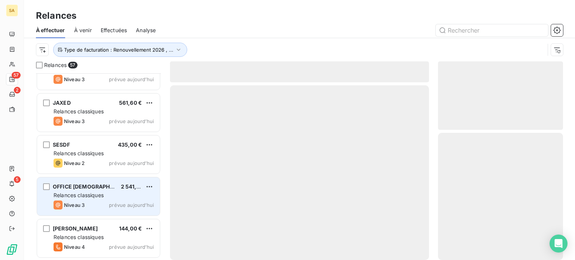
scroll to position [2201, 0]
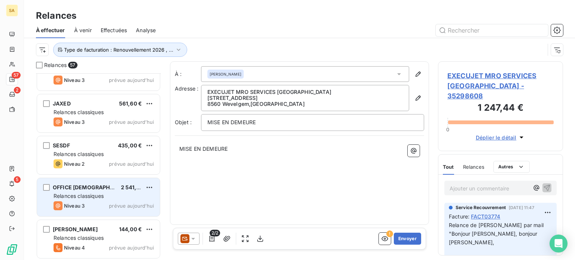
click at [109, 196] on div "Relances classiques" at bounding box center [104, 195] width 100 height 7
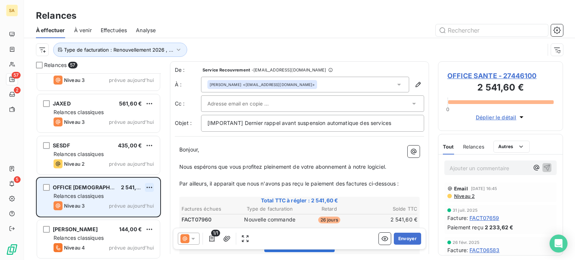
click at [149, 187] on html "SA 57 2 5 Relances À effectuer À venir Effectuées Analyse Type de facturation :…" at bounding box center [287, 130] width 575 height 260
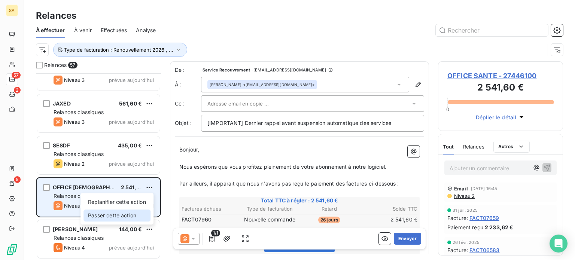
click at [134, 213] on div "Passer cette action" at bounding box center [116, 216] width 67 height 12
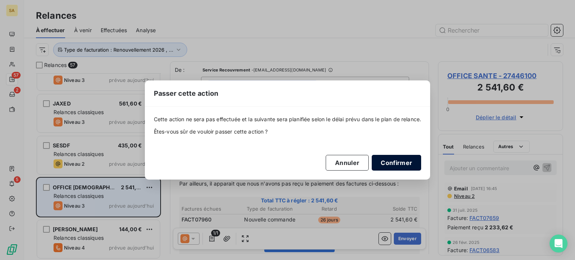
click at [397, 169] on button "Confirmer" at bounding box center [396, 163] width 49 height 16
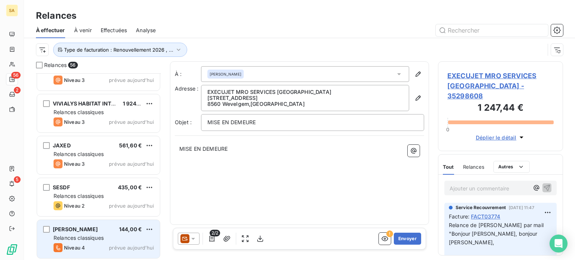
scroll to position [2160, 0]
click at [114, 250] on div "Niveau 4 prévue aujourd’hui" at bounding box center [104, 247] width 100 height 9
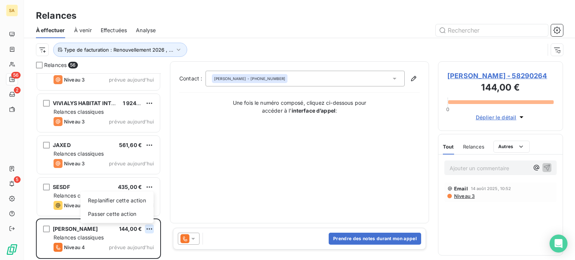
click at [150, 229] on html "SA 56 2 5 Relances À effectuer À venir Effectuées Analyse Type de facturation :…" at bounding box center [287, 130] width 575 height 260
click at [135, 215] on div "Passer cette action" at bounding box center [116, 214] width 67 height 12
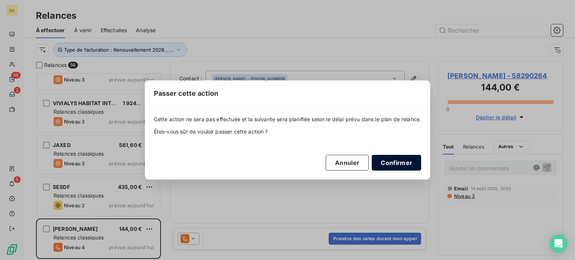
click at [410, 158] on button "Confirmer" at bounding box center [396, 163] width 49 height 16
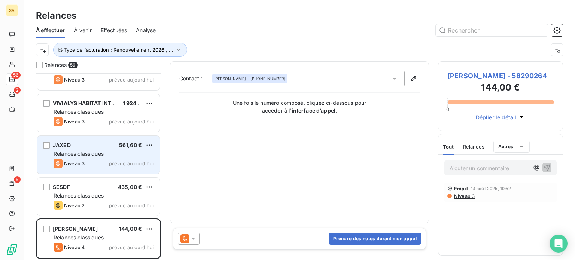
scroll to position [2118, 0]
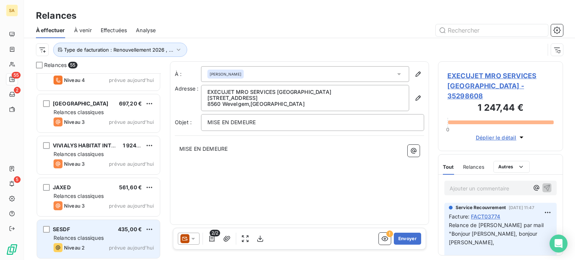
click at [126, 232] on span "435,00 €" at bounding box center [130, 229] width 24 height 6
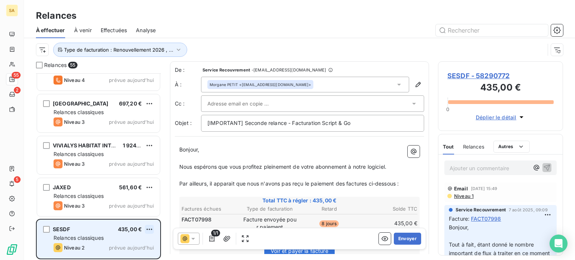
click at [152, 229] on html "SA 55 2 5 Relances À effectuer À venir Effectuées Analyse Type de facturation :…" at bounding box center [287, 130] width 575 height 260
click at [136, 215] on div "Passer cette action" at bounding box center [116, 214] width 67 height 12
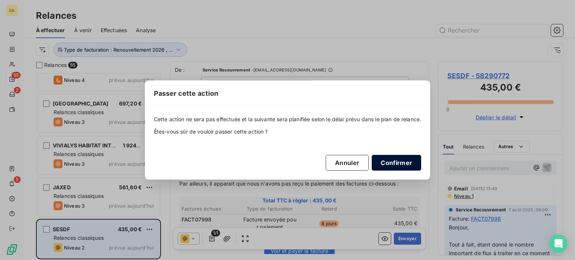
click at [407, 163] on button "Confirmer" at bounding box center [396, 163] width 49 height 16
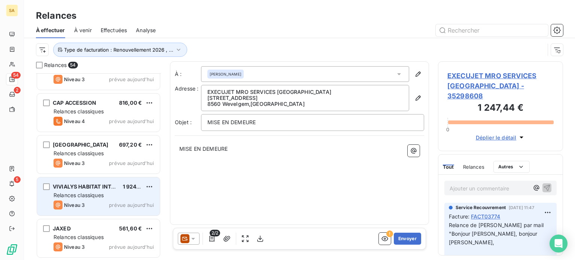
scroll to position [2076, 0]
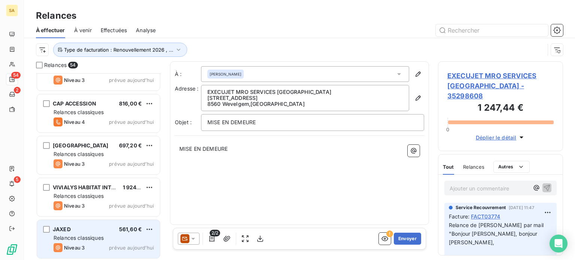
click at [140, 227] on span "561,60 €" at bounding box center [130, 229] width 23 height 6
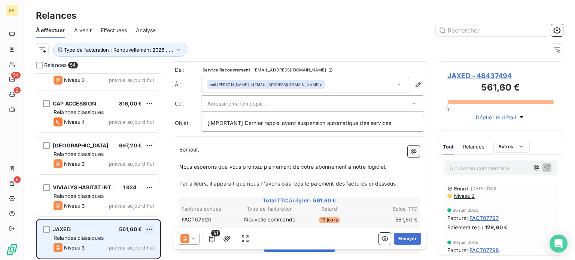
click at [147, 229] on html "SA 54 2 5 Relances À effectuer À venir Effectuées Analyse Type de facturation :…" at bounding box center [287, 130] width 575 height 260
click at [131, 212] on div "Passer cette action" at bounding box center [116, 214] width 67 height 12
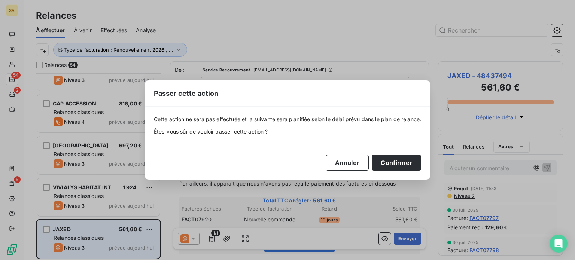
drag, startPoint x: 411, startPoint y: 161, endPoint x: 331, endPoint y: 171, distance: 80.4
click at [410, 161] on button "Confirmer" at bounding box center [396, 163] width 49 height 16
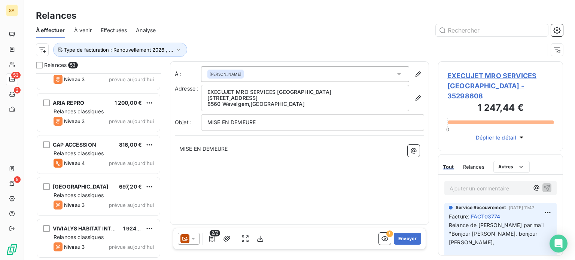
scroll to position [2034, 0]
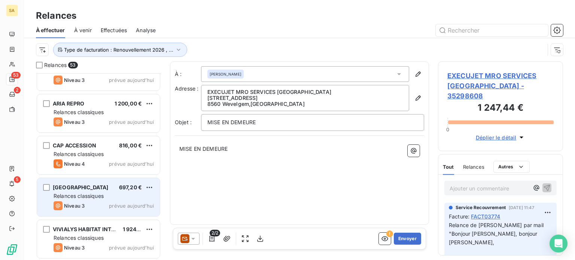
click at [126, 198] on div "Relances classiques" at bounding box center [104, 195] width 100 height 7
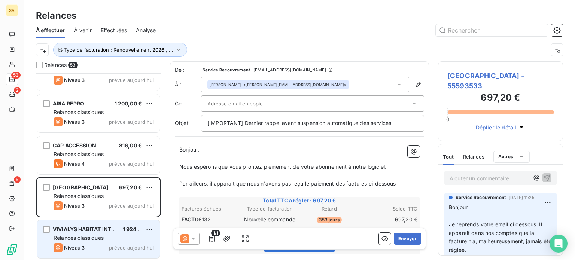
click at [130, 232] on div "1 924,56 €" at bounding box center [132, 229] width 19 height 7
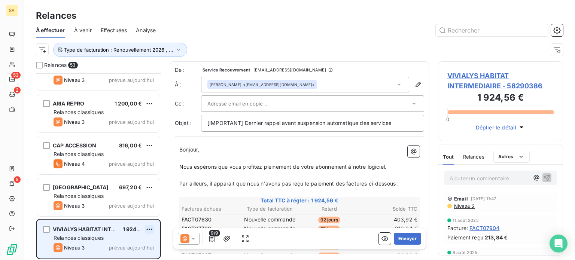
click at [147, 226] on html "SA 53 2 5 Relances À effectuer À venir Effectuées Analyse Type de facturation :…" at bounding box center [287, 130] width 575 height 260
click at [140, 217] on div "Passer cette action" at bounding box center [116, 214] width 67 height 12
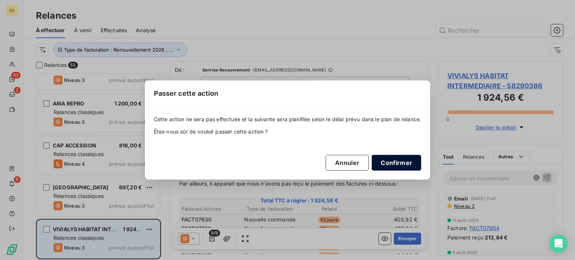
click at [405, 165] on button "Confirmer" at bounding box center [396, 163] width 49 height 16
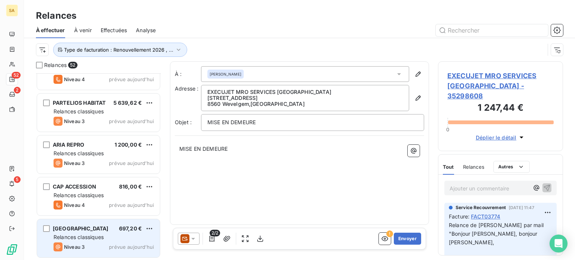
scroll to position [1992, 0]
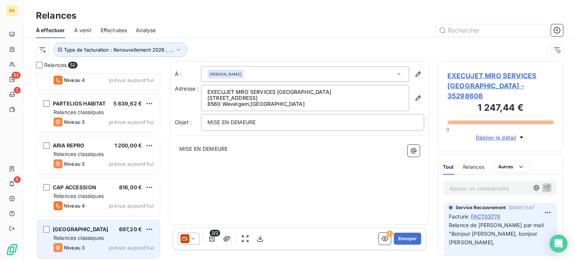
click at [92, 237] on span "Relances classiques" at bounding box center [79, 238] width 50 height 6
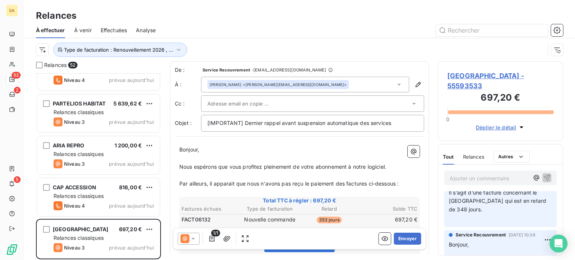
scroll to position [150, 0]
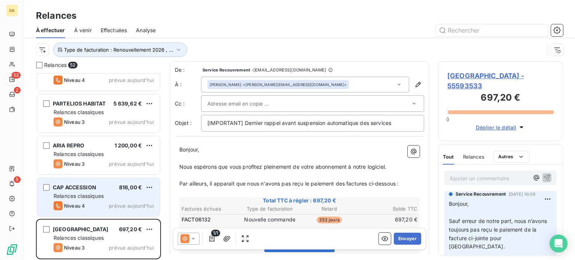
click at [138, 200] on div "CAP ACCESSION 816,00 € Relances classiques Niveau 4 prévue aujourd’hui" at bounding box center [98, 197] width 123 height 38
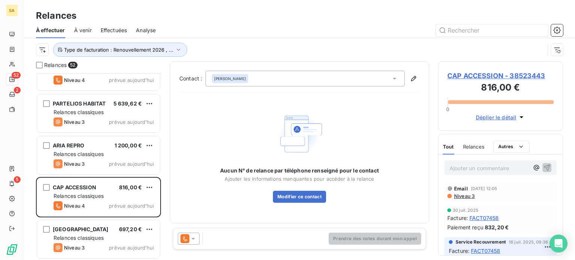
click at [465, 195] on span "Niveau 3" at bounding box center [463, 196] width 21 height 6
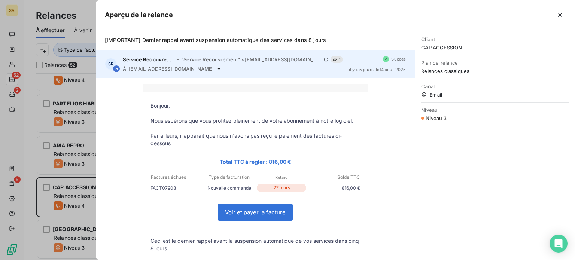
click at [265, 68] on div "À s.corbinais@cap-accession.fr" at bounding box center [233, 69] width 220 height 6
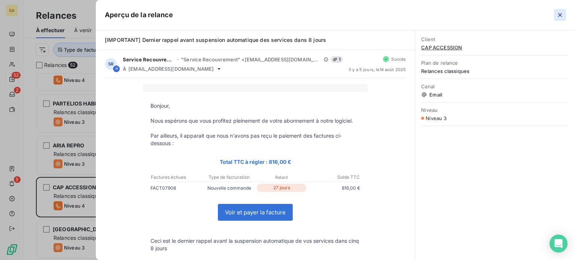
click at [563, 15] on icon "button" at bounding box center [559, 14] width 7 height 7
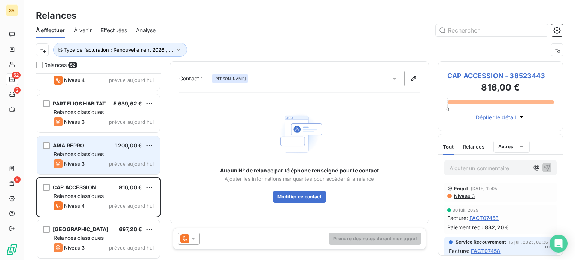
click at [142, 154] on div "Relances classiques" at bounding box center [104, 153] width 100 height 7
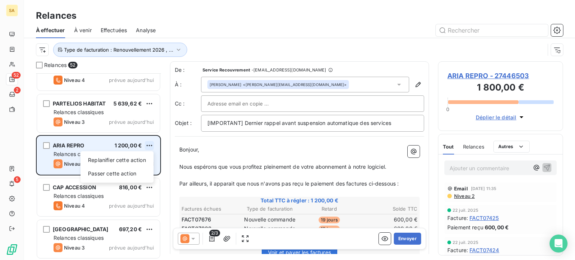
click at [151, 144] on html "SA 52 2 5 Relances À effectuer À venir Effectuées Analyse Type de facturation :…" at bounding box center [287, 130] width 575 height 260
click at [139, 173] on div "Passer cette action" at bounding box center [116, 174] width 67 height 12
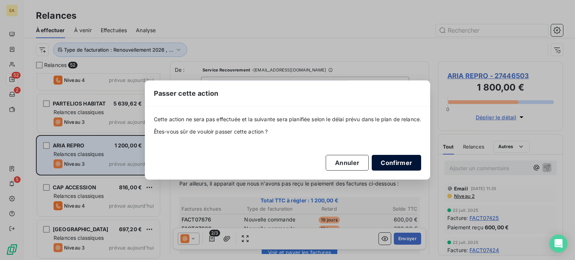
click at [397, 164] on button "Confirmer" at bounding box center [396, 163] width 49 height 16
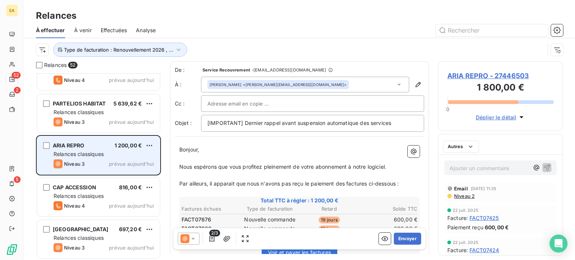
scroll to position [1950, 0]
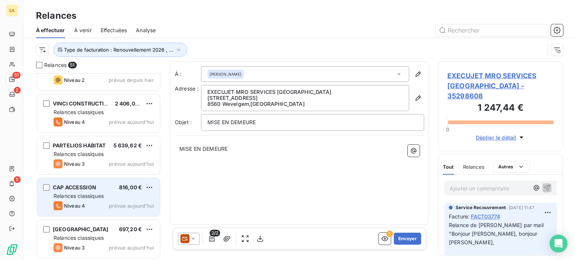
click at [500, 184] on p "Ajouter un commentaire ﻿" at bounding box center [488, 188] width 79 height 9
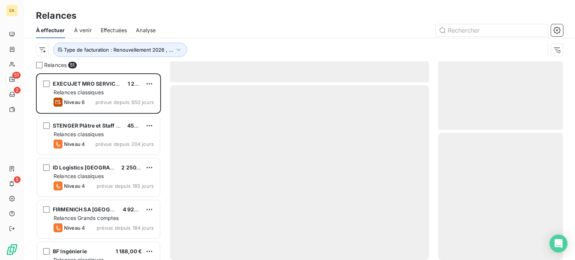
scroll to position [181, 119]
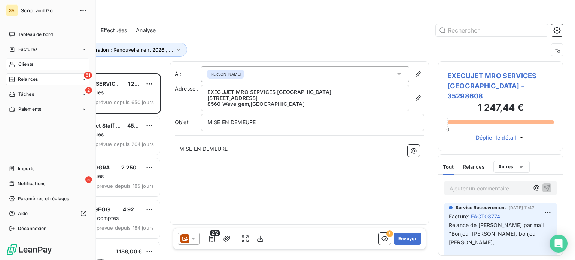
click at [25, 67] on span "Clients" at bounding box center [25, 64] width 15 height 7
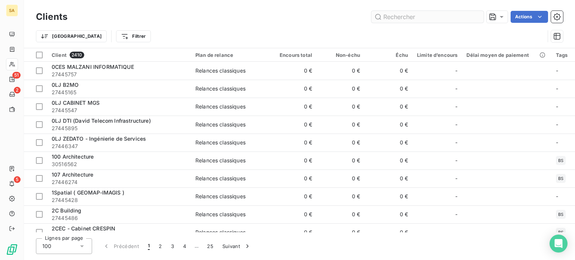
click at [434, 14] on input "text" at bounding box center [427, 17] width 112 height 12
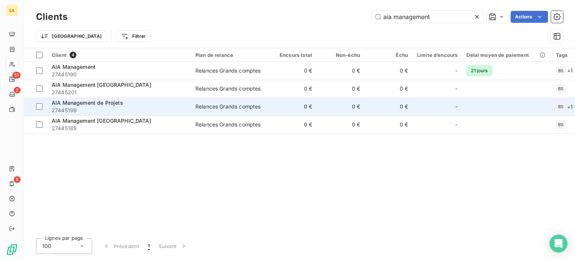
type input "aia management"
click at [152, 99] on div "AIA Management de Projets" at bounding box center [119, 102] width 135 height 7
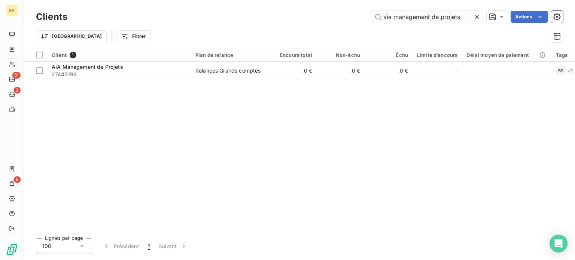
click at [390, 16] on input "aia management de projets" at bounding box center [427, 17] width 112 height 12
drag, startPoint x: 460, startPoint y: 19, endPoint x: 394, endPoint y: 22, distance: 66.7
click at [394, 22] on input "aia management de projets" at bounding box center [427, 17] width 112 height 12
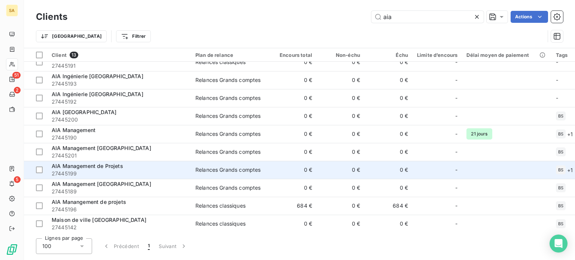
scroll to position [66, 0]
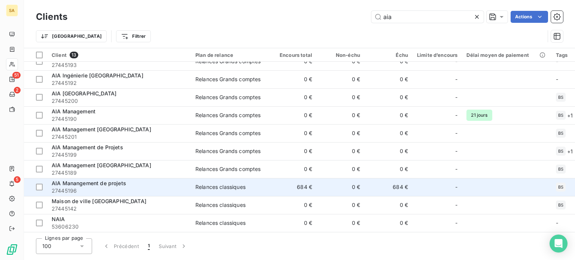
type input "aia"
click at [178, 187] on span "27445196" at bounding box center [119, 190] width 135 height 7
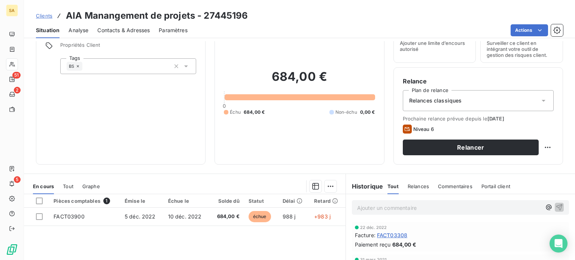
scroll to position [75, 0]
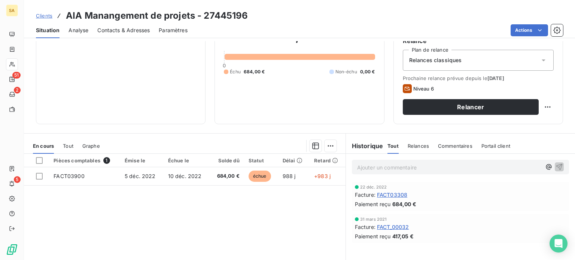
click at [139, 27] on span "Contacts & Adresses" at bounding box center [123, 30] width 52 height 7
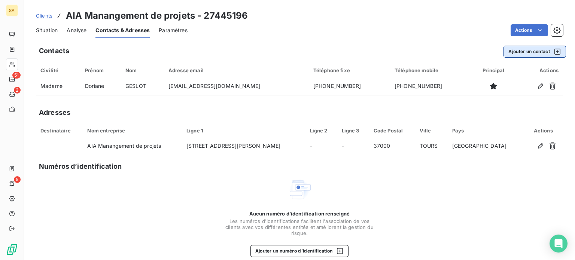
click at [536, 53] on button "Ajouter un contact" at bounding box center [534, 52] width 62 height 12
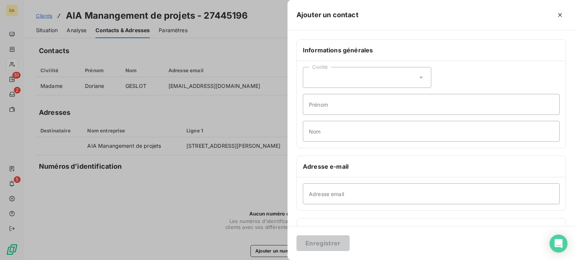
click at [384, 81] on div "Civilité" at bounding box center [367, 77] width 128 height 21
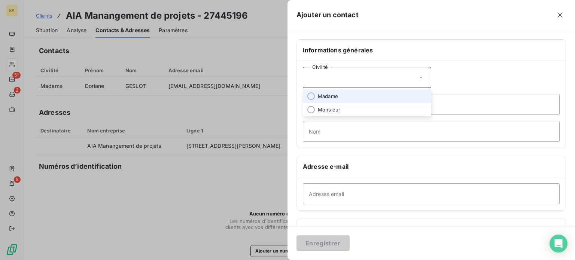
click at [338, 97] on li "Madame" at bounding box center [367, 95] width 128 height 13
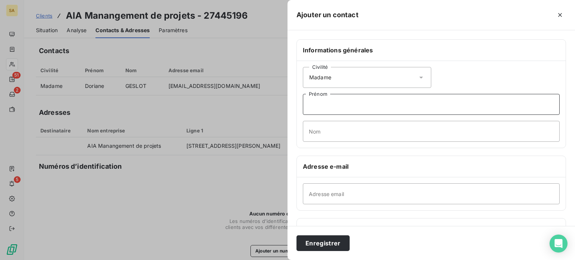
click at [349, 106] on input "Prénom" at bounding box center [431, 104] width 257 height 21
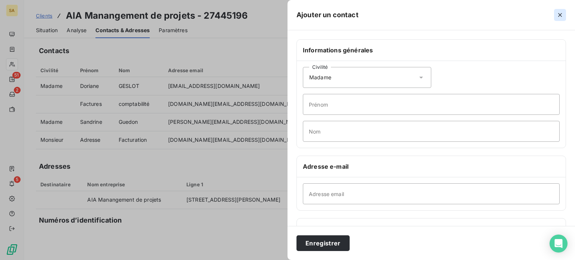
click at [560, 13] on icon "button" at bounding box center [559, 14] width 7 height 7
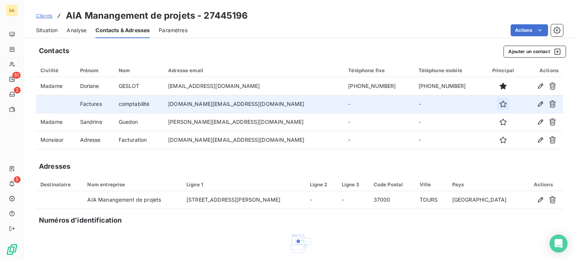
click at [499, 106] on icon "button" at bounding box center [502, 104] width 7 height 7
click at [51, 31] on span "Situation" at bounding box center [47, 30] width 22 height 7
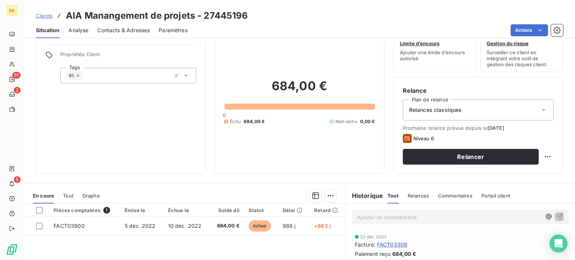
scroll to position [37, 0]
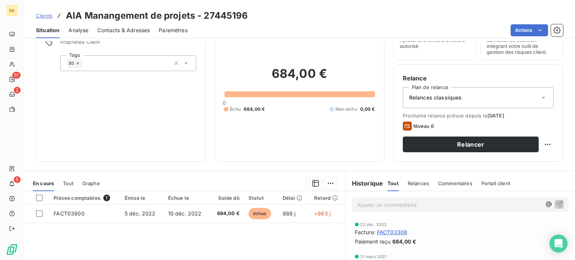
click at [486, 134] on div "Prochaine relance prévue depuis le [DATE] Niveau 6 Relancer" at bounding box center [478, 133] width 151 height 40
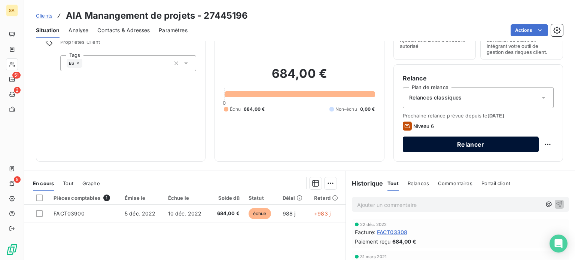
click at [485, 139] on button "Relancer" at bounding box center [471, 145] width 136 height 16
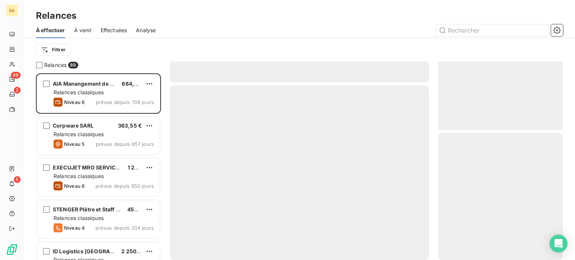
scroll to position [6, 6]
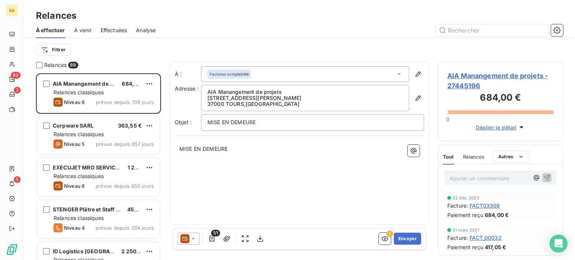
click at [187, 241] on icon at bounding box center [184, 238] width 9 height 9
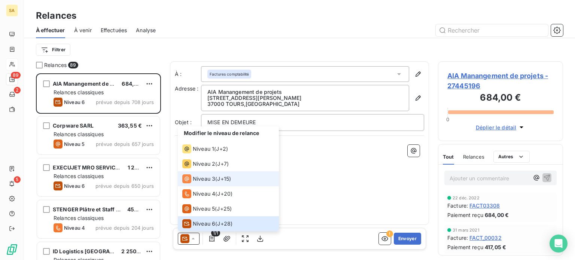
click at [201, 180] on span "Niveau 3" at bounding box center [204, 178] width 22 height 7
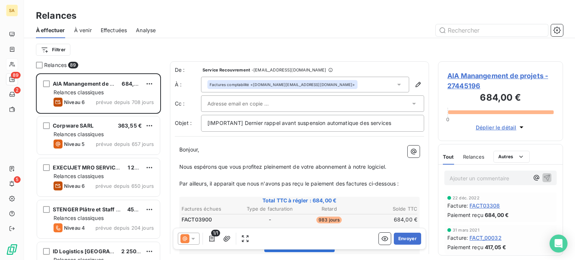
click at [410, 104] on icon at bounding box center [413, 103] width 7 height 7
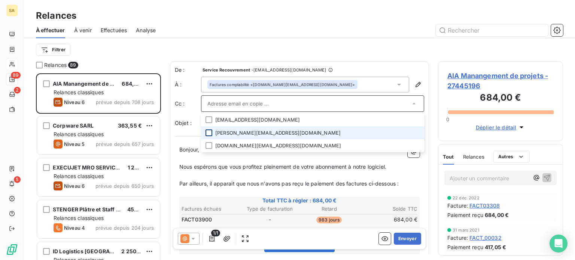
click at [210, 134] on div at bounding box center [208, 132] width 7 height 7
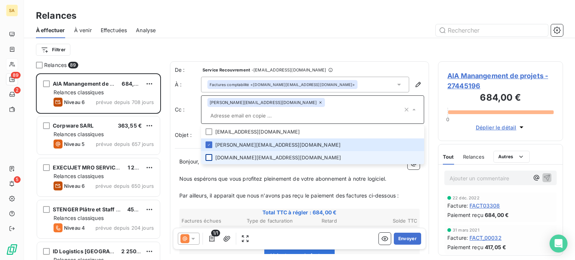
click at [209, 154] on div at bounding box center [208, 157] width 7 height 7
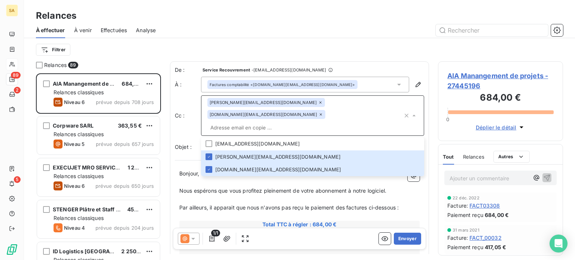
paste input "[PERSON_NAME][EMAIL_ADDRESS][DOMAIN_NAME]"
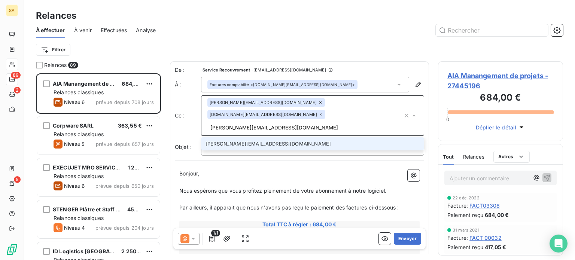
type input "[PERSON_NAME][EMAIL_ADDRESS][DOMAIN_NAME]"
click at [275, 137] on li "[PERSON_NAME][EMAIL_ADDRESS][DOMAIN_NAME]" at bounding box center [312, 143] width 223 height 13
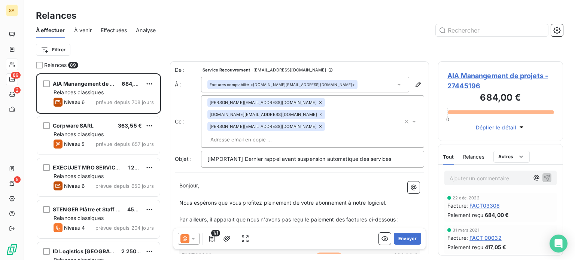
click at [175, 172] on div at bounding box center [299, 172] width 249 height 0
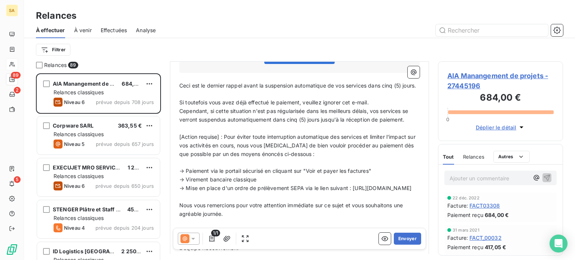
scroll to position [187, 0]
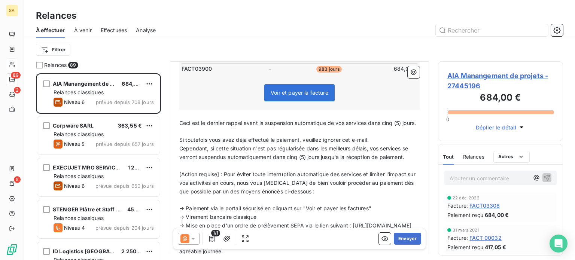
drag, startPoint x: 205, startPoint y: 108, endPoint x: 370, endPoint y: 98, distance: 165.7
click at [370, 119] on p "Ceci est le dernier rappel avant la suspension automatique de vos services dans…" at bounding box center [299, 123] width 240 height 9
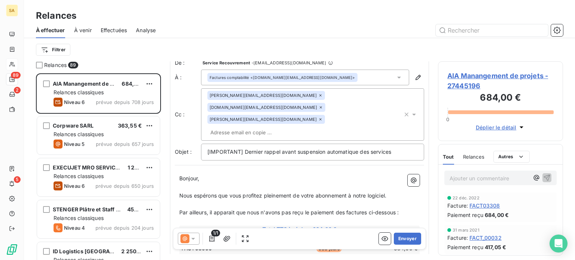
scroll to position [0, 0]
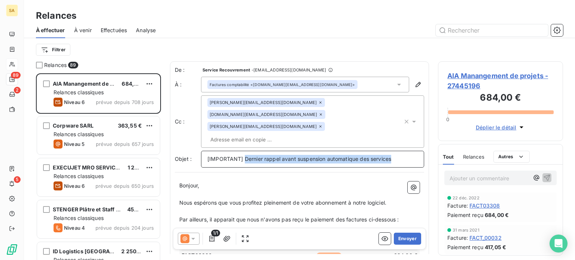
drag, startPoint x: 402, startPoint y: 135, endPoint x: 245, endPoint y: 142, distance: 157.3
click at [245, 151] on div "[IMPORTANT] Dernier rappel avant suspension automatique des services" at bounding box center [312, 159] width 223 height 17
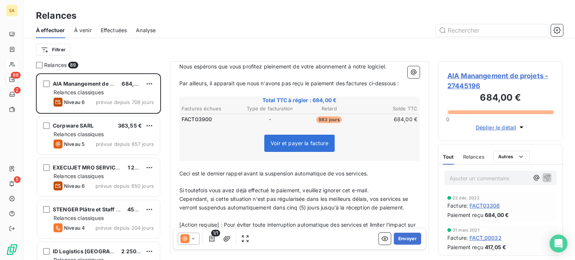
scroll to position [150, 0]
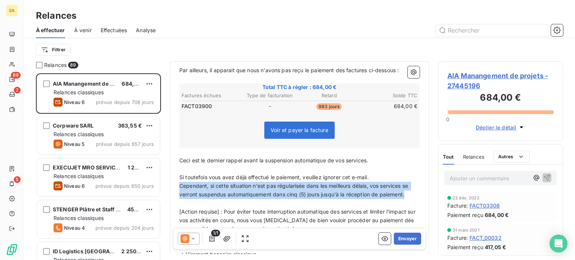
drag, startPoint x: 375, startPoint y: 172, endPoint x: 177, endPoint y: 163, distance: 198.1
click at [177, 163] on div "Bonjour, ﻿ Nous espérons que vous profitez pleinement de votre abonnement à not…" at bounding box center [299, 201] width 249 height 347
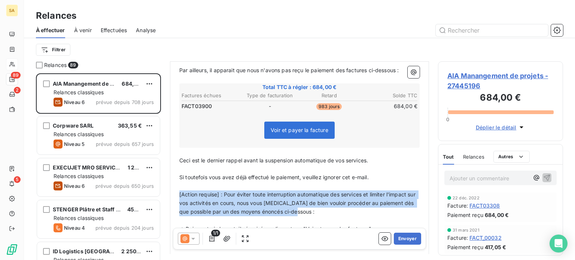
drag, startPoint x: 319, startPoint y: 186, endPoint x: 187, endPoint y: 169, distance: 132.9
click at [175, 170] on div "Bonjour, ﻿ Nous espérons que vous profitez pleinement de votre abonnement à not…" at bounding box center [299, 193] width 249 height 330
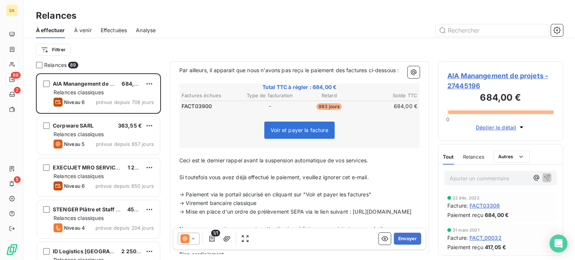
click at [379, 156] on p "Ceci est le dernier rappel avant la suspension automatique de vos services." at bounding box center [299, 160] width 240 height 9
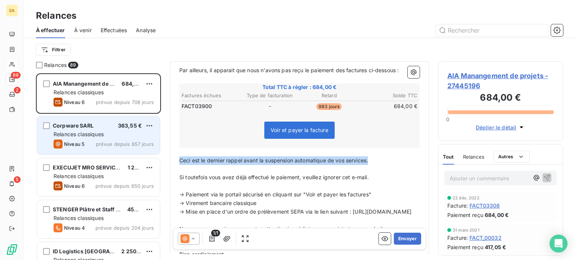
drag, startPoint x: 379, startPoint y: 134, endPoint x: 153, endPoint y: 138, distance: 226.0
click at [153, 138] on div "Relances 89 AIA Manangement de projets 684,00 € Relances classiques Niveau 6 pr…" at bounding box center [299, 160] width 551 height 199
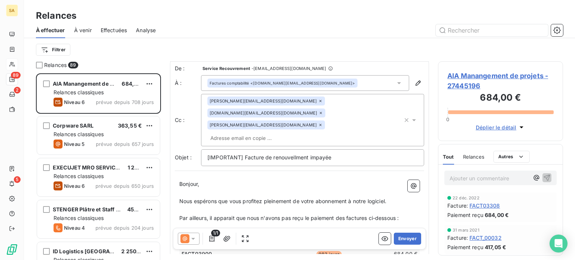
scroll to position [0, 0]
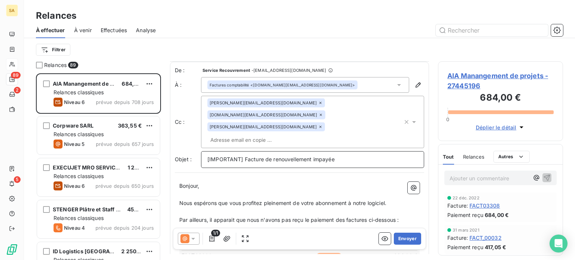
click at [354, 155] on p "[IMPORTANT] Facture de renouvellement impayée" at bounding box center [312, 159] width 210 height 9
click at [263, 156] on span "[IMPORTANT] Facture de renouvellement impayée" at bounding box center [270, 159] width 127 height 6
drag, startPoint x: 295, startPoint y: 135, endPoint x: 264, endPoint y: 134, distance: 31.1
click at [264, 156] on span "[IMPORTANT] Facture FACT03900 de renouvellement impayée" at bounding box center [286, 159] width 159 height 6
click at [371, 151] on div "[IMPORTANT] Facture de renouvellement impayée" at bounding box center [312, 159] width 223 height 17
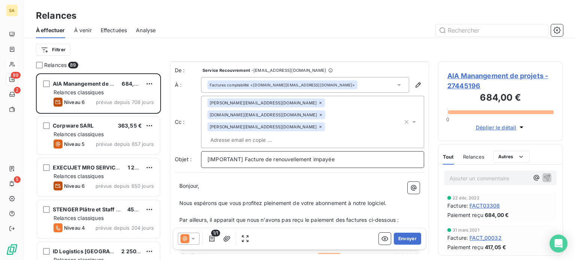
click at [353, 155] on p "[IMPORTANT] Facture de renouvellement impayée" at bounding box center [312, 159] width 210 height 9
click at [312, 156] on span "[IMPORTANT] Facture de renouvellement impayée" at bounding box center [270, 159] width 127 height 6
drag, startPoint x: 401, startPoint y: 239, endPoint x: 395, endPoint y: 185, distance: 53.9
click at [404, 240] on button "Envoyer" at bounding box center [407, 239] width 27 height 12
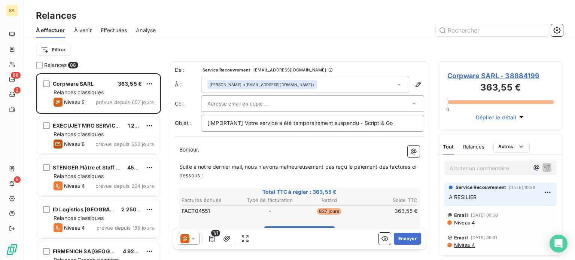
click at [352, 106] on div at bounding box center [308, 103] width 203 height 11
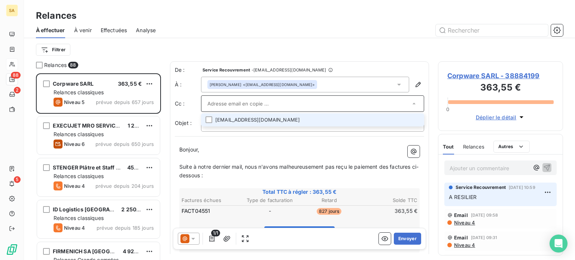
click at [346, 117] on li "[EMAIL_ADDRESS][DOMAIN_NAME]" at bounding box center [312, 119] width 223 height 13
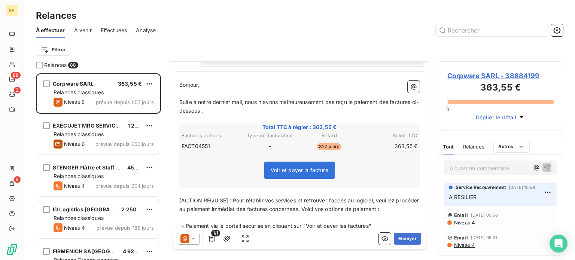
scroll to position [76, 0]
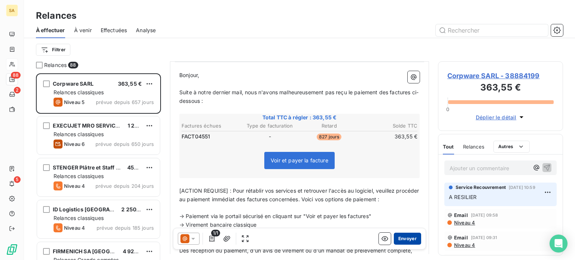
click at [406, 238] on button "Envoyer" at bounding box center [407, 239] width 27 height 12
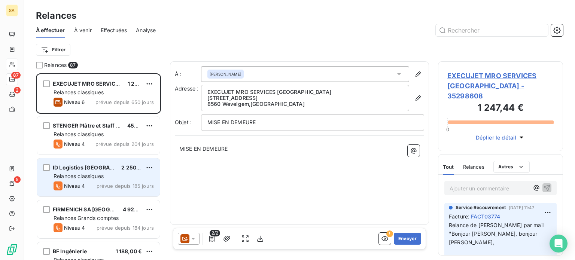
click at [136, 173] on div "Relances classiques" at bounding box center [104, 175] width 100 height 7
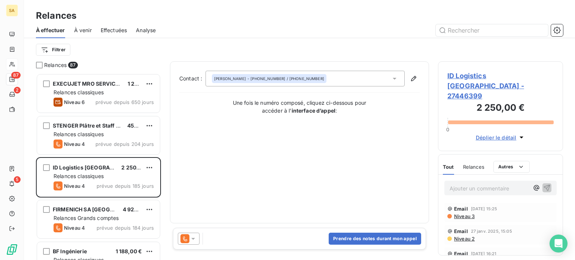
click at [485, 72] on span "ID Logistics [GEOGRAPHIC_DATA] - 27446399" at bounding box center [500, 86] width 106 height 30
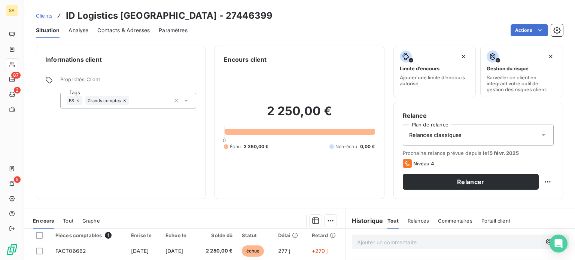
scroll to position [112, 0]
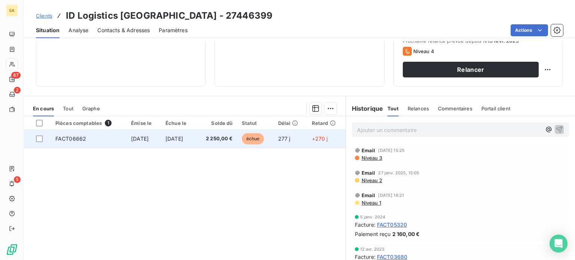
click at [105, 134] on td "FACT06662" at bounding box center [89, 139] width 76 height 18
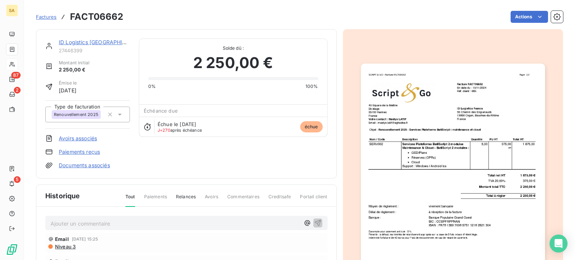
click at [75, 41] on link "ID Logistics [GEOGRAPHIC_DATA]" at bounding box center [101, 42] width 85 height 6
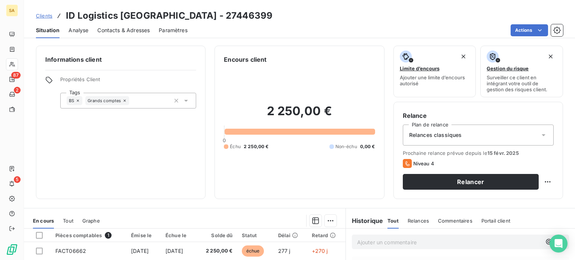
click at [127, 30] on span "Contacts & Adresses" at bounding box center [123, 30] width 52 height 7
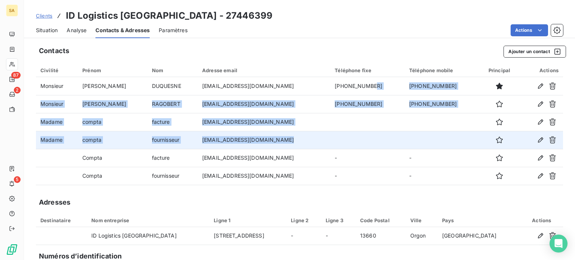
drag, startPoint x: 413, startPoint y: 87, endPoint x: 381, endPoint y: 131, distance: 54.4
click at [381, 131] on tbody "Monsieur [PERSON_NAME] [EMAIL_ADDRESS][DOMAIN_NAME] [PHONE_NUMBER] [PHONE_NUMBE…" at bounding box center [299, 131] width 527 height 108
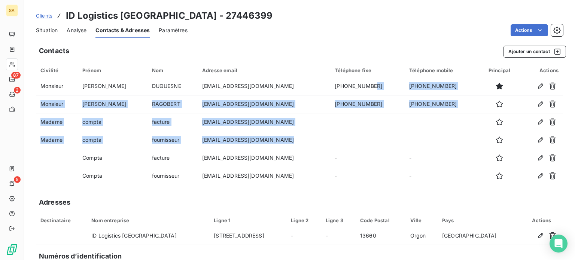
drag, startPoint x: 47, startPoint y: 28, endPoint x: 59, endPoint y: 36, distance: 15.2
click at [47, 28] on span "Situation" at bounding box center [47, 30] width 22 height 7
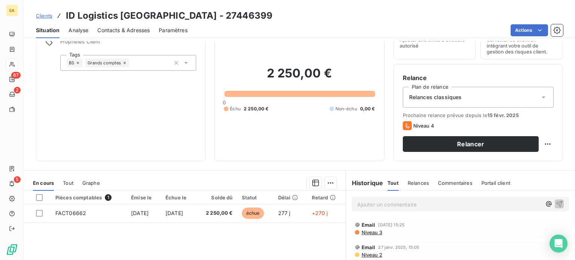
scroll to position [75, 0]
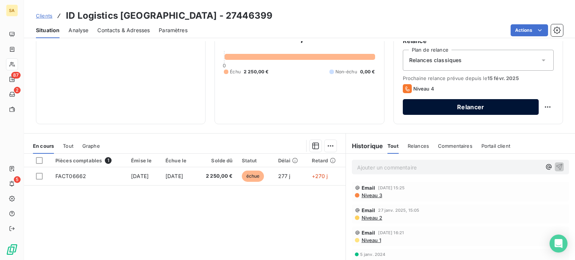
click at [510, 104] on button "Relancer" at bounding box center [471, 107] width 136 height 16
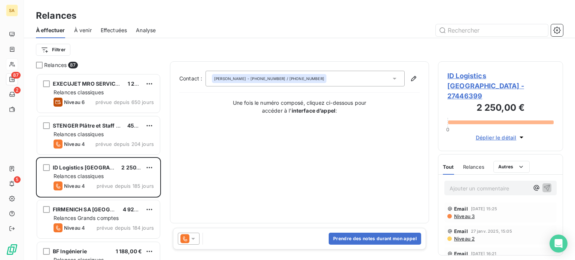
scroll to position [181, 119]
click at [193, 239] on icon at bounding box center [193, 239] width 4 height 2
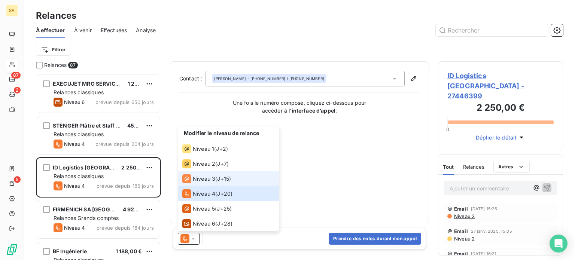
click at [216, 178] on div "Niveau 3 ( J+15 )" at bounding box center [206, 178] width 49 height 9
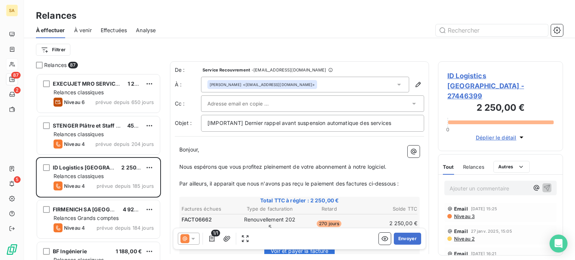
click at [350, 83] on div "[PERSON_NAME] <[EMAIL_ADDRESS][DOMAIN_NAME]>" at bounding box center [305, 85] width 208 height 16
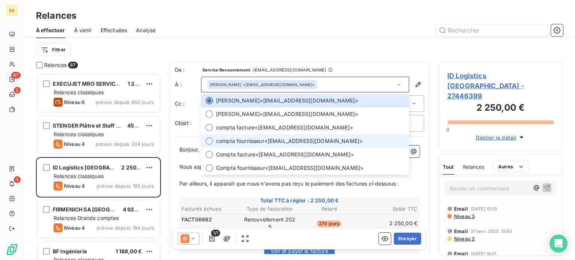
click at [208, 143] on div at bounding box center [208, 140] width 7 height 7
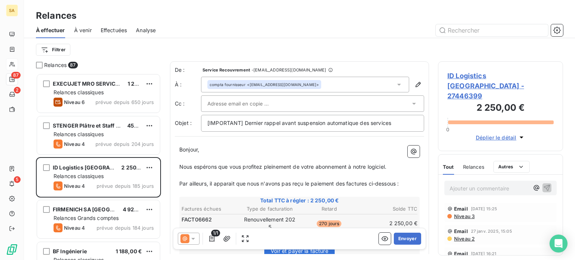
click at [300, 100] on div at bounding box center [308, 103] width 203 height 11
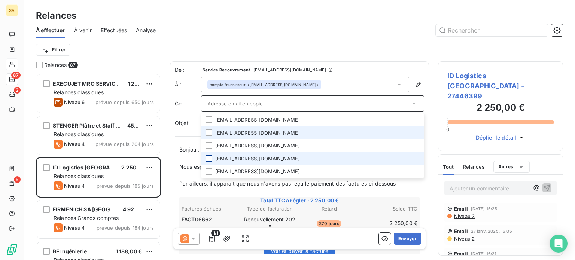
click at [206, 159] on div at bounding box center [208, 158] width 7 height 7
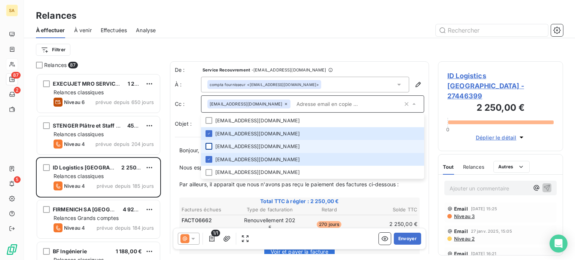
click at [208, 146] on div at bounding box center [208, 146] width 7 height 7
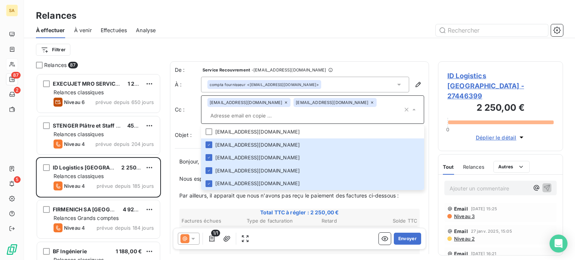
click at [370, 102] on icon at bounding box center [372, 102] width 4 height 4
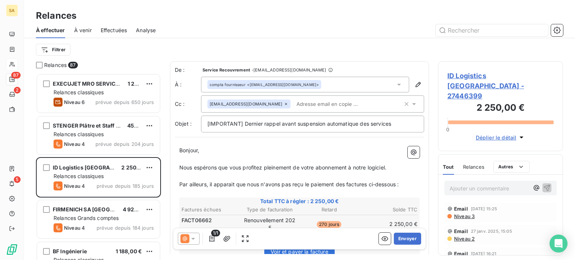
click at [358, 104] on input "text" at bounding box center [336, 103] width 86 height 11
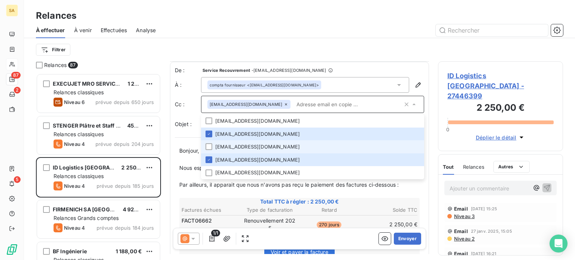
scroll to position [0, 0]
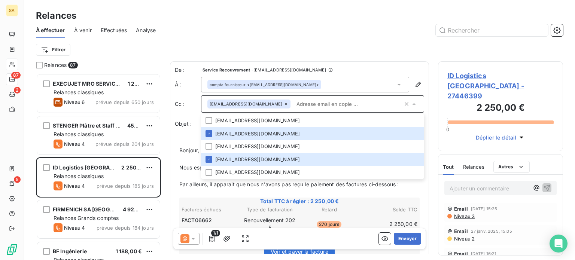
click at [410, 48] on div "Filtrer" at bounding box center [299, 50] width 527 height 14
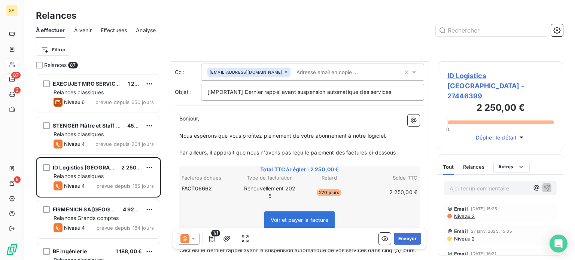
scroll to position [150, 0]
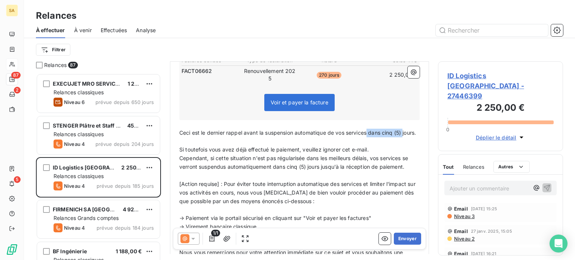
drag, startPoint x: 406, startPoint y: 133, endPoint x: 367, endPoint y: 132, distance: 38.2
click at [367, 132] on p "Ceci est le dernier rappel avant la suspension automatique de vos services dans…" at bounding box center [299, 133] width 240 height 9
drag, startPoint x: 401, startPoint y: 131, endPoint x: 395, endPoint y: 131, distance: 6.0
click at [395, 131] on p "Ceci est le dernier rappel avant la suspension automatique de vos servicesjours." at bounding box center [299, 133] width 240 height 9
drag, startPoint x: 321, startPoint y: 166, endPoint x: 274, endPoint y: 166, distance: 46.8
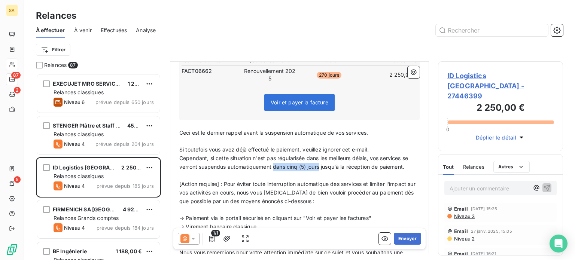
click at [274, 166] on span "Cependant, si cette situation n'est pas régularisée dans les meilleurs délais, …" at bounding box center [294, 162] width 230 height 15
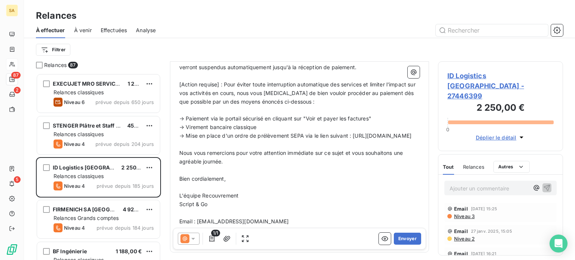
scroll to position [285, 0]
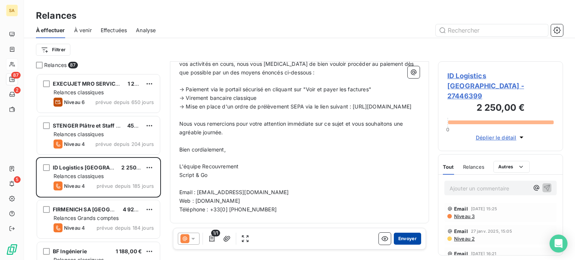
click at [404, 236] on button "Envoyer" at bounding box center [407, 239] width 27 height 12
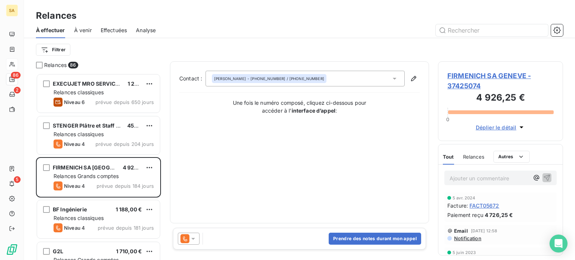
click at [475, 79] on span "FIRMENICH SA GENEVE - 37425074" at bounding box center [500, 81] width 106 height 20
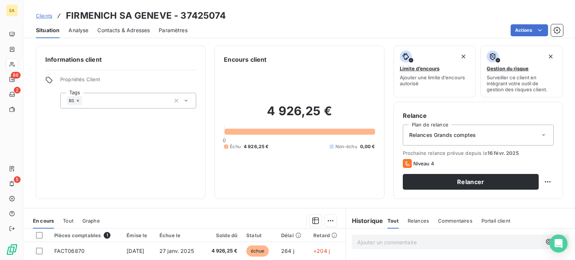
click at [466, 132] on span "Relances Grands comptes" at bounding box center [442, 134] width 67 height 7
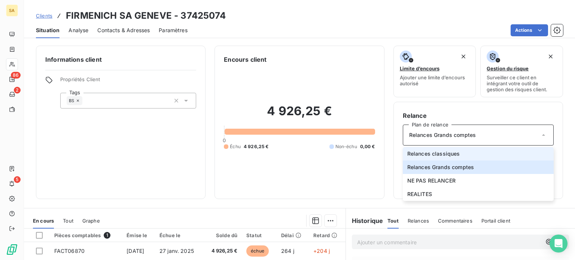
click at [453, 152] on span "Relances classiques" at bounding box center [433, 153] width 53 height 7
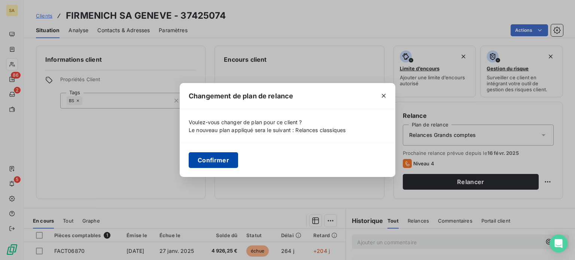
click at [220, 161] on button "Confirmer" at bounding box center [213, 160] width 49 height 16
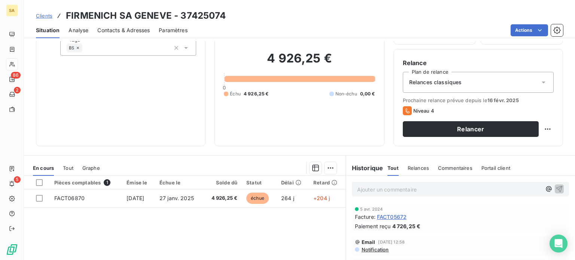
scroll to position [135, 0]
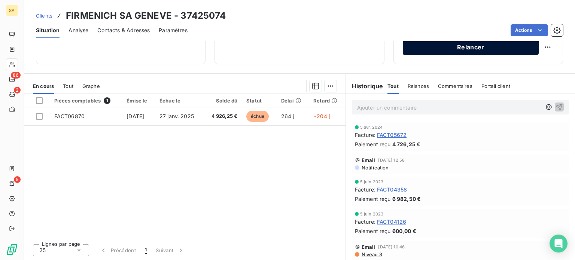
click at [477, 48] on button "Relancer" at bounding box center [471, 47] width 136 height 16
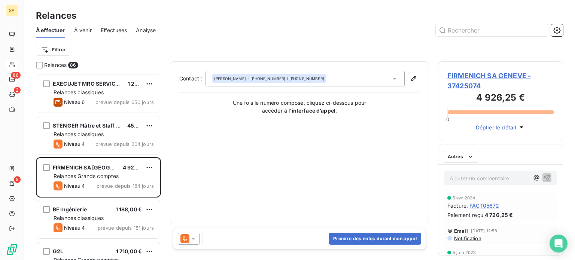
scroll to position [181, 119]
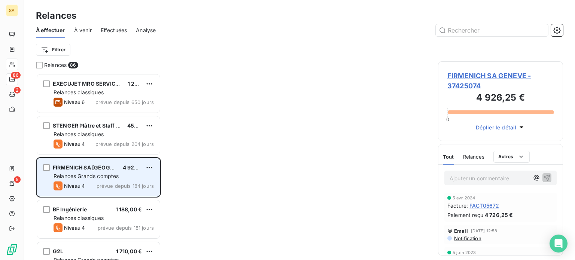
click at [150, 173] on div "Relances Grands comptes" at bounding box center [104, 175] width 100 height 7
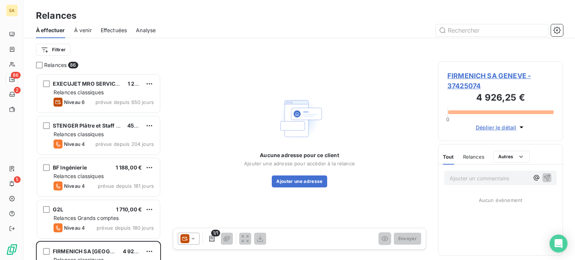
scroll to position [181, 119]
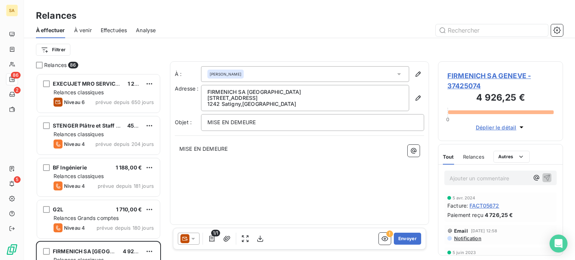
click at [189, 235] on icon at bounding box center [184, 238] width 9 height 9
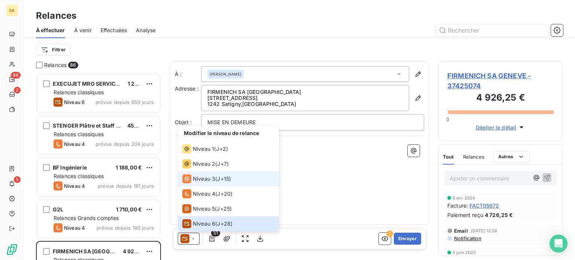
click at [206, 181] on span "Niveau 3" at bounding box center [204, 178] width 22 height 7
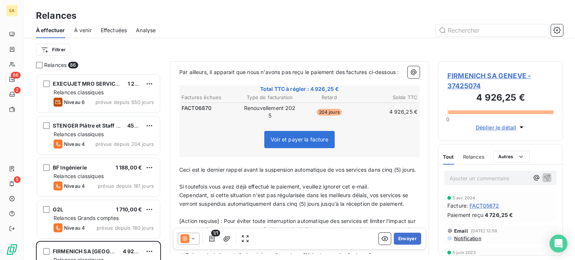
scroll to position [150, 0]
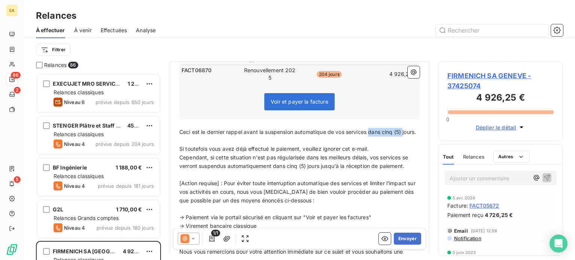
drag, startPoint x: 411, startPoint y: 129, endPoint x: 370, endPoint y: 130, distance: 41.2
click at [370, 130] on p "Ceci est le dernier rappel avant la suspension automatique de vos services dans…" at bounding box center [299, 132] width 240 height 9
drag, startPoint x: 388, startPoint y: 130, endPoint x: 368, endPoint y: 131, distance: 19.5
click at [368, 131] on p "Ceci est le dernier rappel avant la suspension automatique de vos servicesjours." at bounding box center [299, 132] width 240 height 9
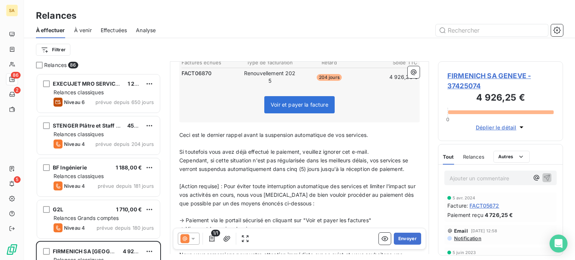
scroll to position [135, 0]
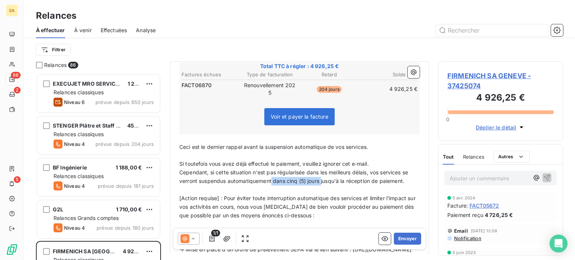
drag, startPoint x: 321, startPoint y: 181, endPoint x: 272, endPoint y: 184, distance: 49.1
click at [272, 184] on p "Cependant, si cette situation n'est pas régularisée dans les meilleurs délais, …" at bounding box center [299, 176] width 240 height 17
click at [404, 242] on button "Envoyer" at bounding box center [407, 239] width 27 height 12
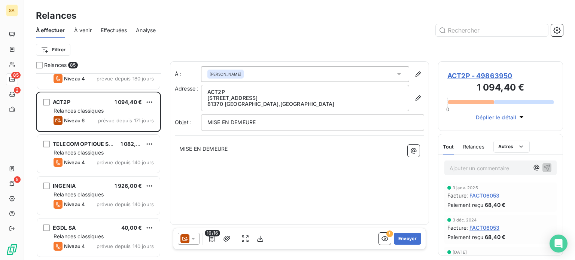
scroll to position [150, 0]
click at [492, 171] on p "Ajouter un commentaire ﻿" at bounding box center [488, 168] width 79 height 9
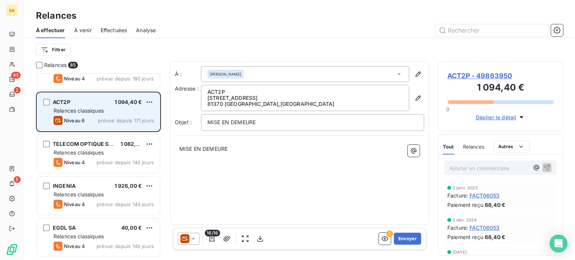
click at [79, 112] on span "Relances classiques" at bounding box center [79, 110] width 50 height 6
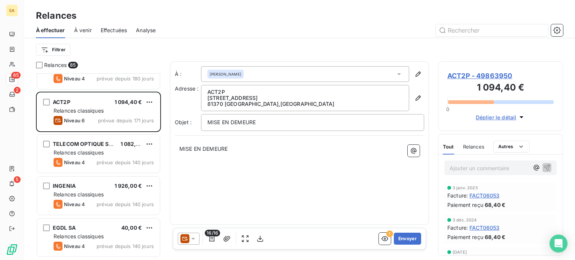
click at [461, 75] on span "ACT2P - 49863950" at bounding box center [500, 76] width 106 height 10
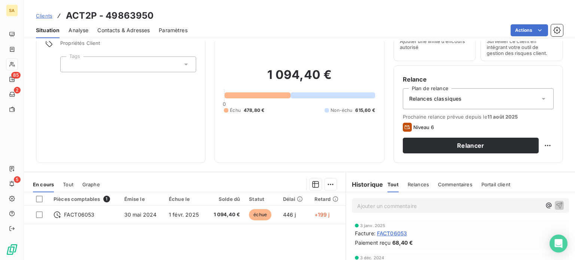
scroll to position [75, 0]
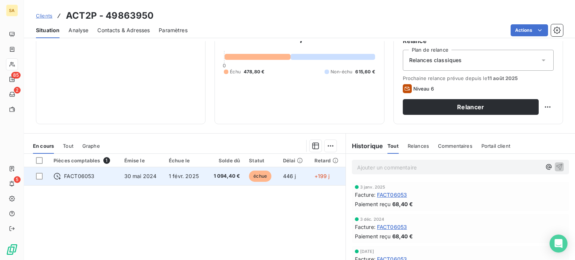
click at [111, 173] on div "FACT06053" at bounding box center [85, 175] width 62 height 7
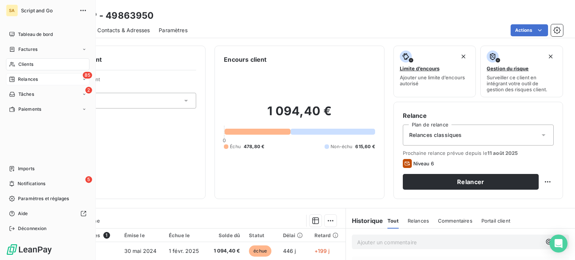
click at [18, 79] on span "Relances" at bounding box center [28, 79] width 20 height 7
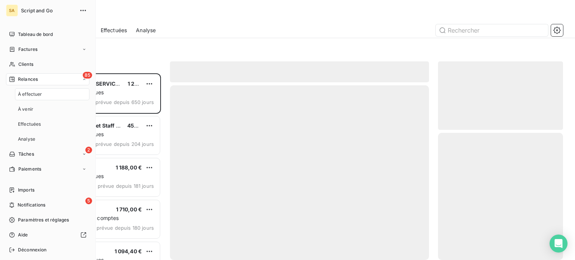
scroll to position [181, 119]
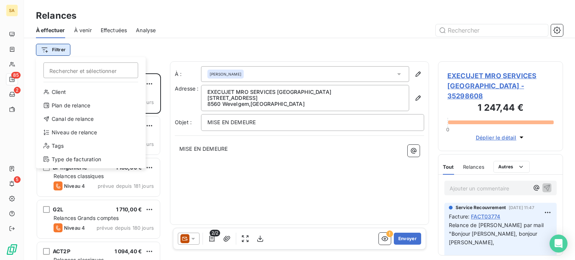
click at [55, 51] on html "SA 85 2 5 Relances À effectuer À venir Effectuées Analyse Filtrer Rechercher et…" at bounding box center [287, 130] width 575 height 260
click at [109, 27] on html "SA 85 2 5 Relances À effectuer À venir Effectuées Analyse Filtrer Rechercher et…" at bounding box center [287, 130] width 575 height 260
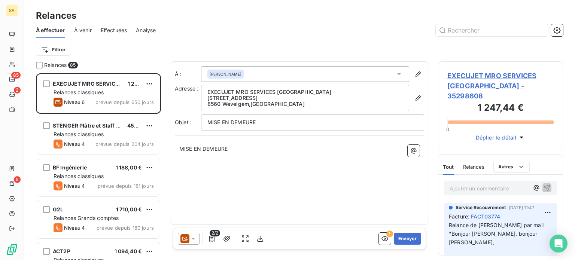
click at [110, 31] on span "Effectuées" at bounding box center [114, 30] width 27 height 7
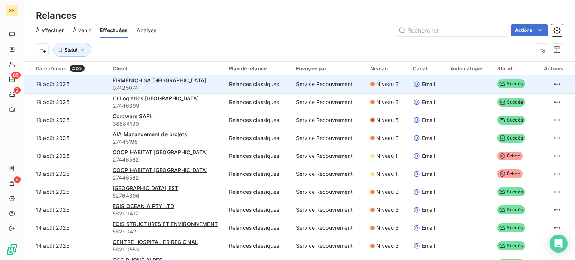
click at [64, 82] on td "19 août 2025" at bounding box center [66, 84] width 84 height 18
